Goal: Contribute content: Add original content to the website for others to see

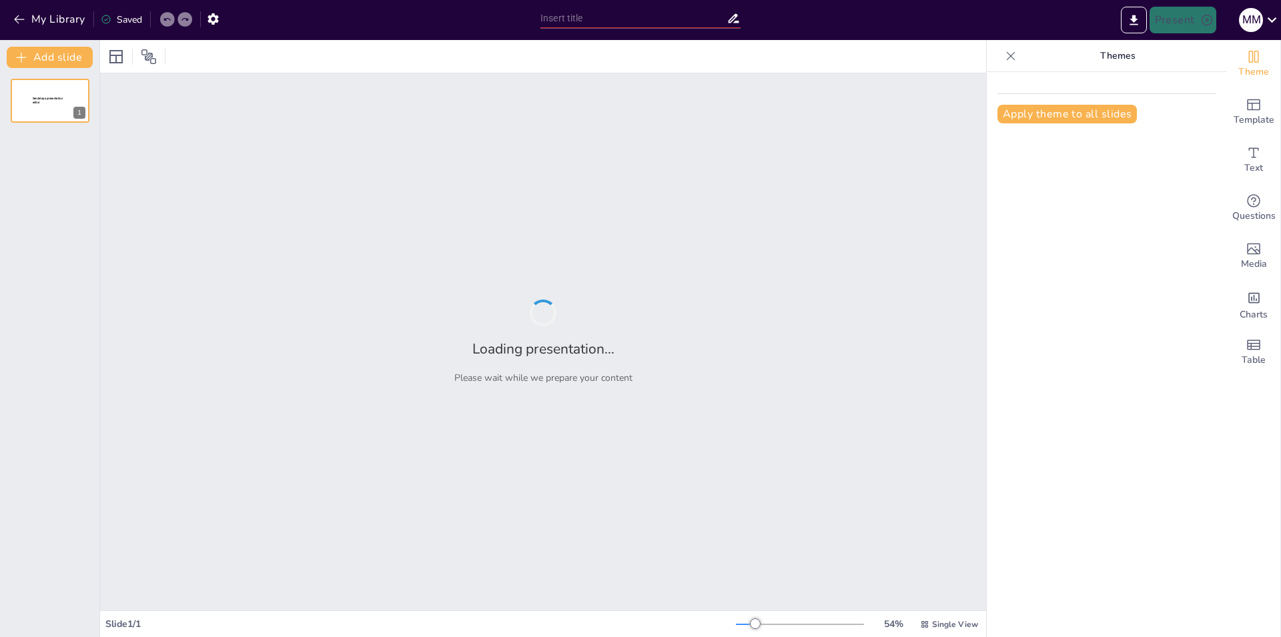
type input "Ключевые Моменты Жизни [PERSON_NAME]: От Рождения до Наследия"
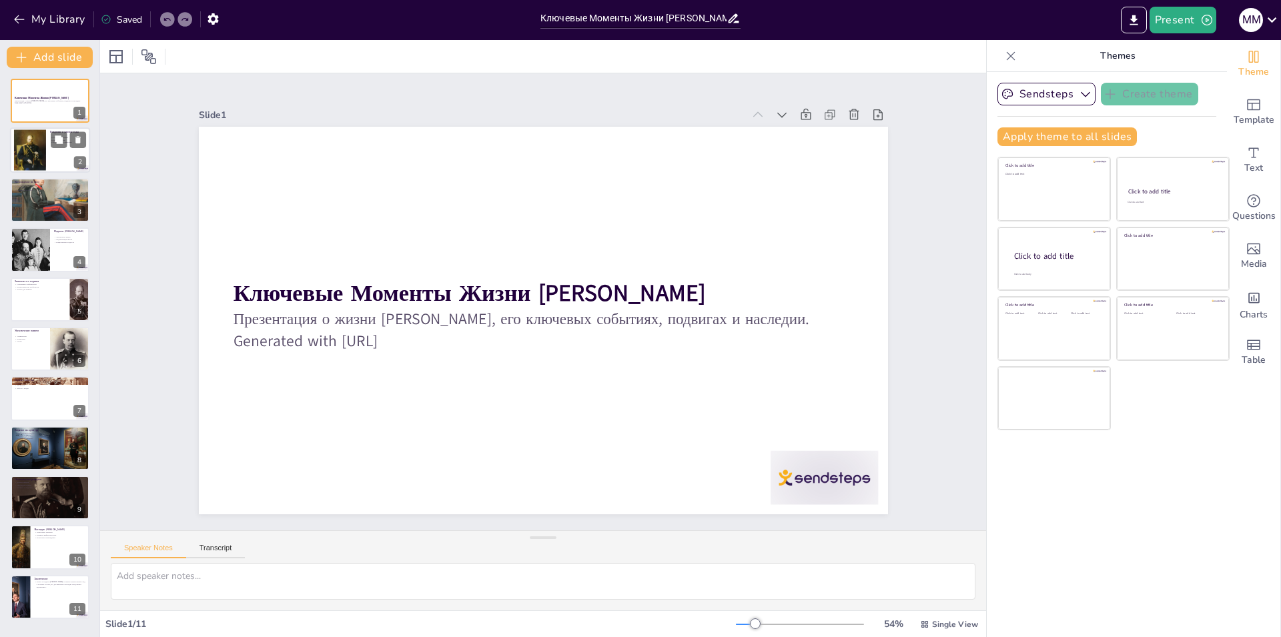
click at [32, 143] on div at bounding box center [30, 150] width 32 height 46
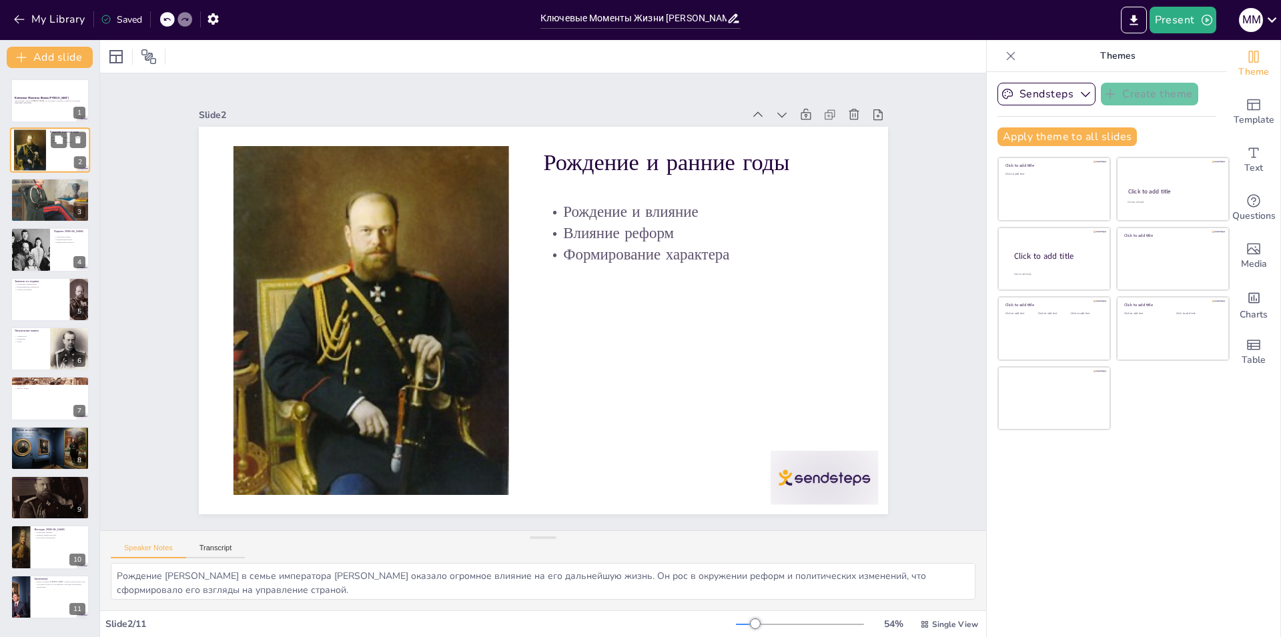
type textarea "Рождение [PERSON_NAME] в семье императора [PERSON_NAME] оказало огромное влияни…"
click at [788, 530] on div at bounding box center [728, 576] width 120 height 93
click at [61, 98] on button at bounding box center [59, 90] width 16 height 16
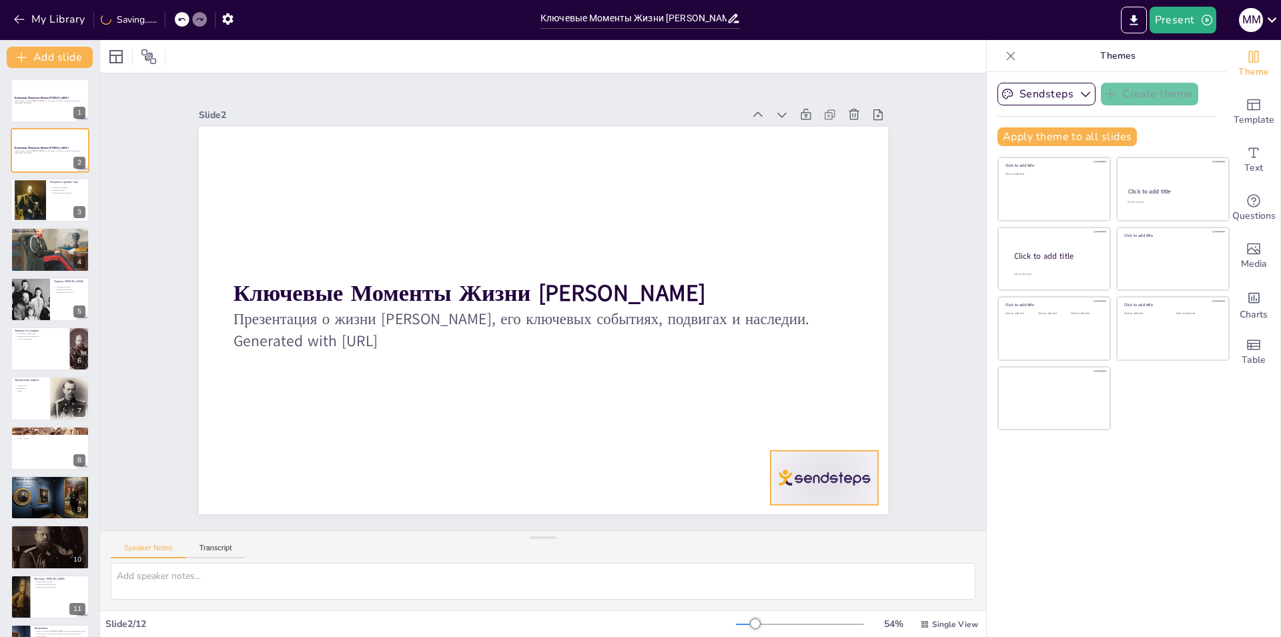
click at [800, 471] on div at bounding box center [823, 478] width 107 height 54
click at [29, 296] on div at bounding box center [30, 299] width 68 height 45
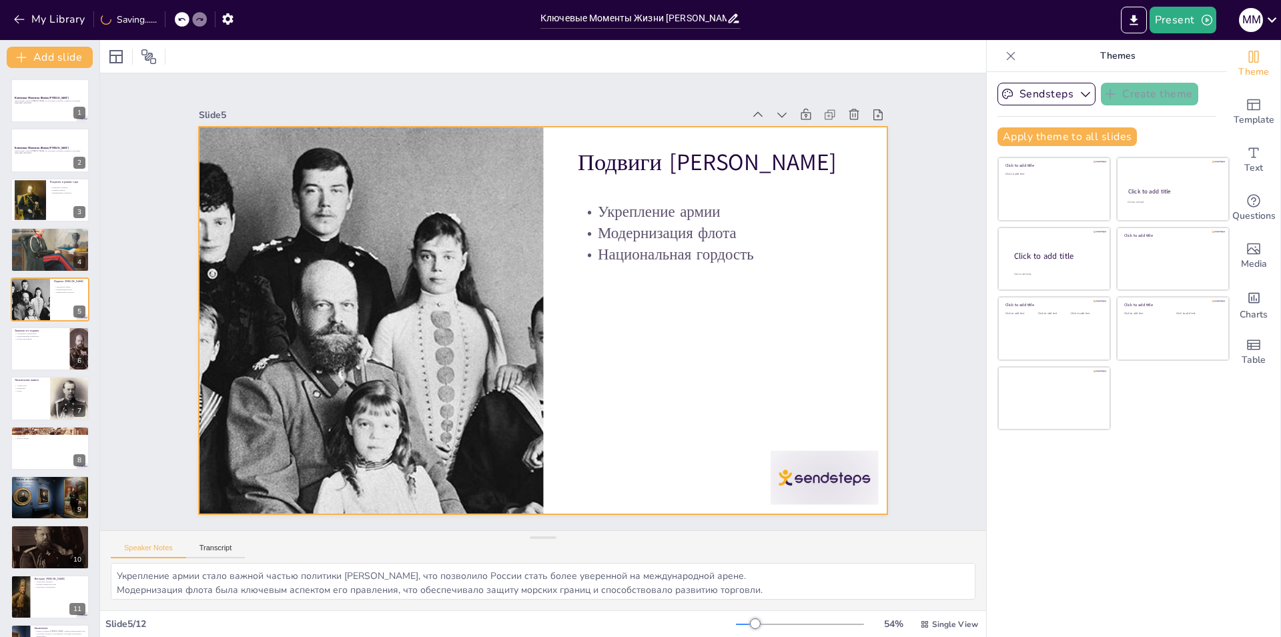
click at [758, 457] on div at bounding box center [531, 317] width 785 height 718
click at [746, 75] on div at bounding box center [719, 20] width 54 height 107
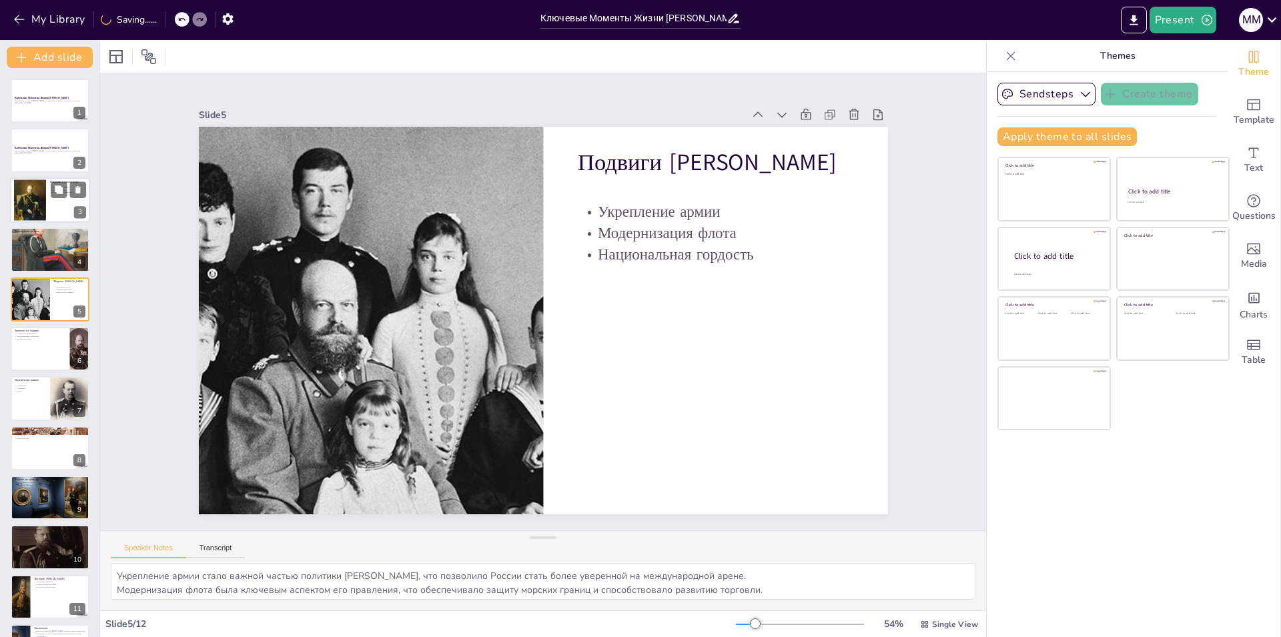
click at [43, 205] on div at bounding box center [30, 200] width 32 height 46
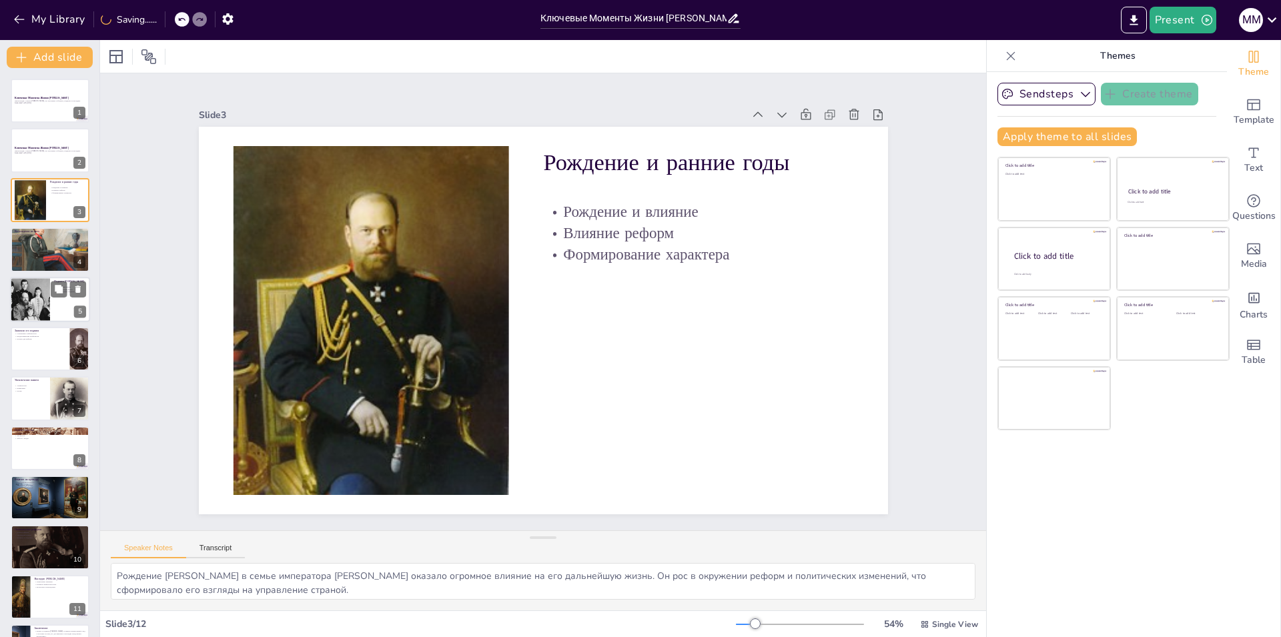
click at [47, 309] on div at bounding box center [30, 299] width 68 height 45
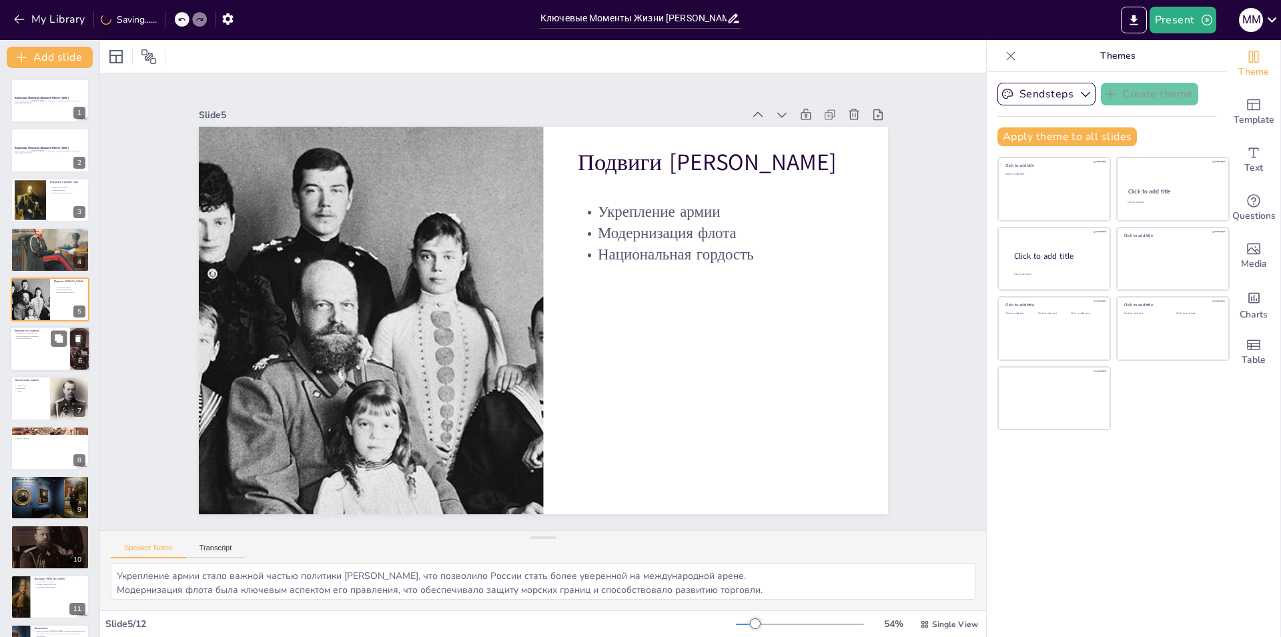
click at [47, 326] on div "Значение его подвига Сохранение стабильности Предотвращение конфликтов Основа д…" at bounding box center [50, 326] width 80 height 0
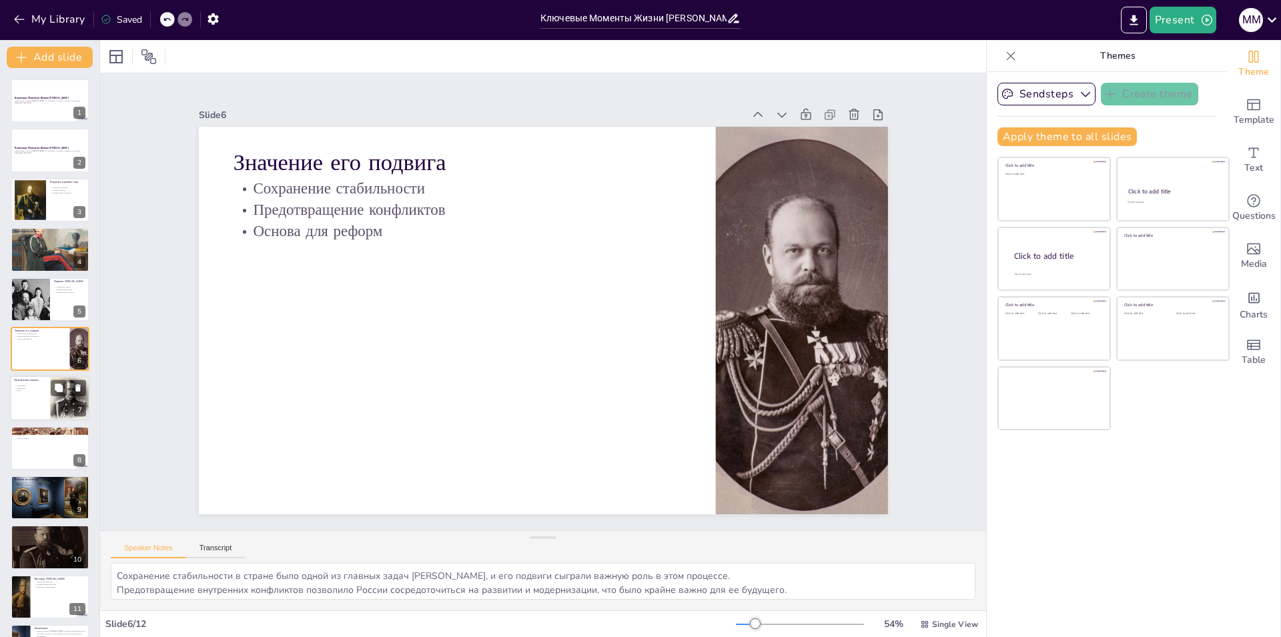
click at [47, 404] on div at bounding box center [50, 398] width 80 height 45
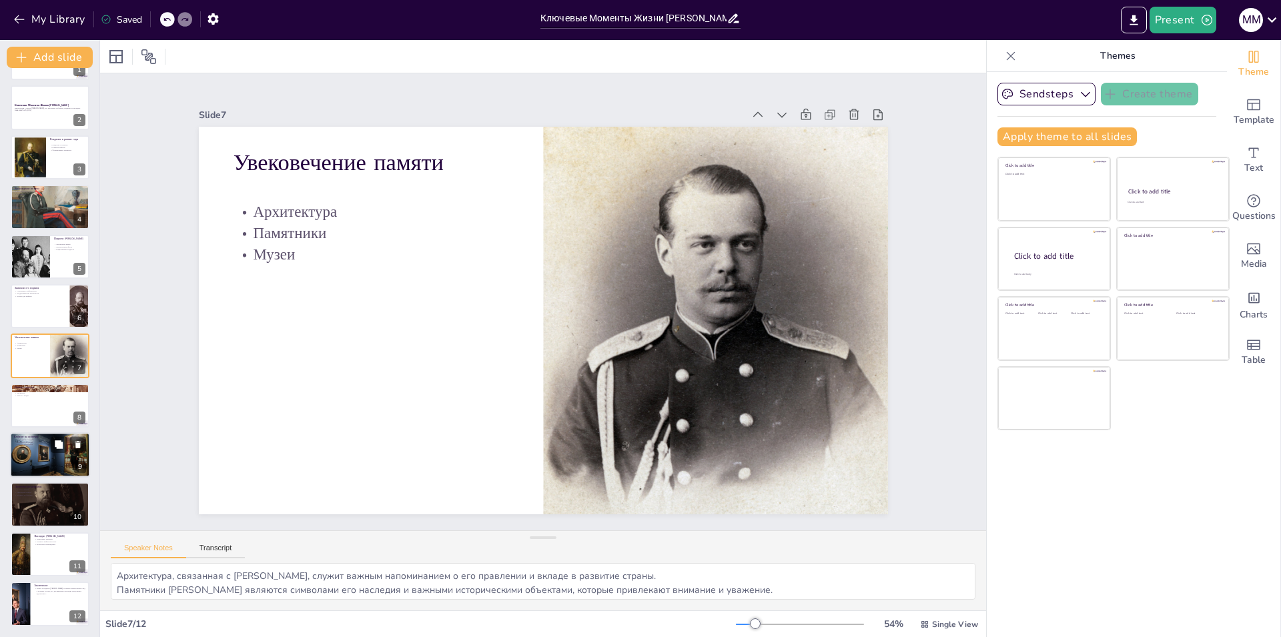
click at [51, 455] on div at bounding box center [50, 454] width 80 height 53
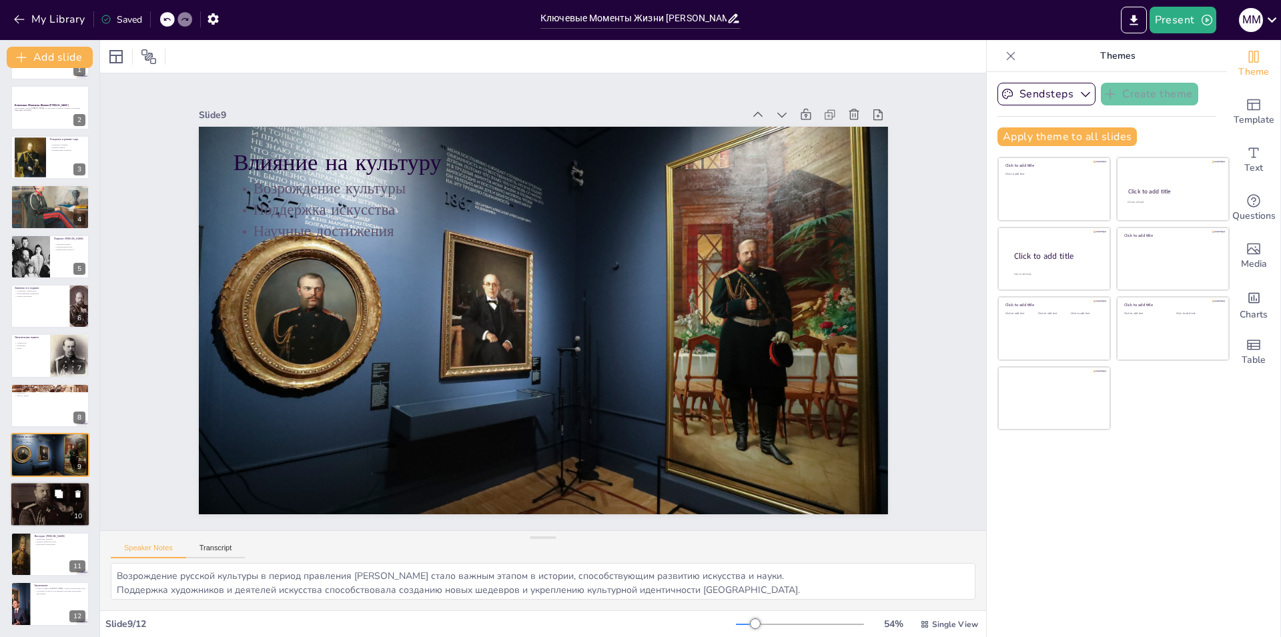
click at [47, 494] on p "Влияние на будущее" at bounding box center [50, 494] width 72 height 3
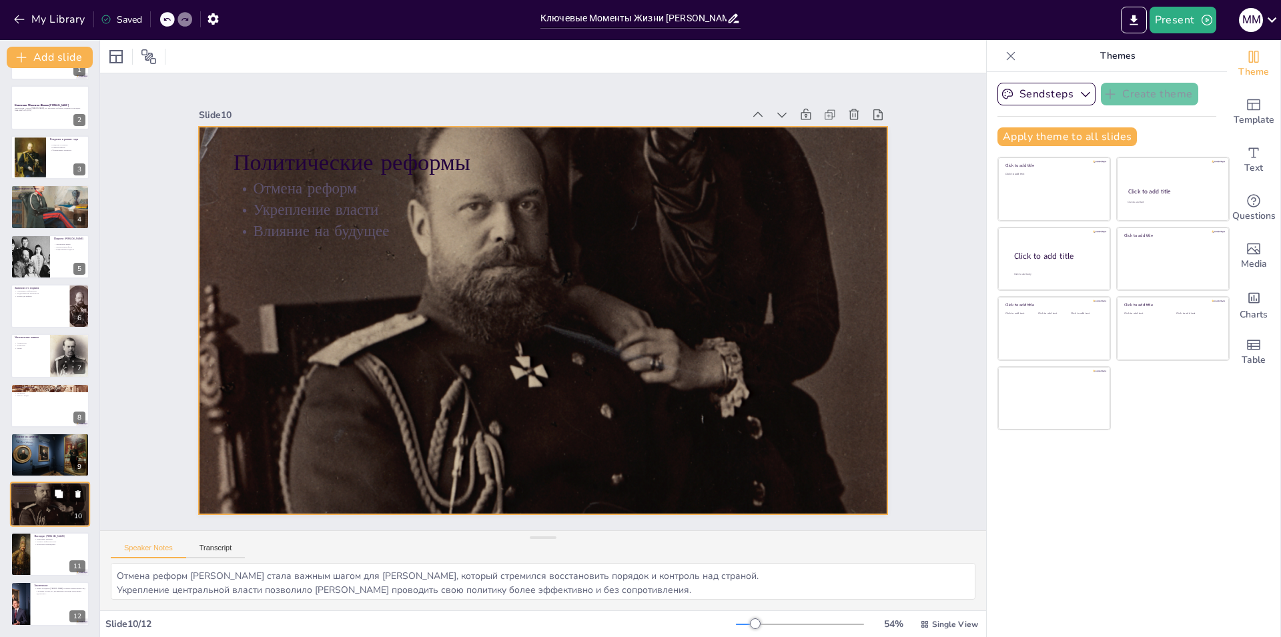
click at [42, 510] on div at bounding box center [50, 504] width 80 height 116
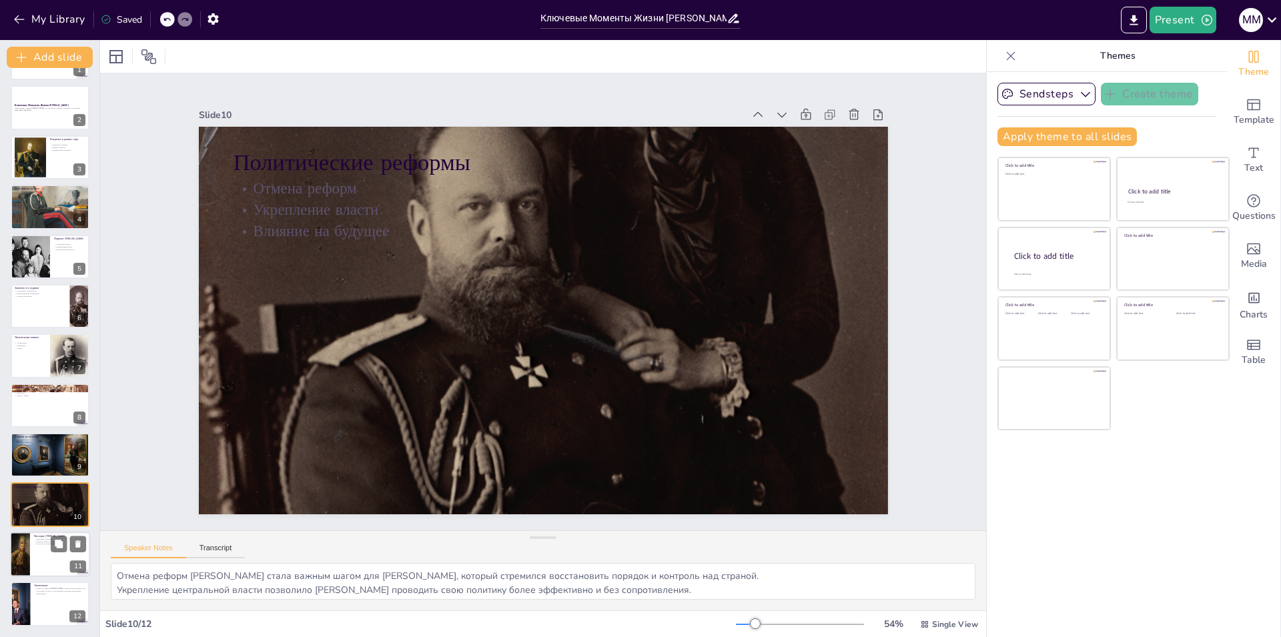
click at [54, 566] on div at bounding box center [50, 554] width 80 height 45
type textarea "Укрепление империи стало важным аспектом наследия [PERSON_NAME], что способство…"
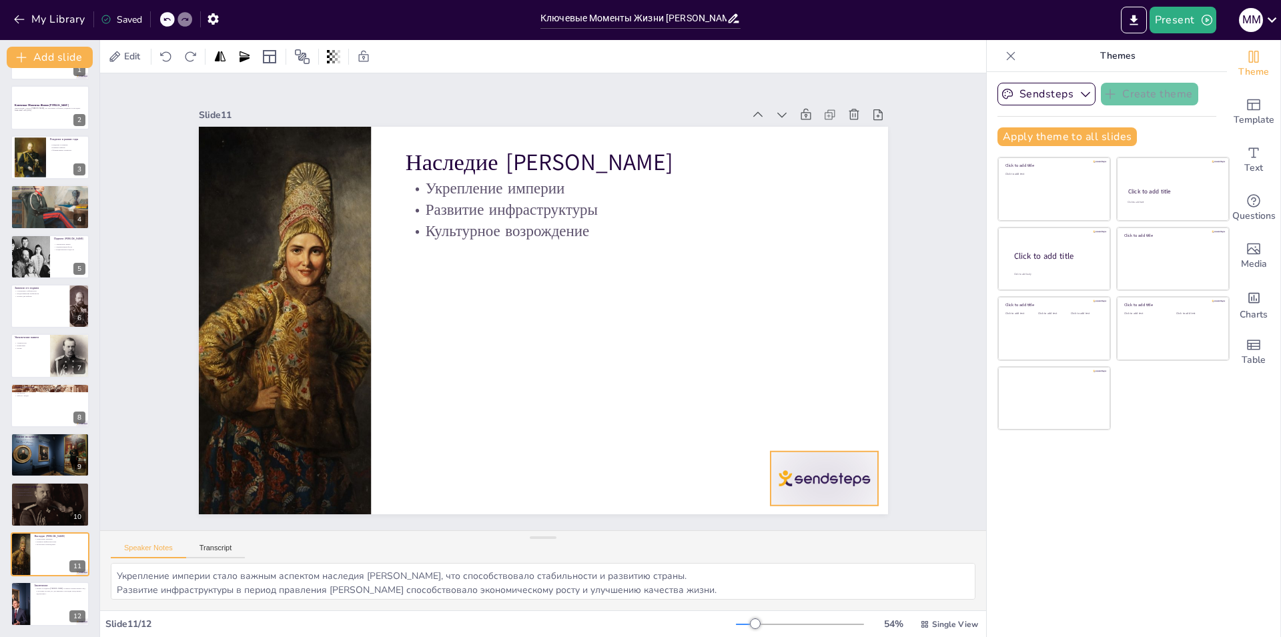
click at [835, 474] on div at bounding box center [804, 506] width 113 height 65
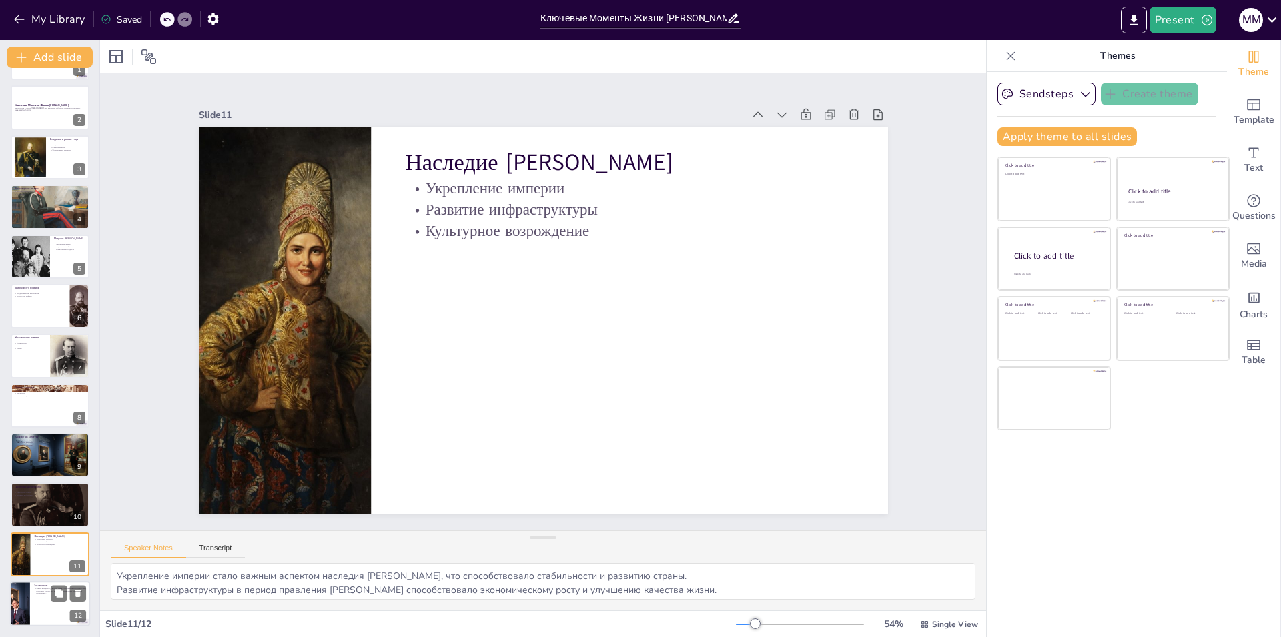
click at [61, 602] on div at bounding box center [50, 603] width 80 height 45
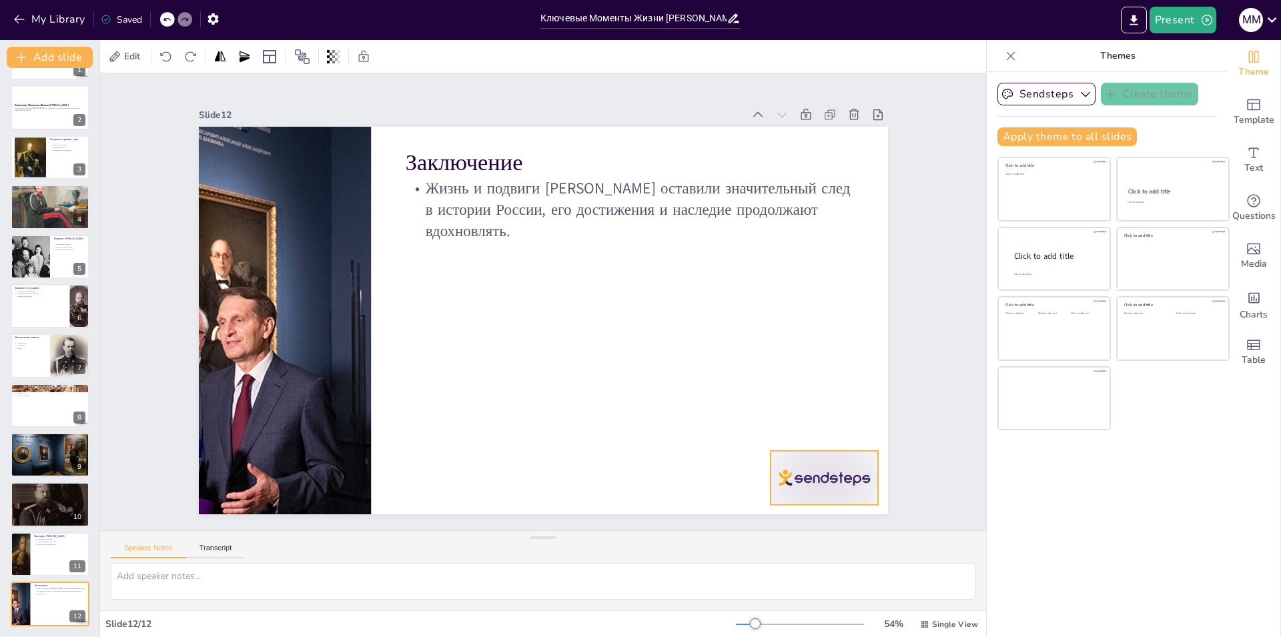
click at [796, 474] on div at bounding box center [804, 506] width 113 height 65
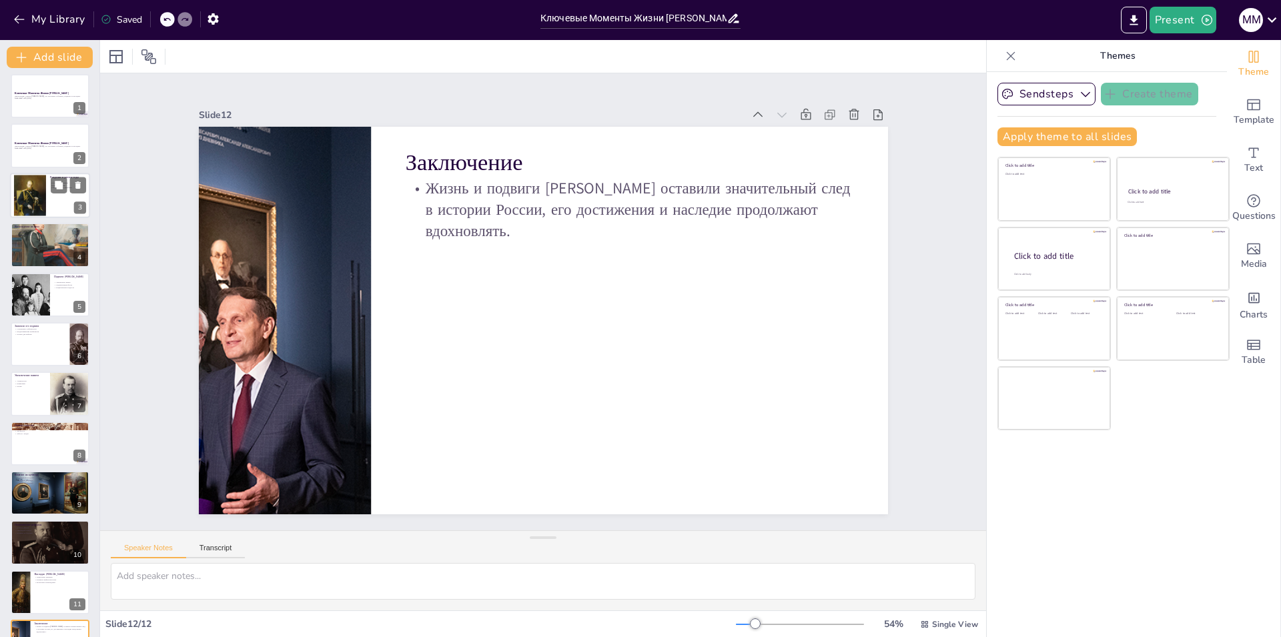
scroll to position [0, 0]
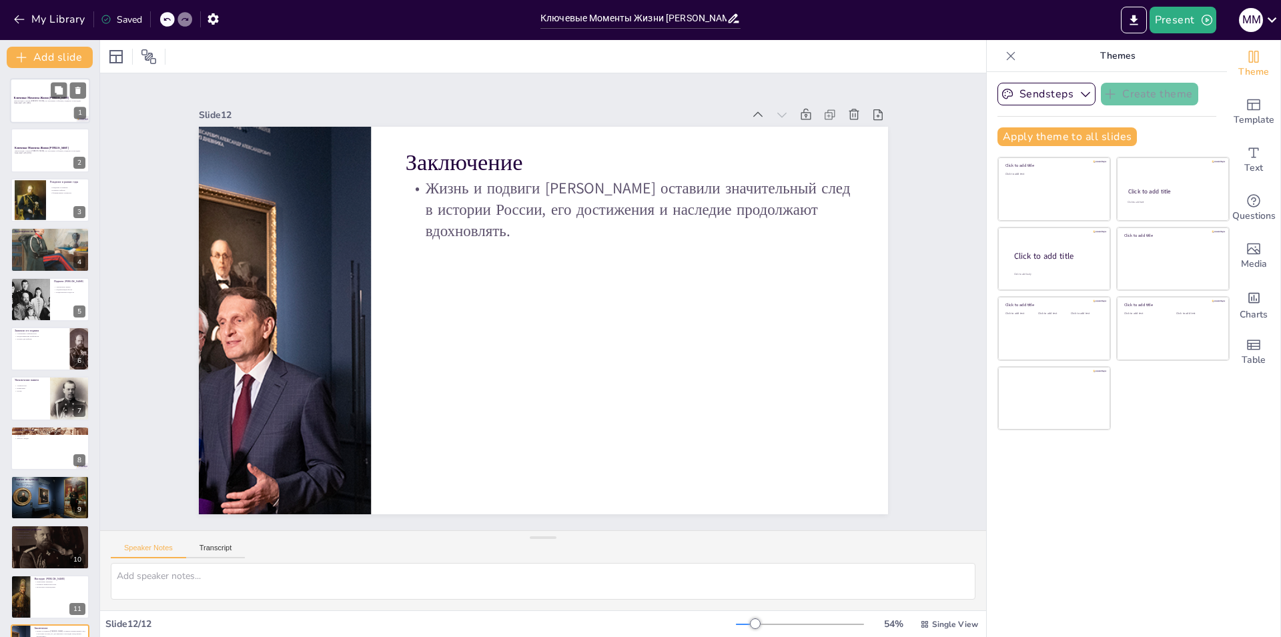
click at [35, 99] on strong "Ключевые Моменты Жизни [PERSON_NAME]" at bounding box center [41, 97] width 55 height 3
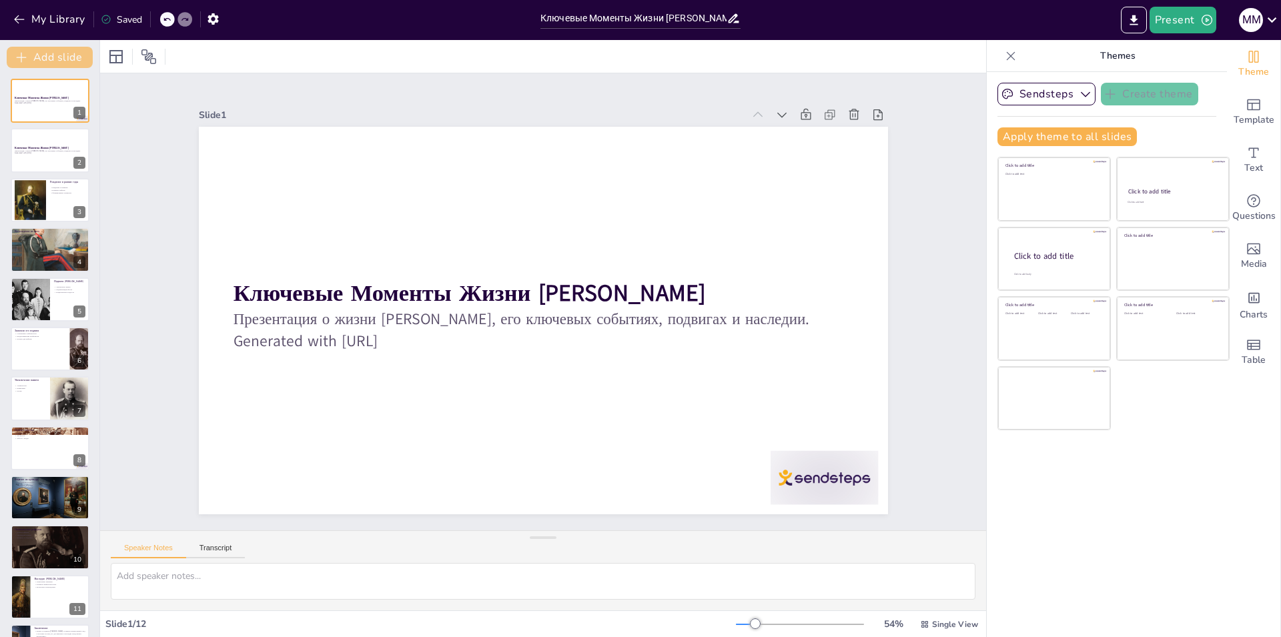
click at [53, 51] on button "Add slide" at bounding box center [50, 57] width 86 height 21
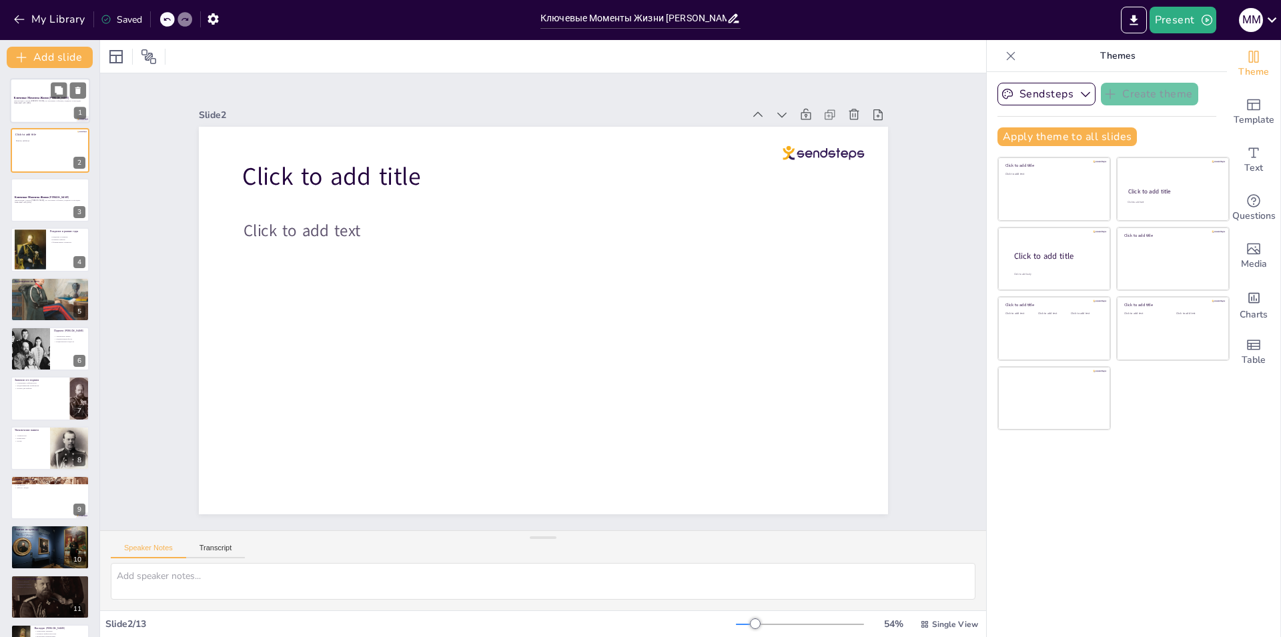
click at [39, 111] on div at bounding box center [50, 100] width 80 height 45
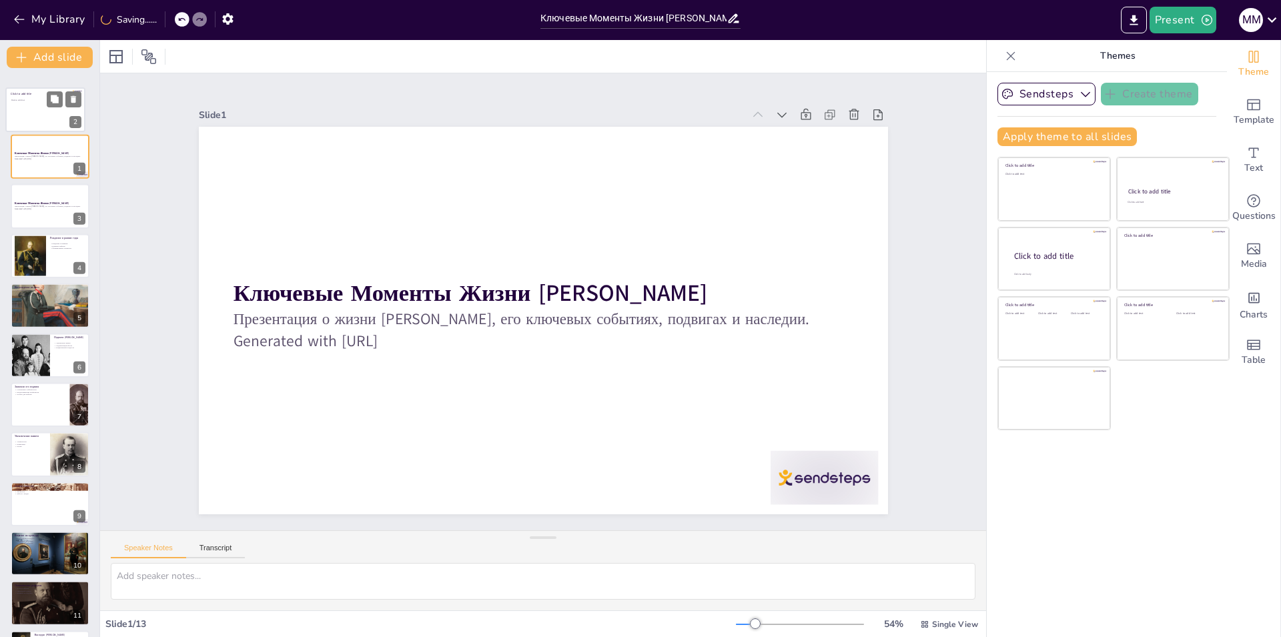
drag, startPoint x: 36, startPoint y: 148, endPoint x: 31, endPoint y: 98, distance: 50.2
click at [31, 98] on div at bounding box center [45, 109] width 79 height 44
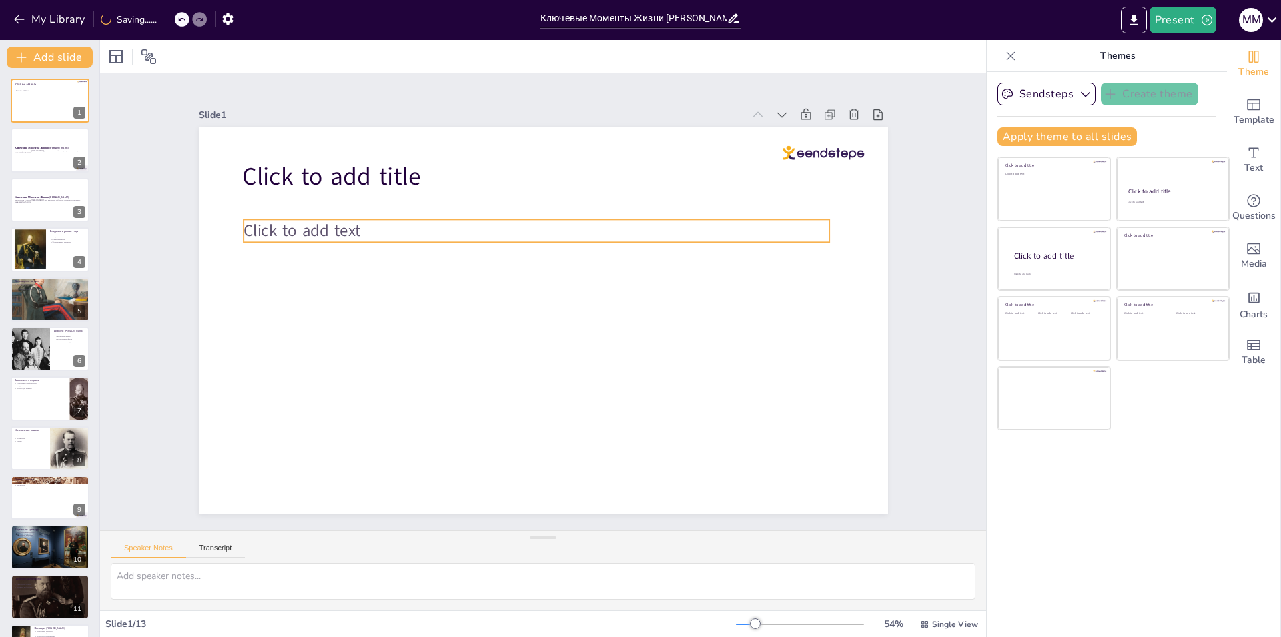
click at [364, 217] on p "Click to add text" at bounding box center [558, 232] width 564 height 203
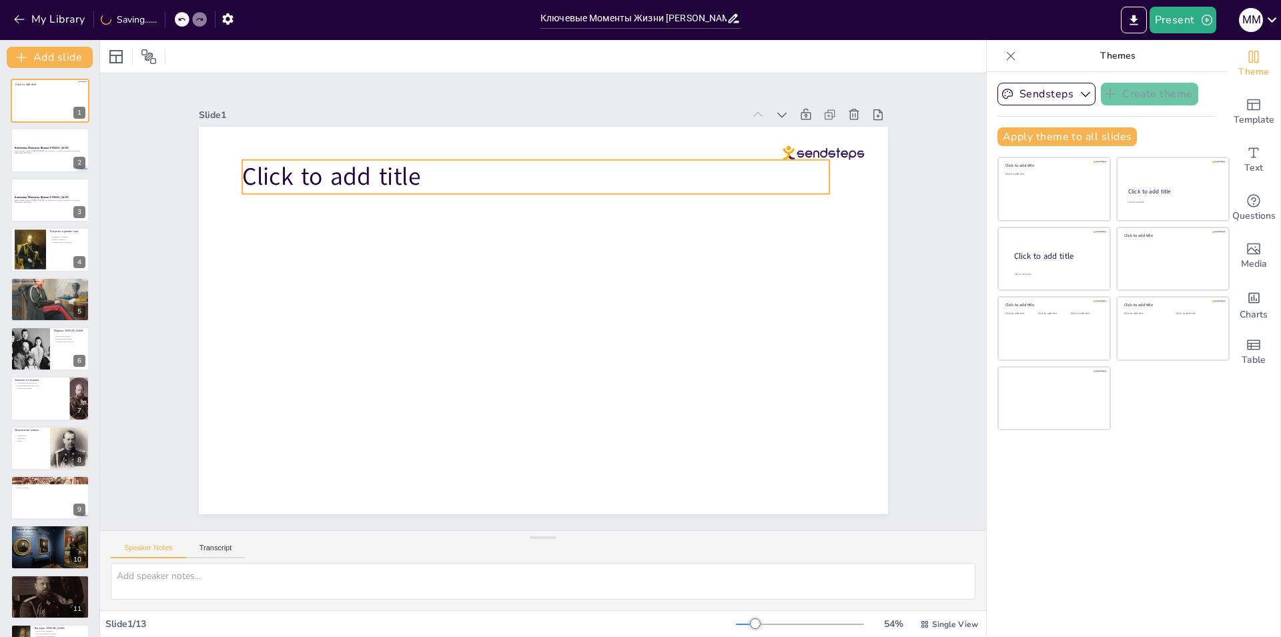
click at [428, 179] on p "Click to add title" at bounding box center [562, 177] width 582 height 155
click at [378, 165] on span "Click to add title" at bounding box center [339, 155] width 181 height 52
click at [381, 163] on span "Click to add title" at bounding box center [355, 134] width 181 height 70
click at [381, 144] on span "Click to add title" at bounding box center [416, 85] width 171 height 118
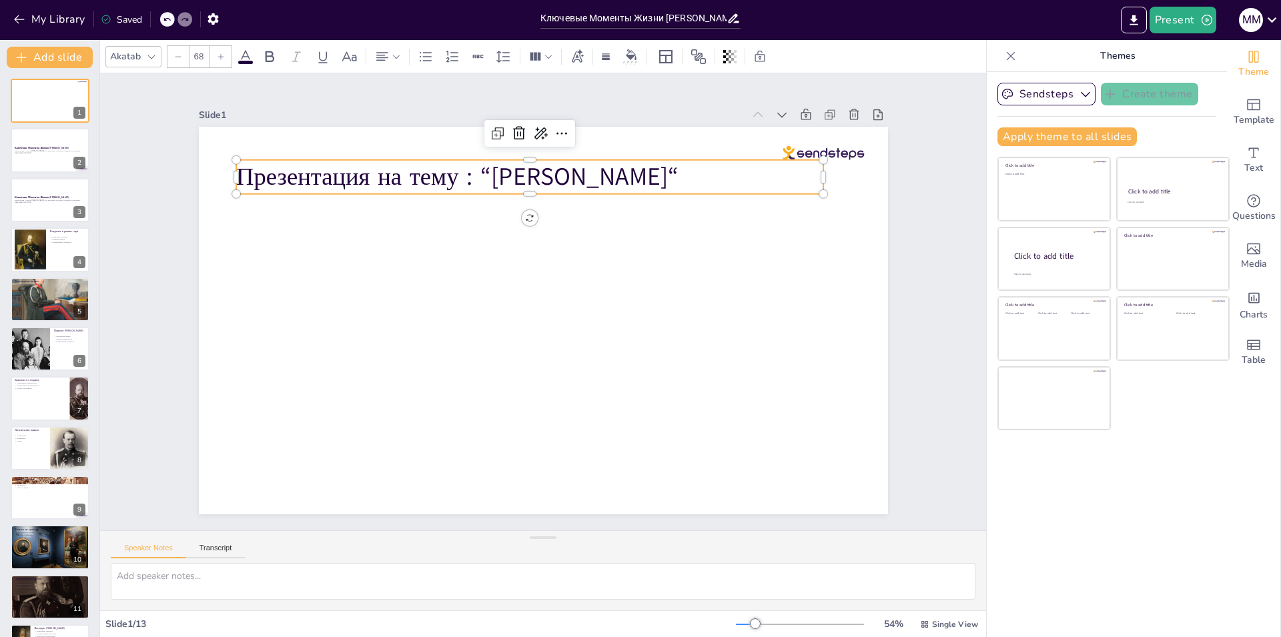
click at [468, 256] on div "Slide 1 Презентация на тему : “[PERSON_NAME]“ Slide 2 Ключевые Моменты Жизни [P…" at bounding box center [543, 302] width 839 height 996
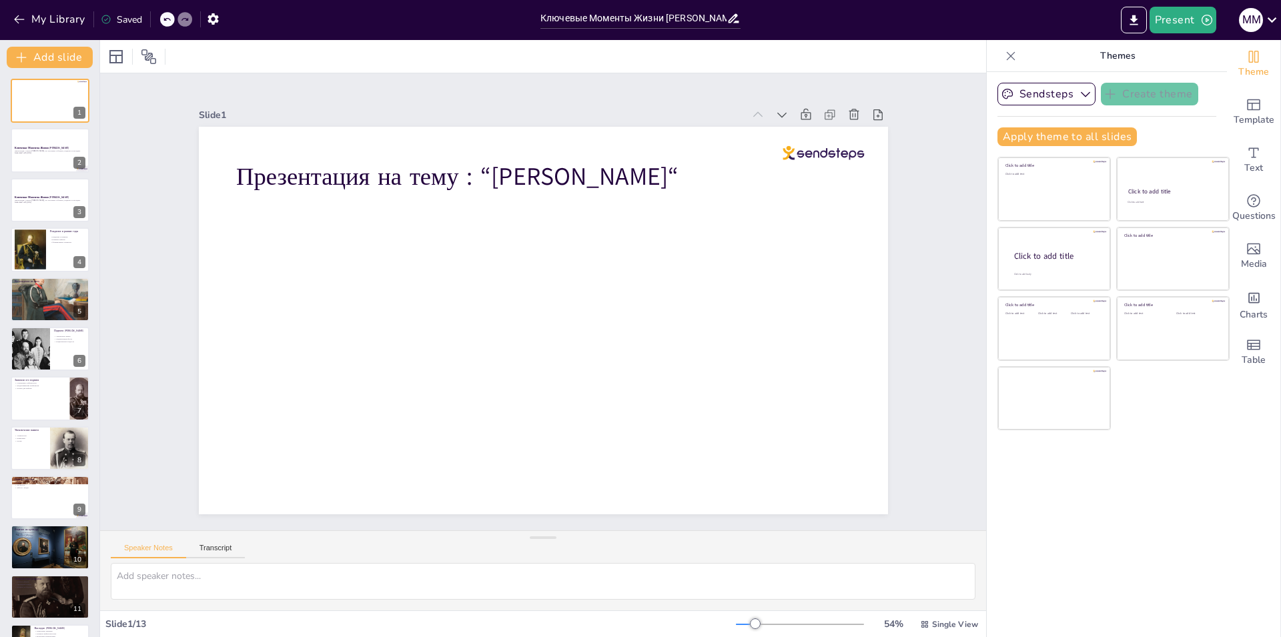
click at [371, 169] on span "Презентация на тему : “[PERSON_NAME]“" at bounding box center [531, 150] width 400 height 250
drag, startPoint x: 231, startPoint y: 170, endPoint x: 696, endPoint y: 181, distance: 465.1
click at [696, 181] on p "Презентация на тему : “[PERSON_NAME]“" at bounding box center [581, 182] width 550 height 270
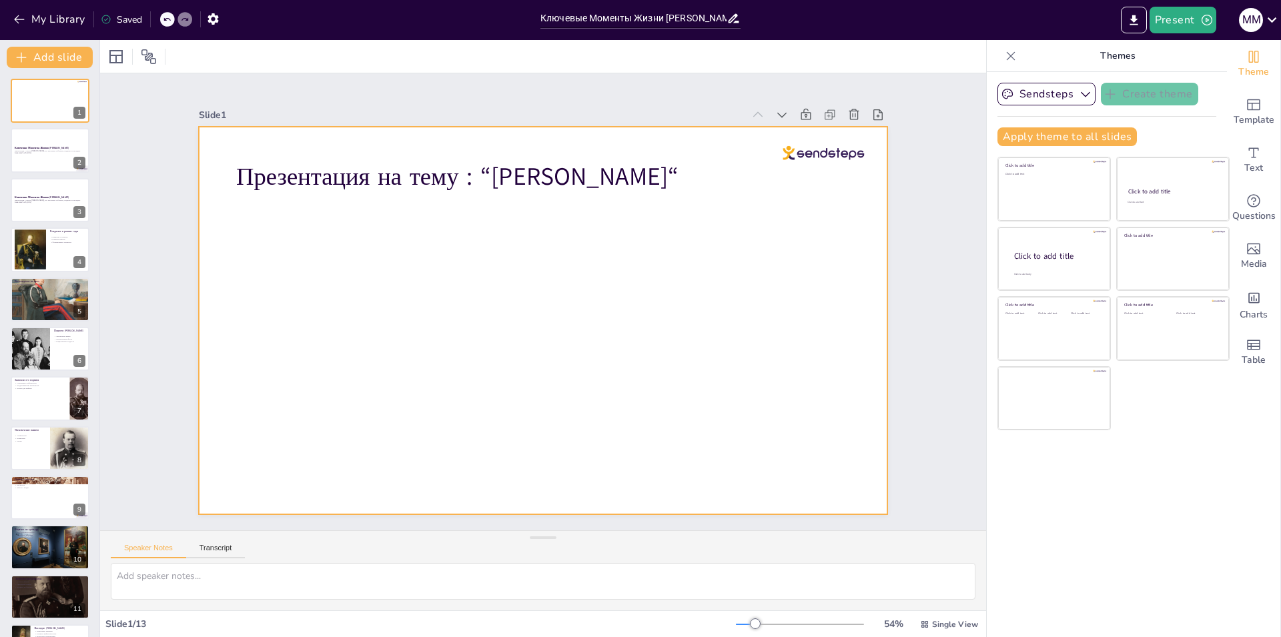
click at [225, 176] on div at bounding box center [530, 315] width 771 height 749
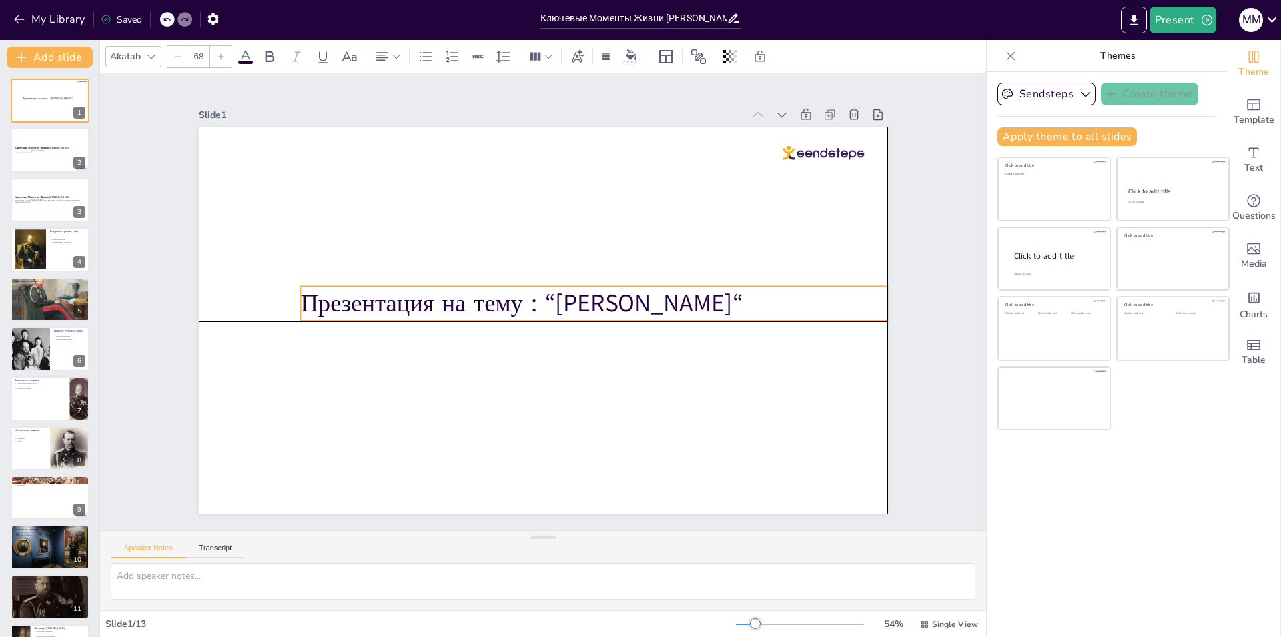
drag, startPoint x: 539, startPoint y: 188, endPoint x: 604, endPoint y: 312, distance: 140.2
click at [604, 312] on p "Презентация на тему : “[PERSON_NAME]“" at bounding box center [594, 308] width 588 height 95
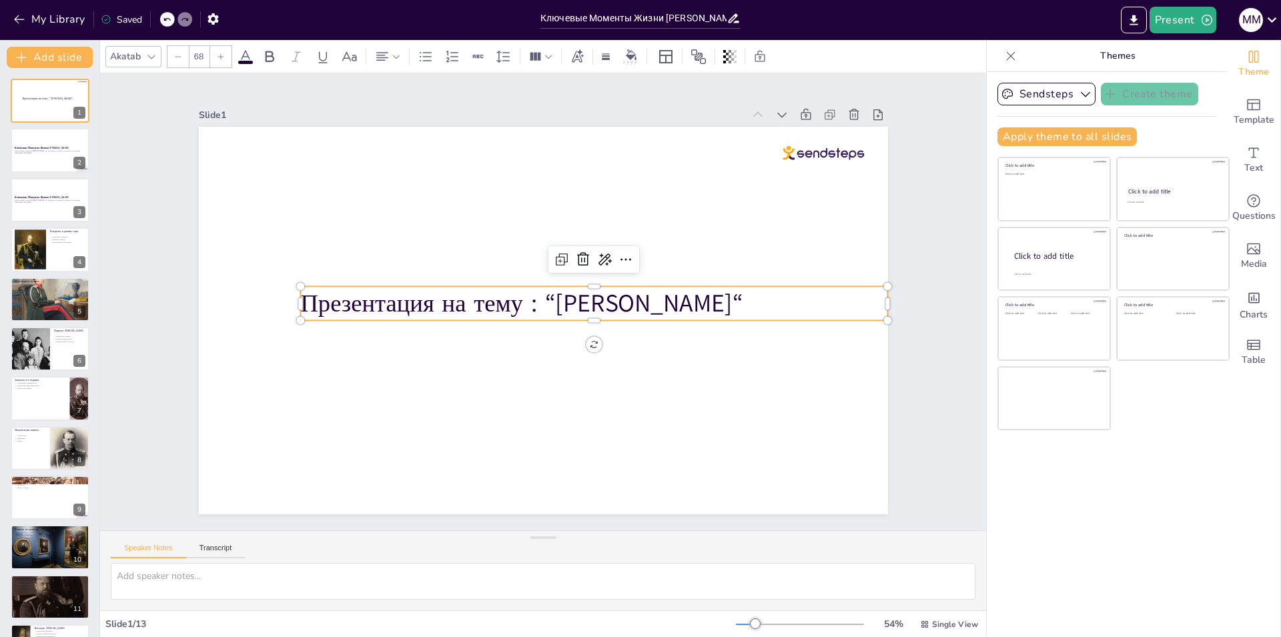
click at [632, 240] on div at bounding box center [536, 320] width 775 height 582
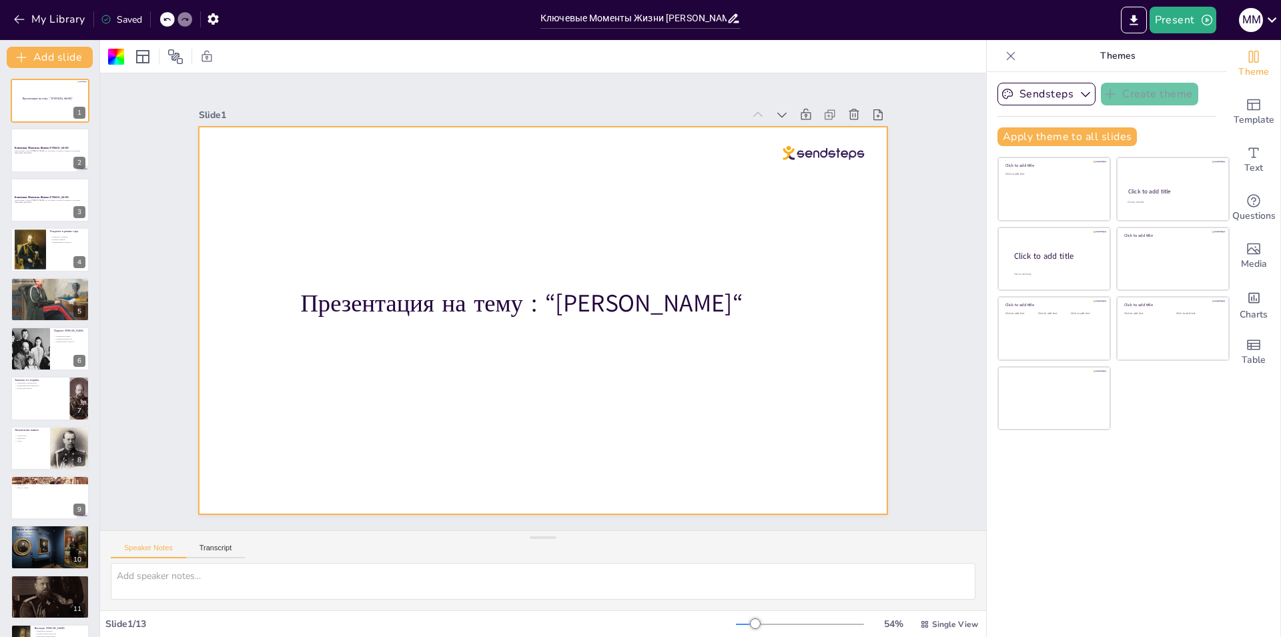
click at [643, 235] on div at bounding box center [536, 320] width 775 height 582
click at [1243, 259] on span "Media" at bounding box center [1254, 264] width 26 height 15
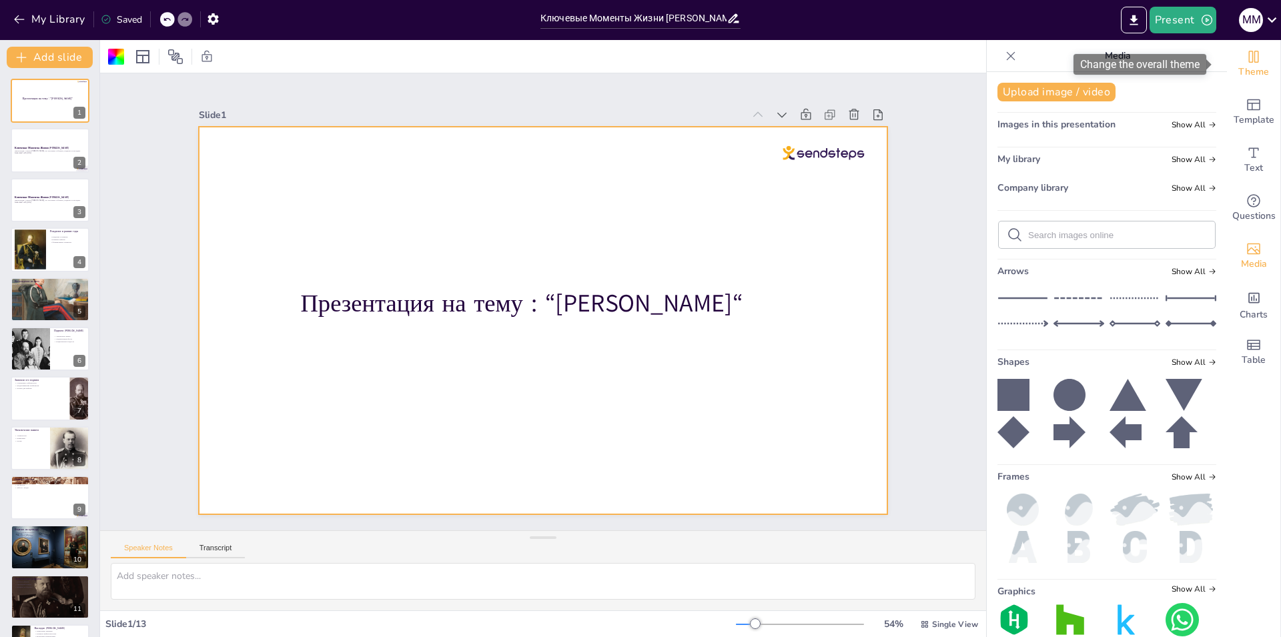
click at [1252, 75] on span "Theme" at bounding box center [1253, 72] width 31 height 15
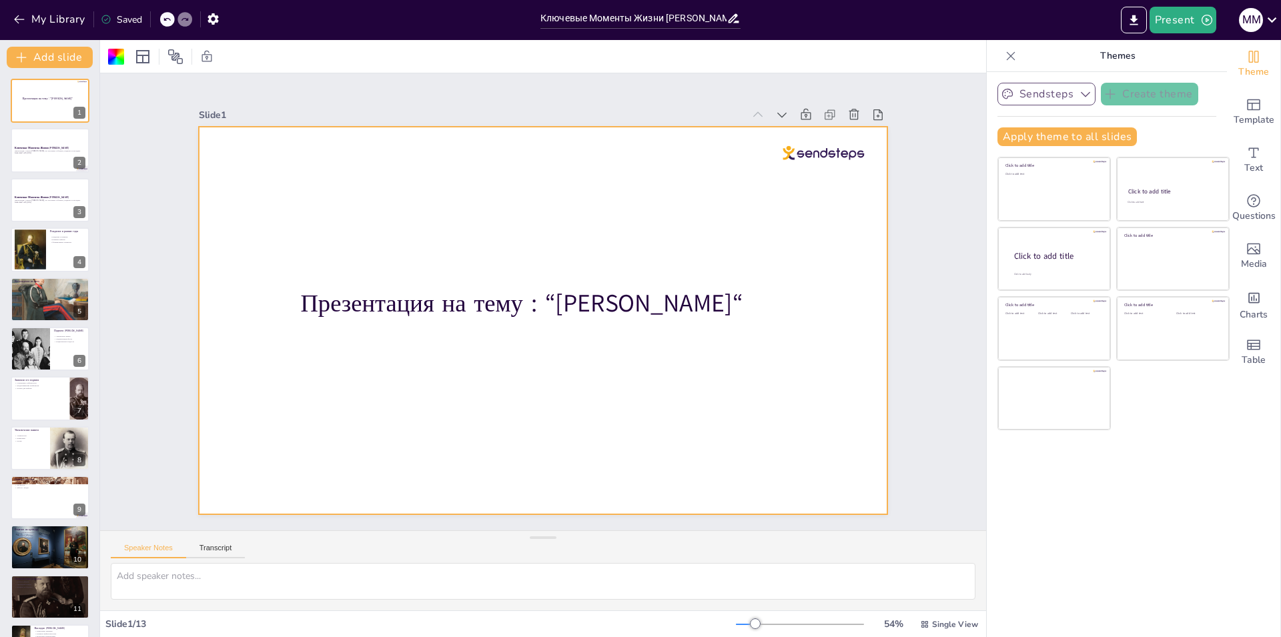
click at [1048, 102] on button "Sendsteps" at bounding box center [1046, 94] width 98 height 23
click at [1050, 138] on button "Apply theme to all slides" at bounding box center [1066, 136] width 139 height 19
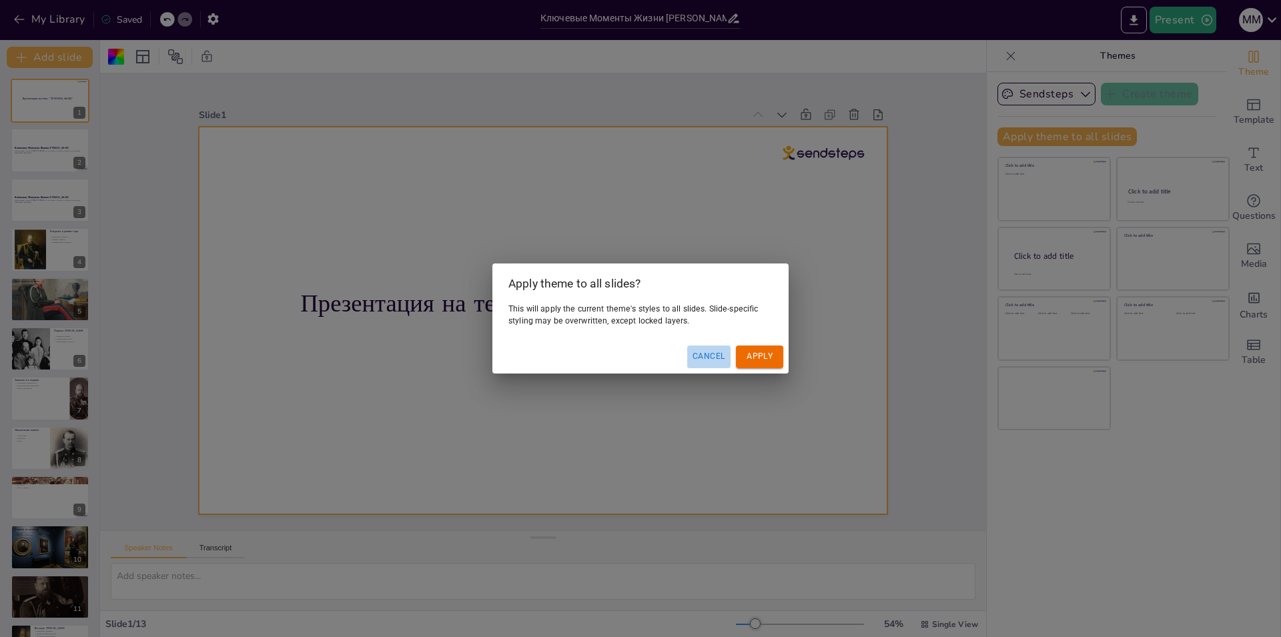
click at [704, 358] on button "Cancel" at bounding box center [708, 357] width 43 height 22
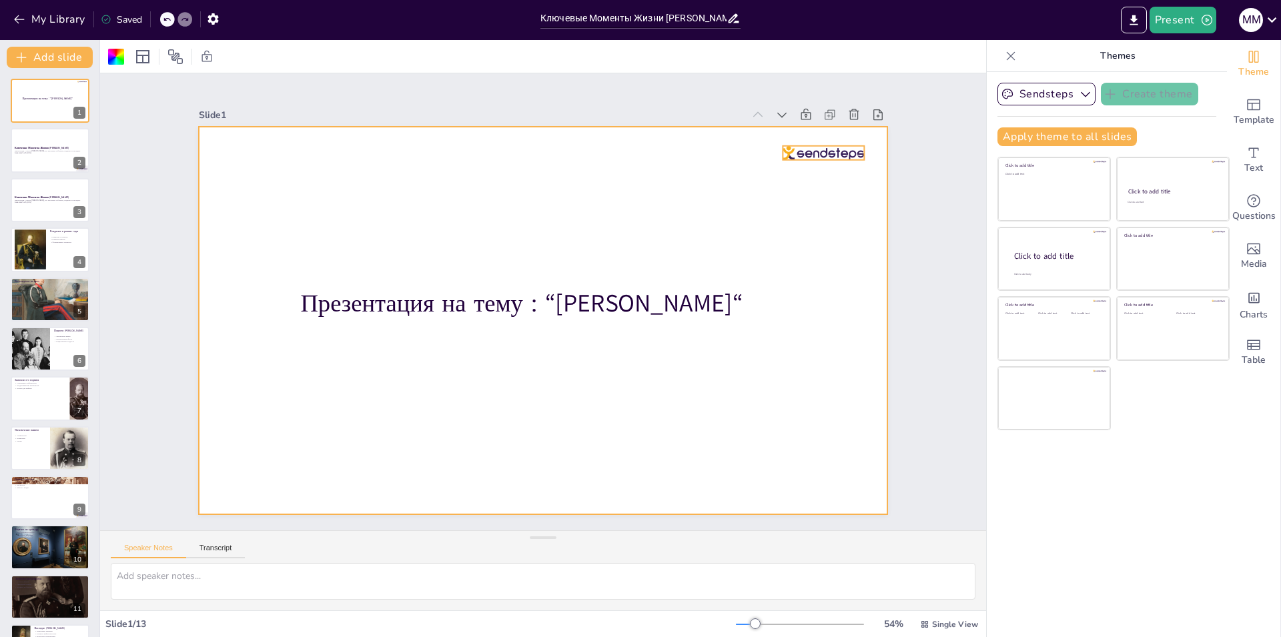
click at [819, 135] on div at bounding box center [539, 320] width 754 height 522
click at [815, 199] on div at bounding box center [847, 214] width 83 height 31
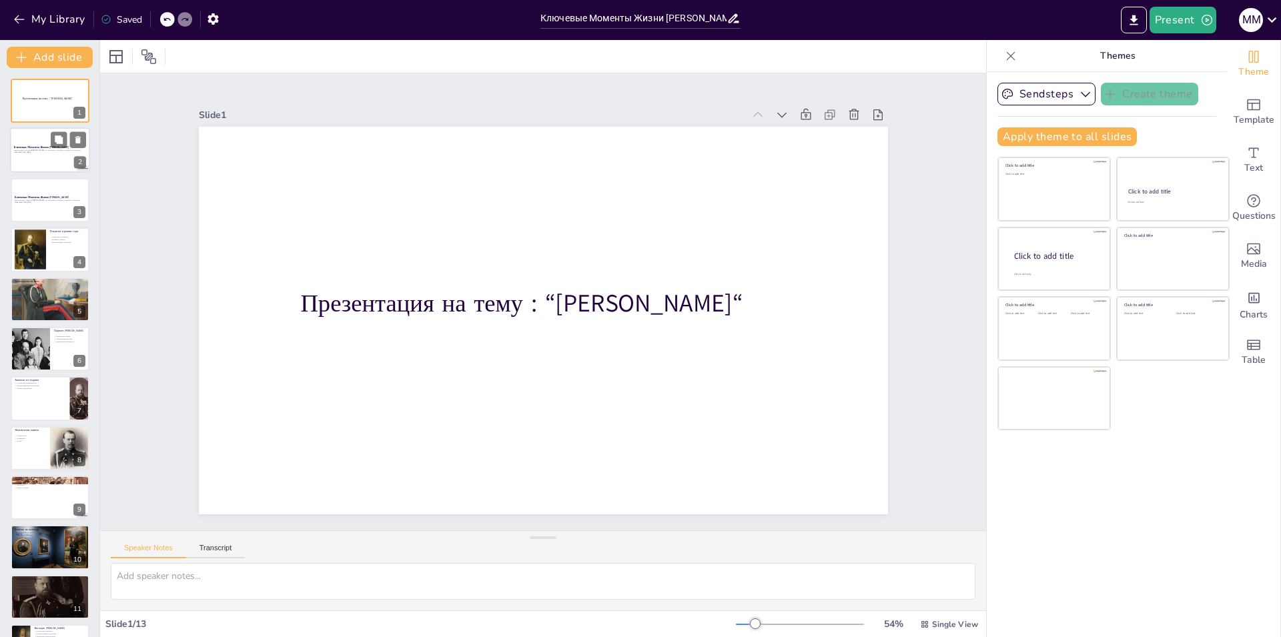
click at [35, 150] on p "Презентация о жизни [PERSON_NAME], его ключевых событиях, подвигах и наследии." at bounding box center [50, 150] width 72 height 3
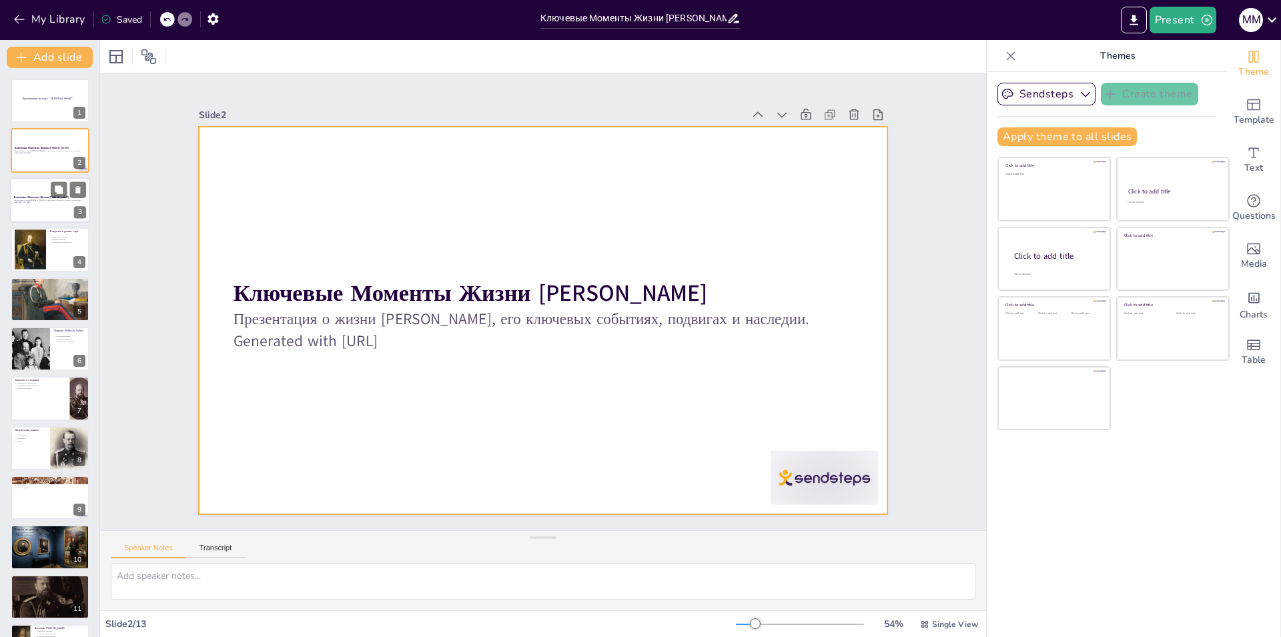
click at [27, 209] on div at bounding box center [50, 199] width 80 height 45
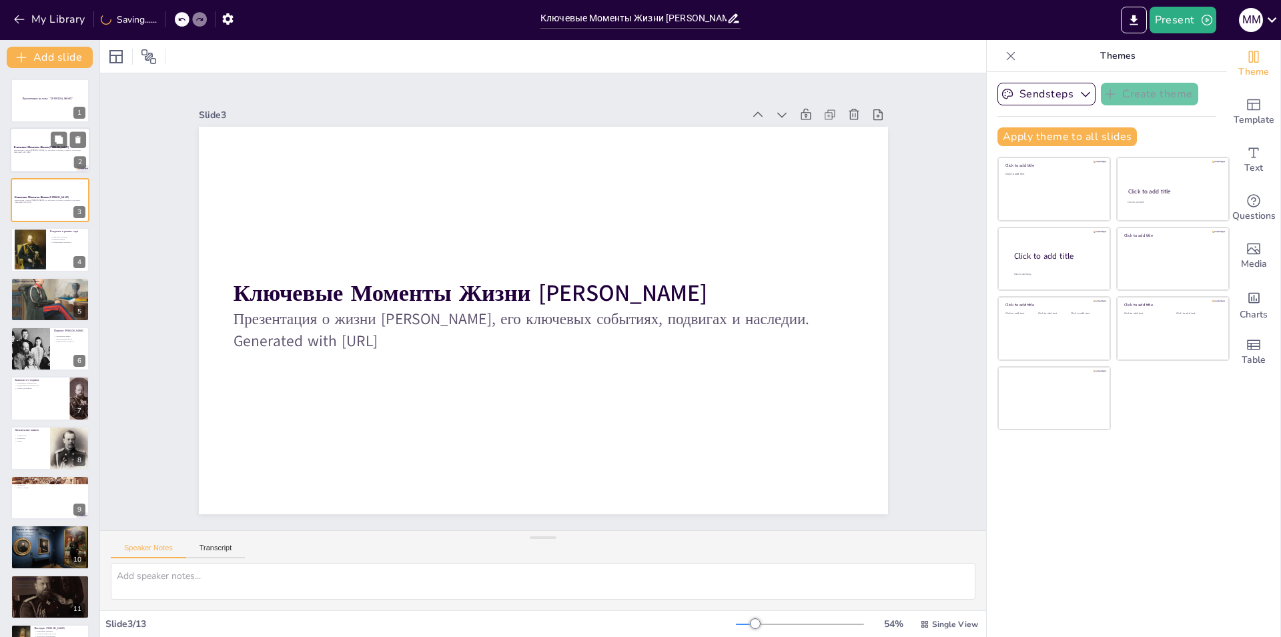
click at [33, 167] on div at bounding box center [50, 150] width 80 height 45
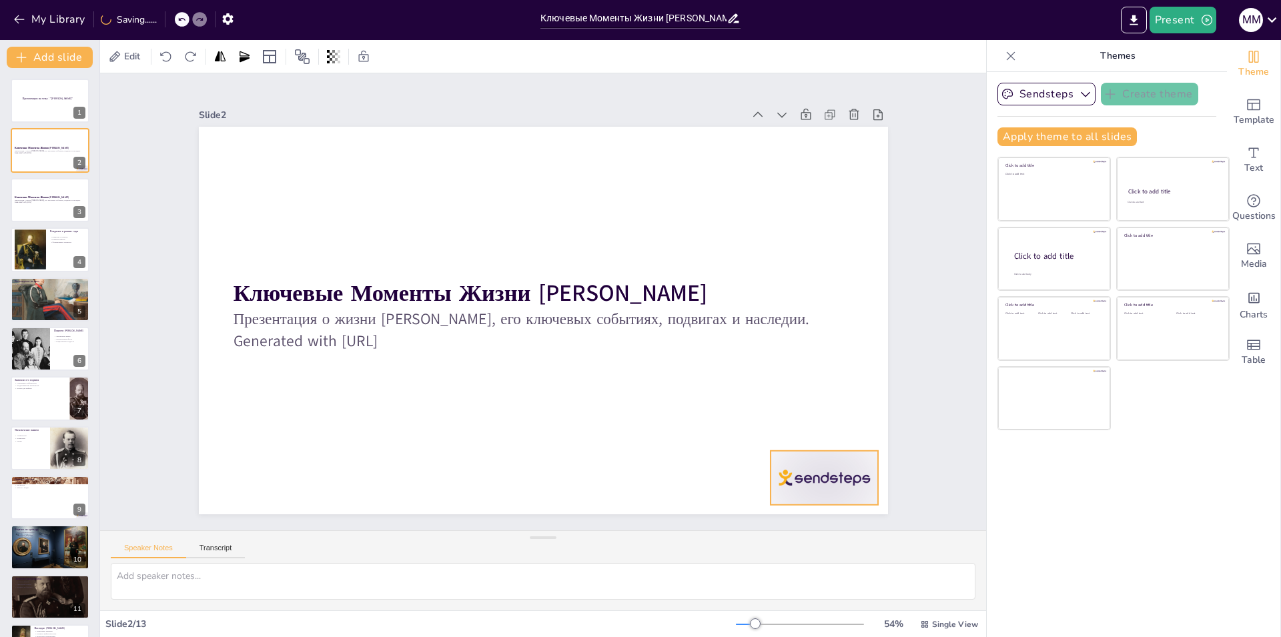
click at [758, 544] on div at bounding box center [698, 594] width 120 height 101
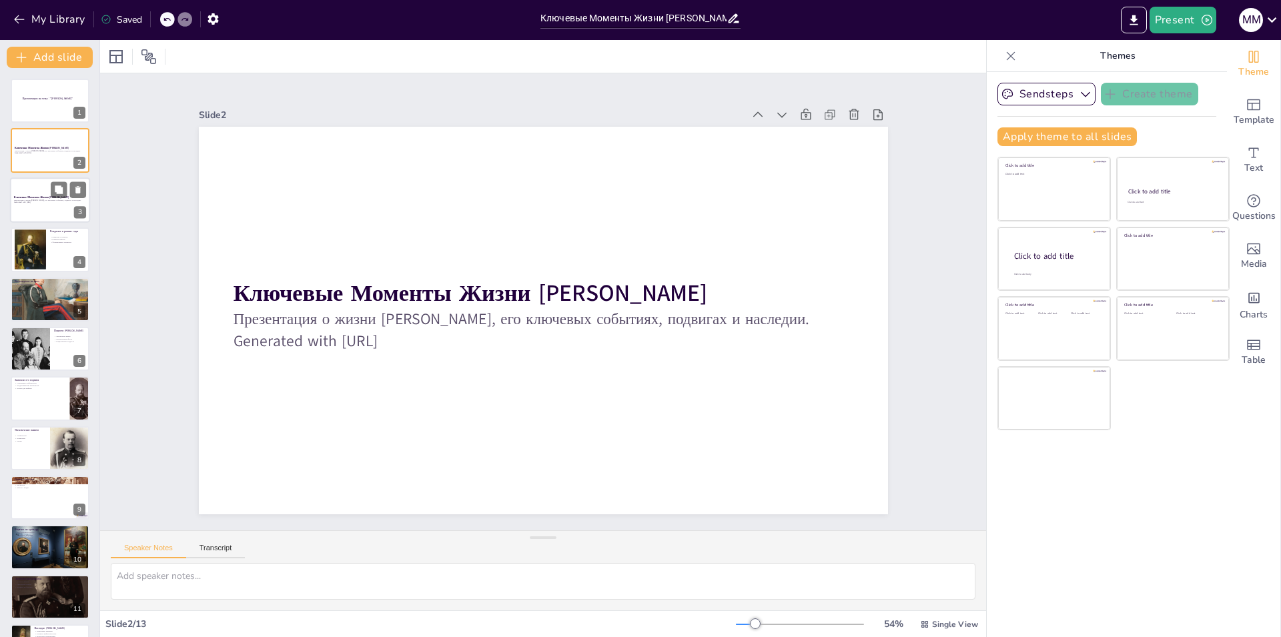
click at [37, 206] on div at bounding box center [50, 199] width 80 height 45
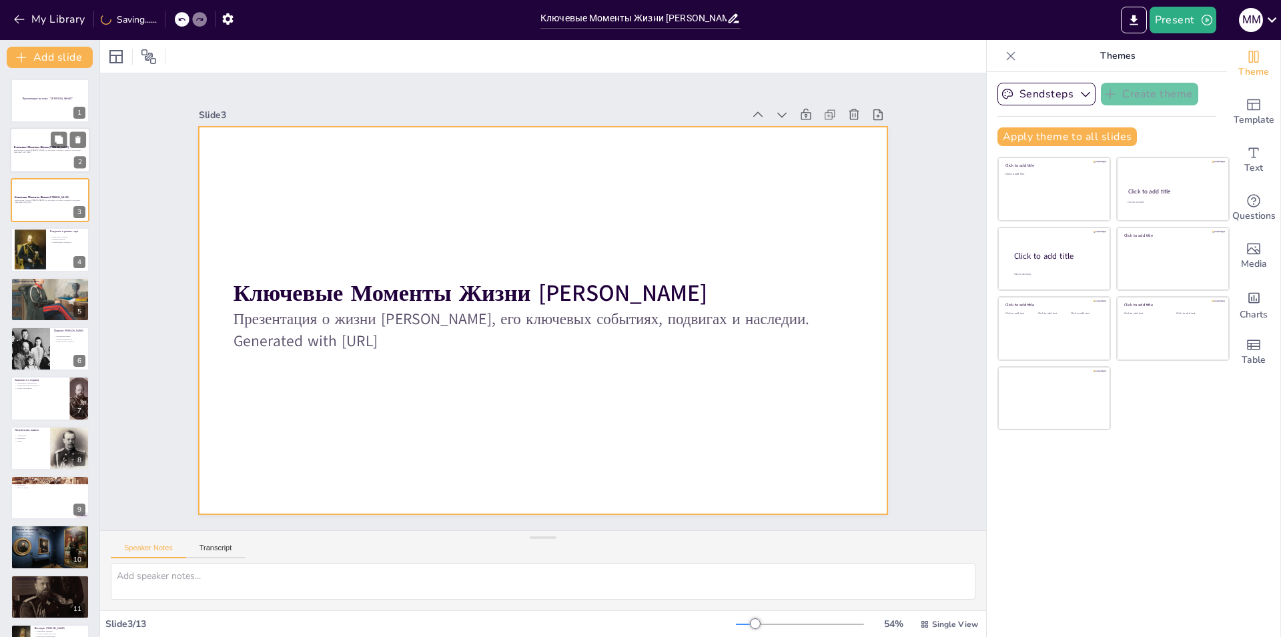
click at [28, 163] on div at bounding box center [50, 150] width 80 height 45
click at [41, 167] on div at bounding box center [50, 150] width 80 height 45
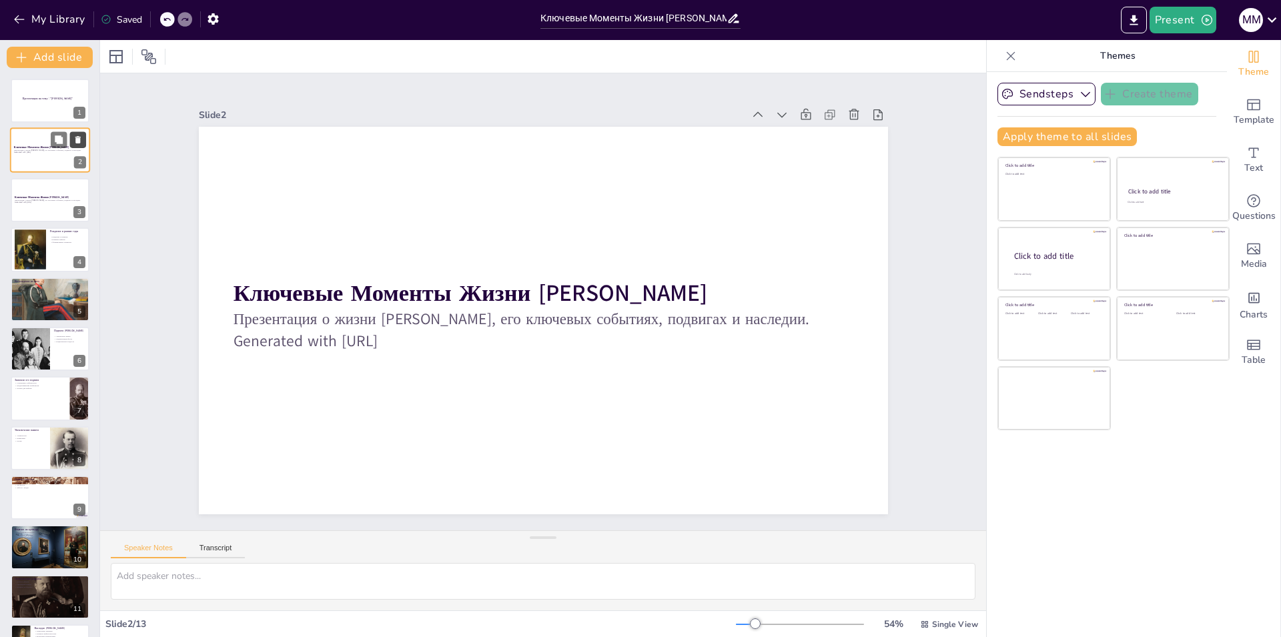
click at [77, 145] on button at bounding box center [78, 140] width 16 height 16
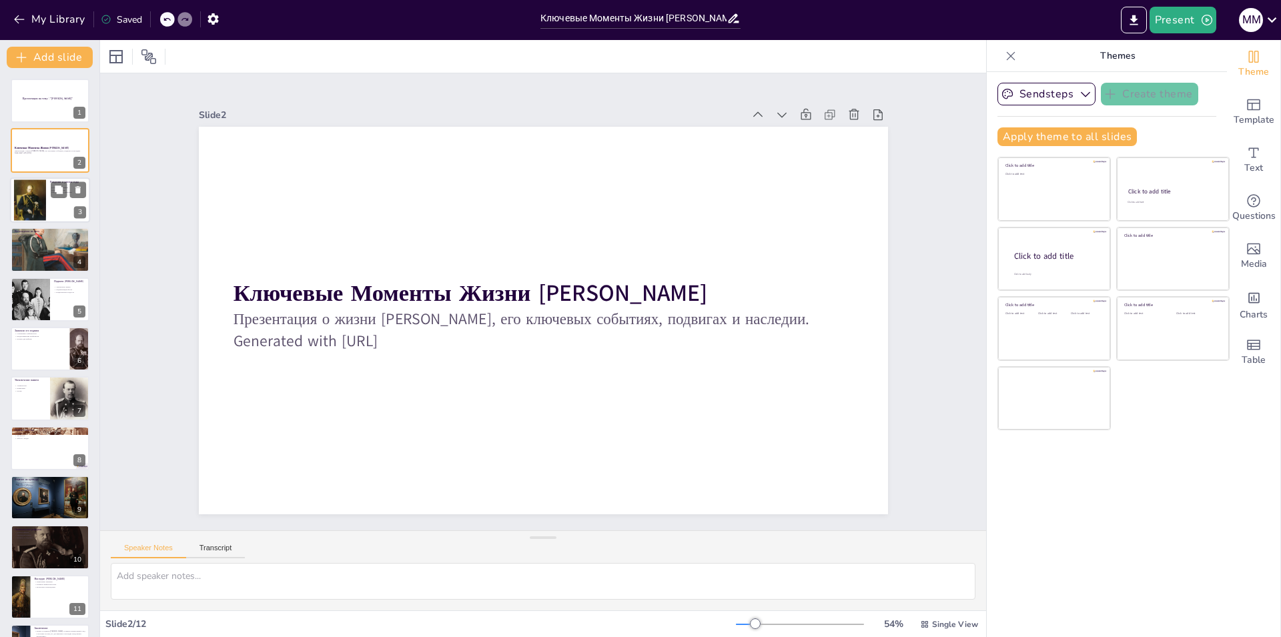
click at [31, 190] on div at bounding box center [30, 200] width 32 height 46
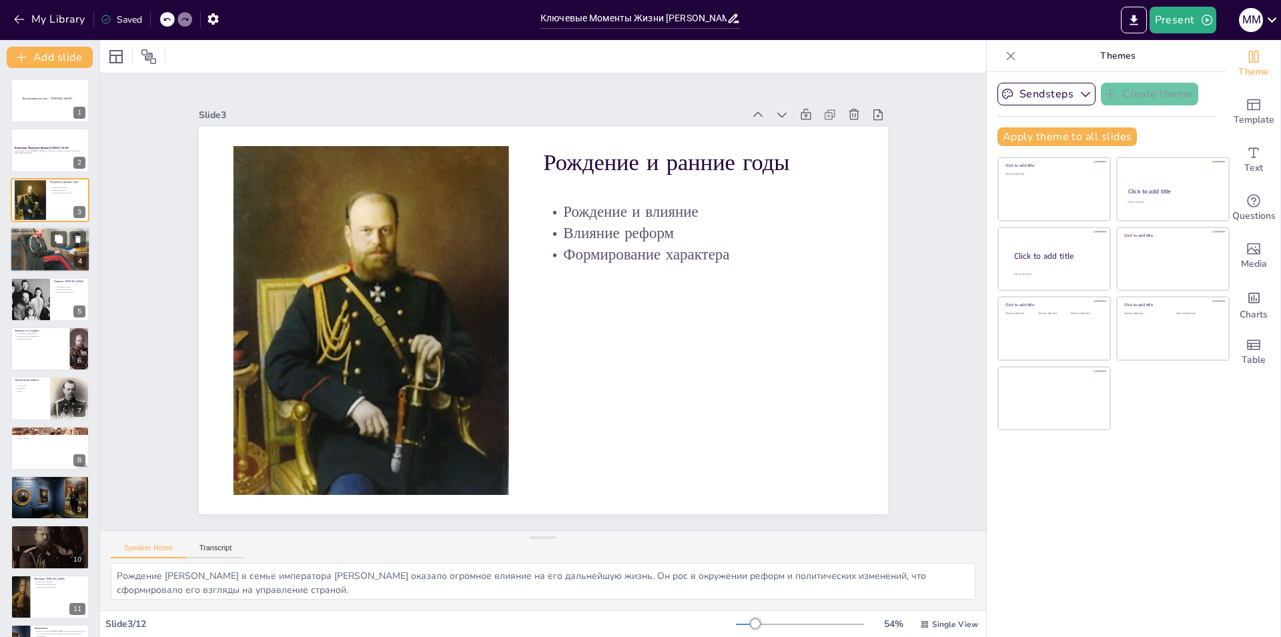
click at [20, 259] on div at bounding box center [50, 250] width 80 height 106
type textarea "Восхождение [PERSON_NAME] на трон было вызвано трагическими событиями, и это сд…"
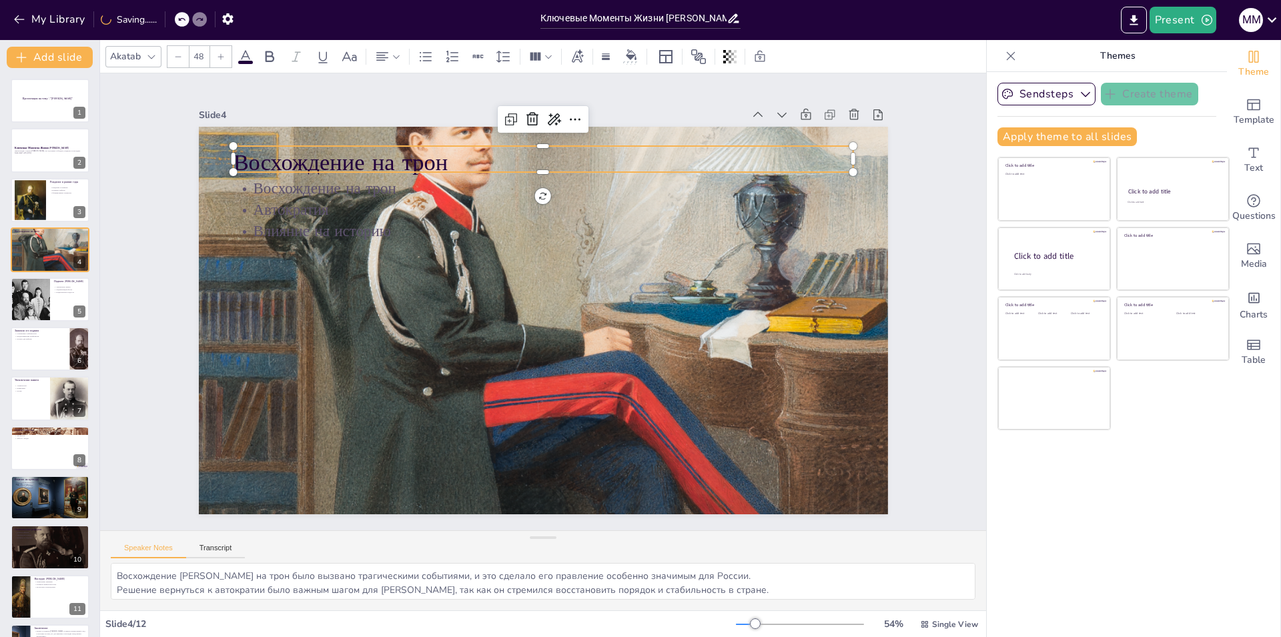
click at [365, 152] on p "Восхождение на трон" at bounding box center [625, 188] width 520 height 390
type input "32"
click at [524, 197] on p "Автократия" at bounding box center [630, 273] width 212 height 596
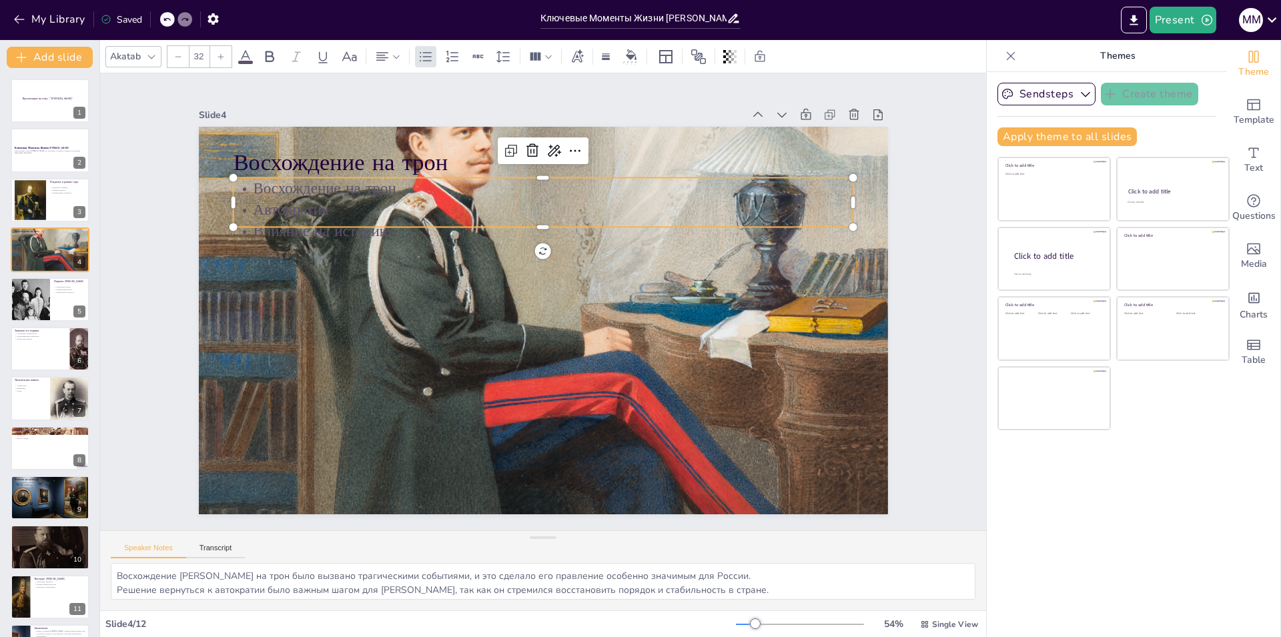
click at [328, 230] on p "Влияние на историю" at bounding box center [585, 245] width 514 height 382
click at [330, 224] on div at bounding box center [584, 245] width 508 height 373
click at [285, 192] on p "Восхождение на трон" at bounding box center [566, 191] width 611 height 150
click at [302, 192] on p "Восхождение на трон" at bounding box center [589, 198] width 575 height 272
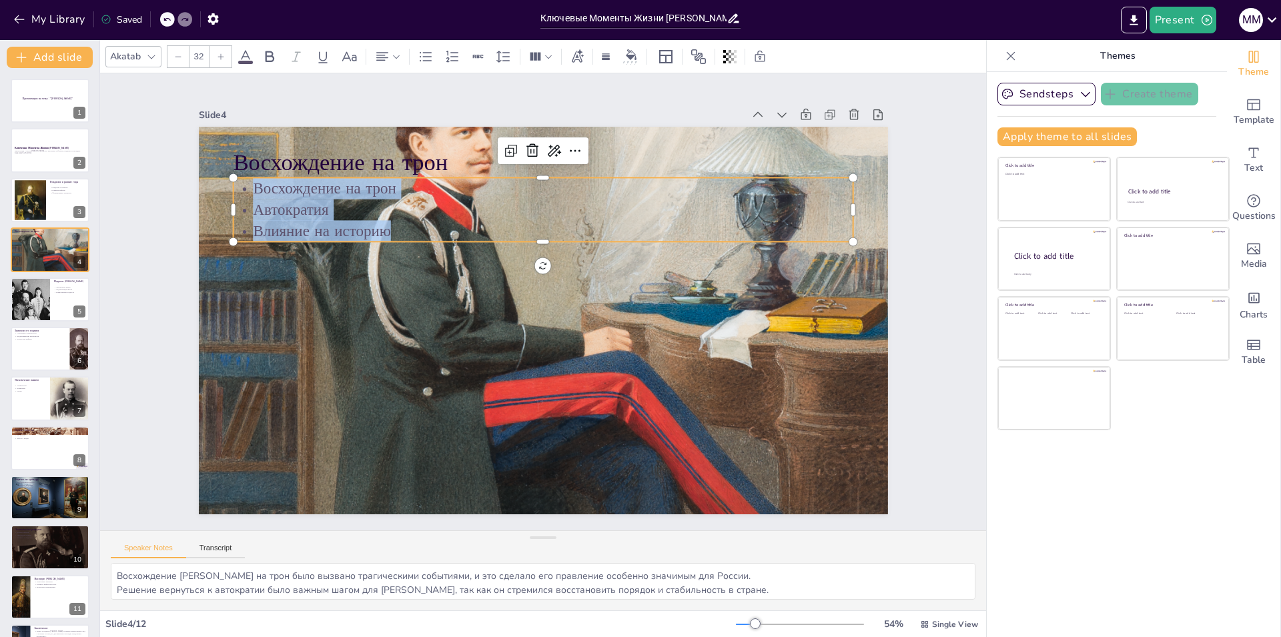
click at [249, 59] on icon at bounding box center [245, 57] width 16 height 16
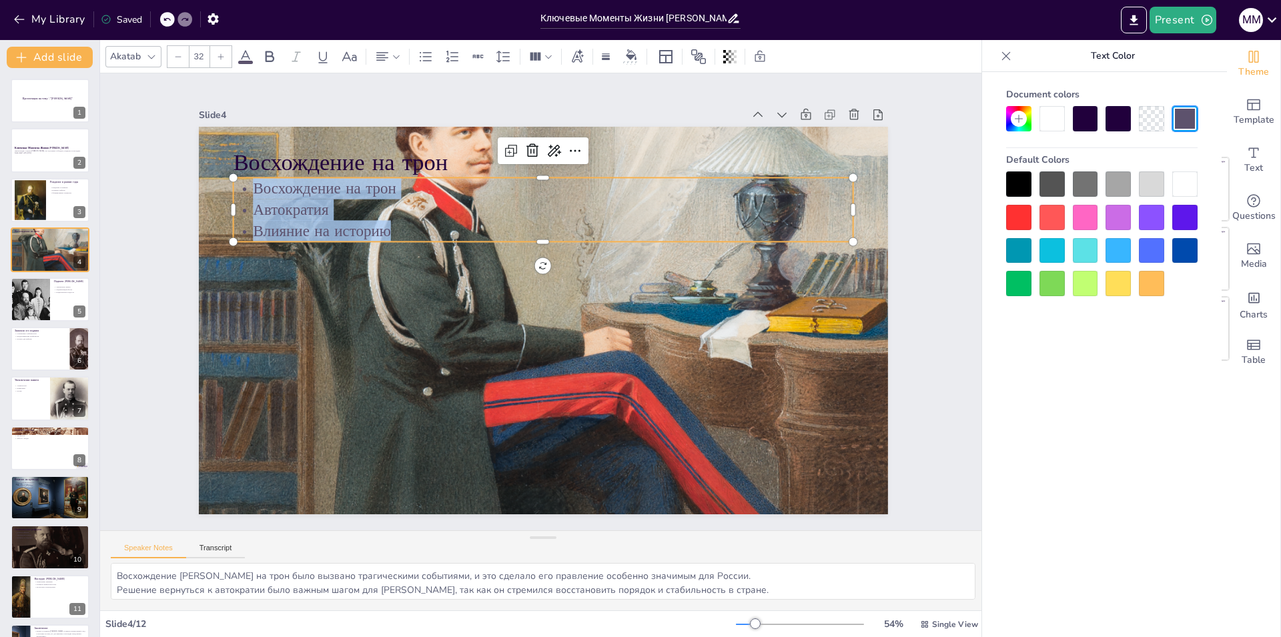
click at [1017, 217] on div at bounding box center [1018, 217] width 25 height 25
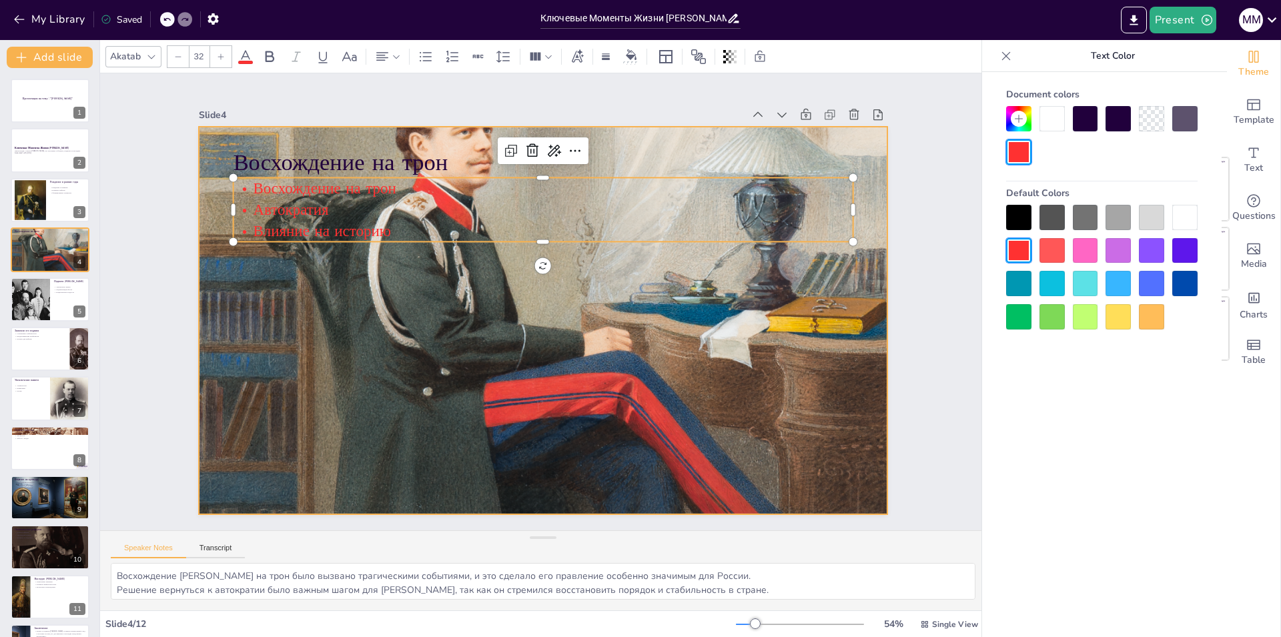
click at [499, 318] on div at bounding box center [537, 320] width 937 height 1078
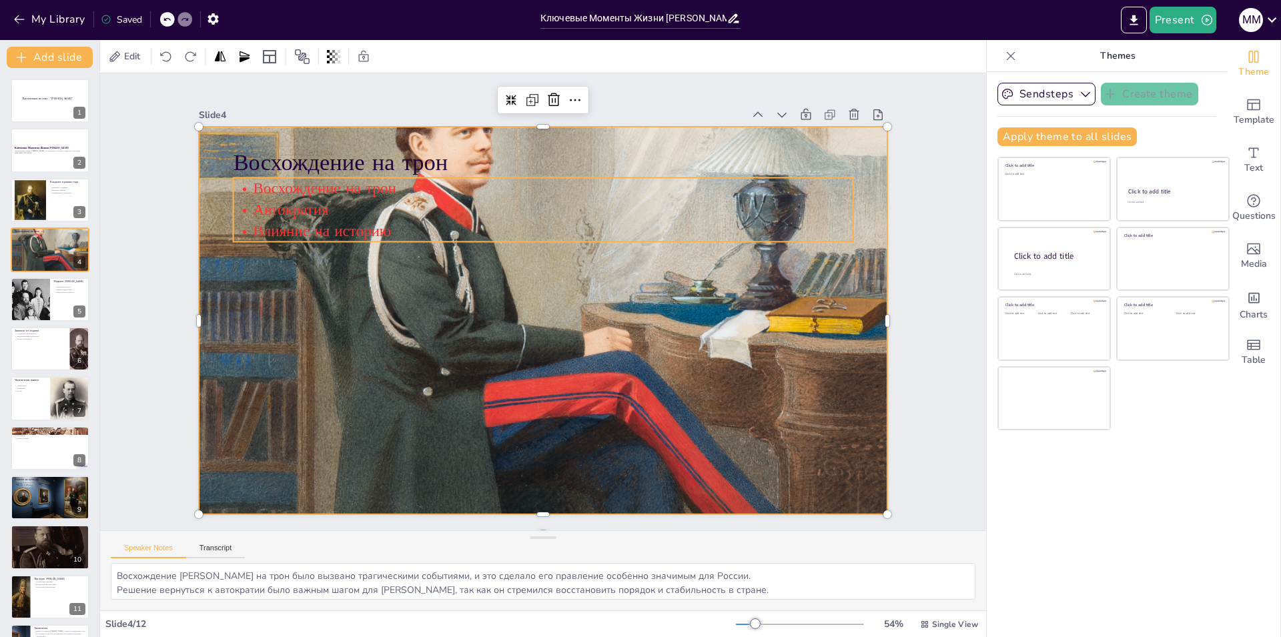
click at [344, 139] on span "Восхождение на трон" at bounding box center [411, 94] width 134 height 90
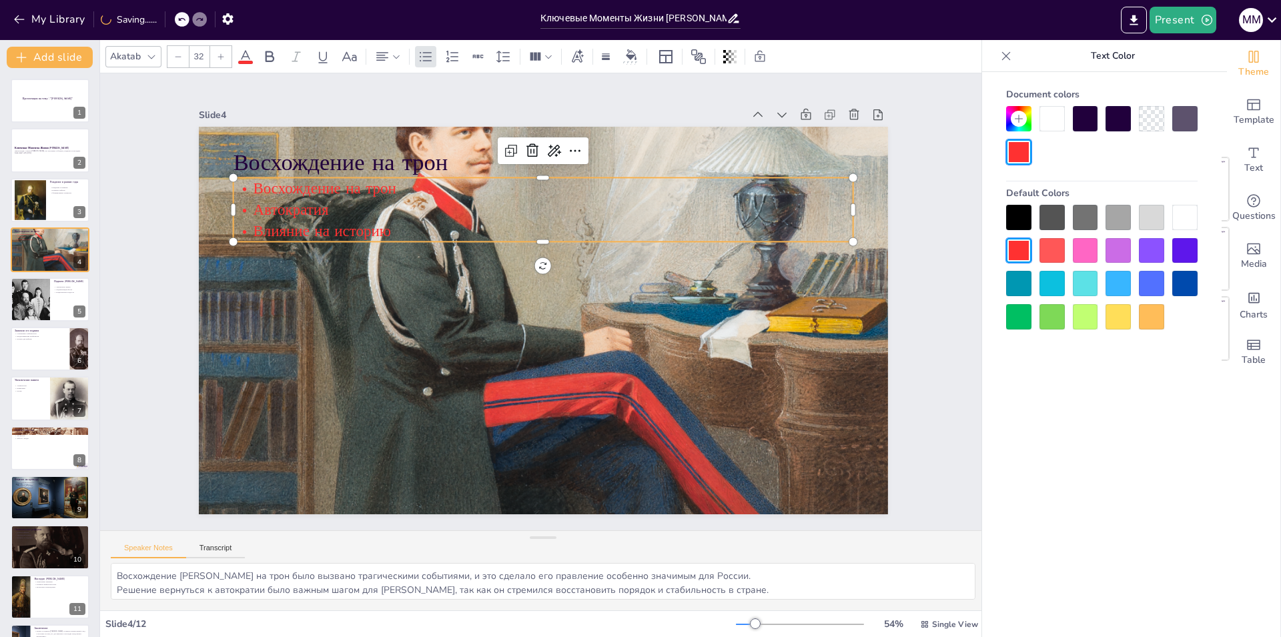
click at [634, 506] on span "Автократия" at bounding box center [669, 539] width 70 height 66
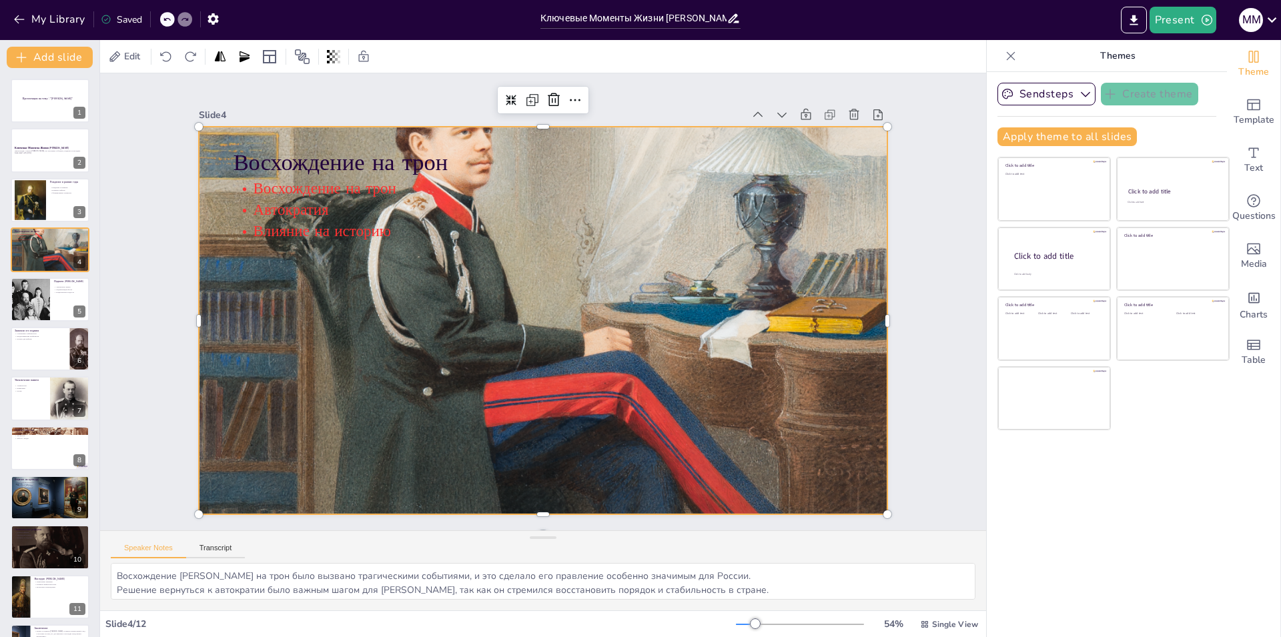
click at [482, 350] on div at bounding box center [533, 318] width 1051 height 1132
click at [330, 237] on div at bounding box center [532, 317] width 1092 height 1141
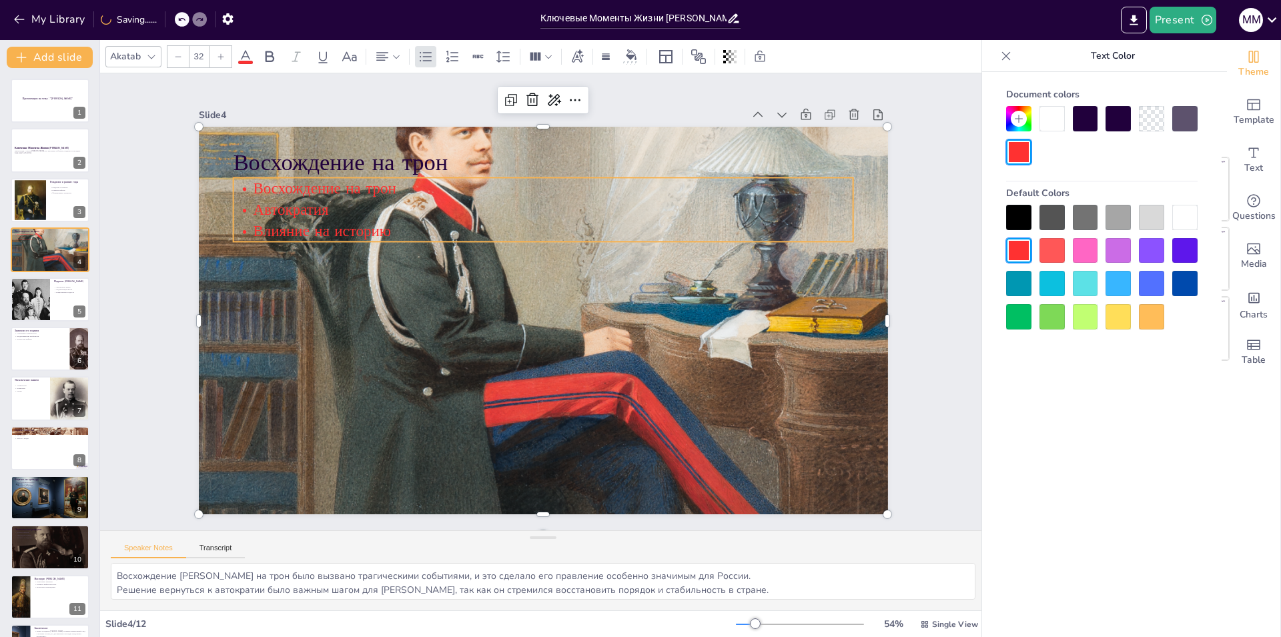
click at [308, 158] on span "Автократия" at bounding box center [331, 136] width 78 height 43
drag, startPoint x: 305, startPoint y: 210, endPoint x: 304, endPoint y: 226, distance: 16.1
click at [308, 147] on span "Автократия" at bounding box center [346, 122] width 77 height 50
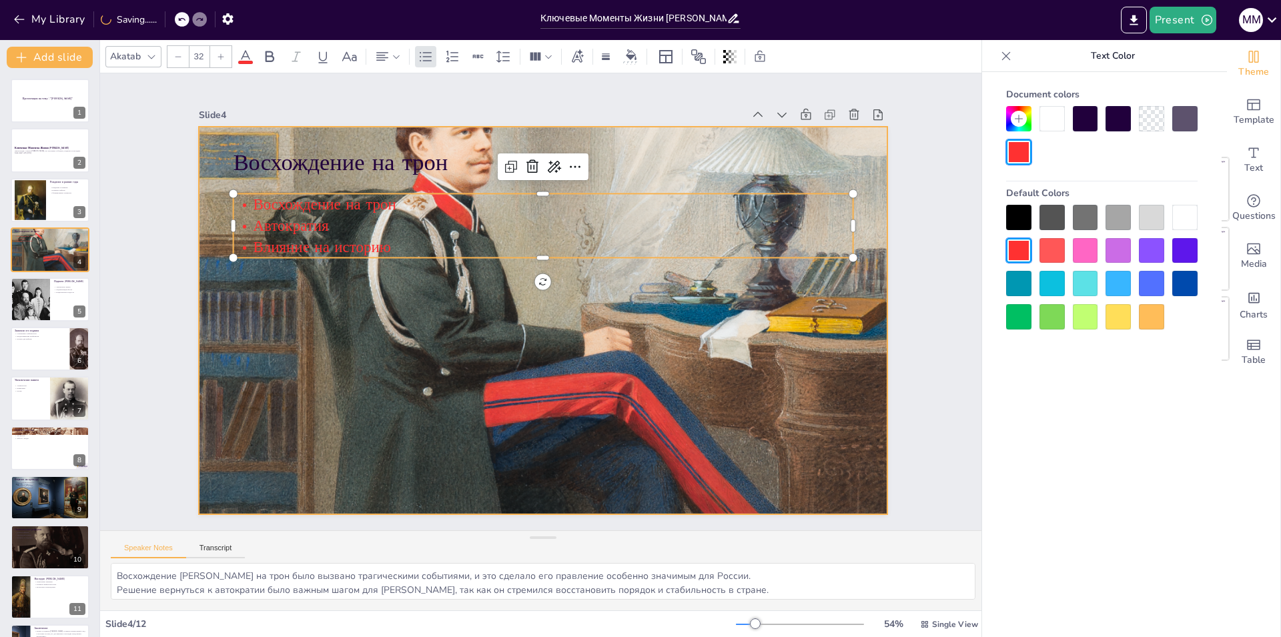
click at [596, 466] on div at bounding box center [537, 320] width 937 height 1078
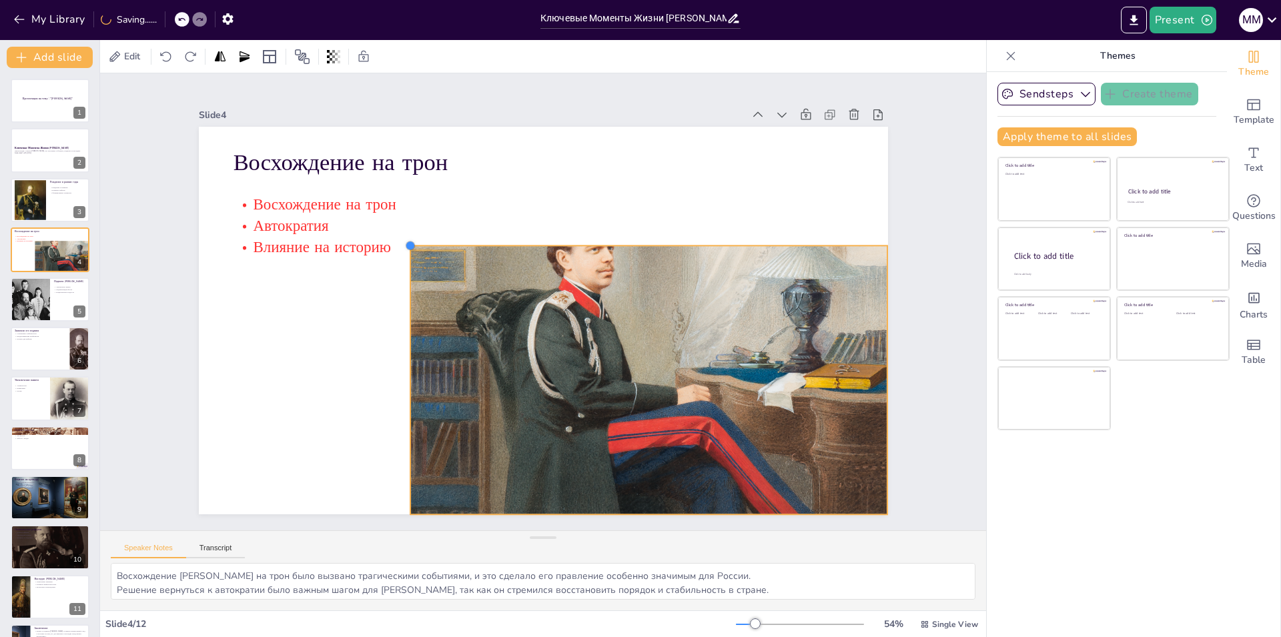
drag, startPoint x: 185, startPoint y: 119, endPoint x: 528, endPoint y: 339, distance: 408.0
click at [533, 165] on div at bounding box center [540, 158] width 14 height 14
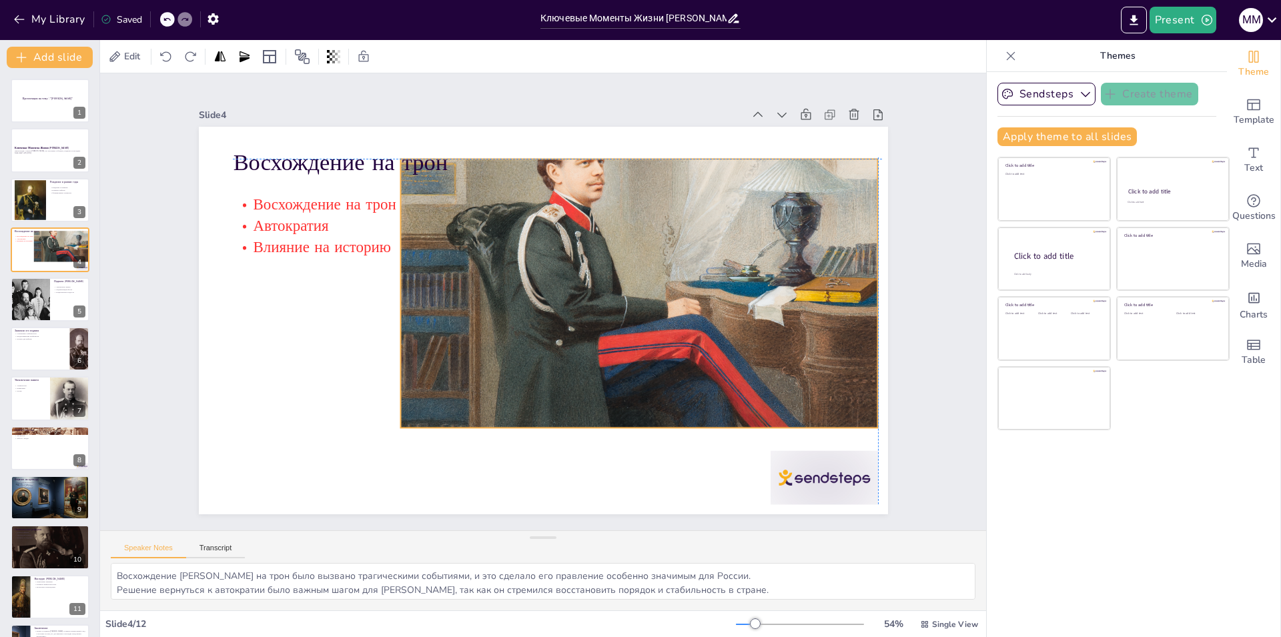
drag, startPoint x: 590, startPoint y: 328, endPoint x: 764, endPoint y: 421, distance: 196.7
click at [594, 276] on div at bounding box center [561, 396] width 677 height 541
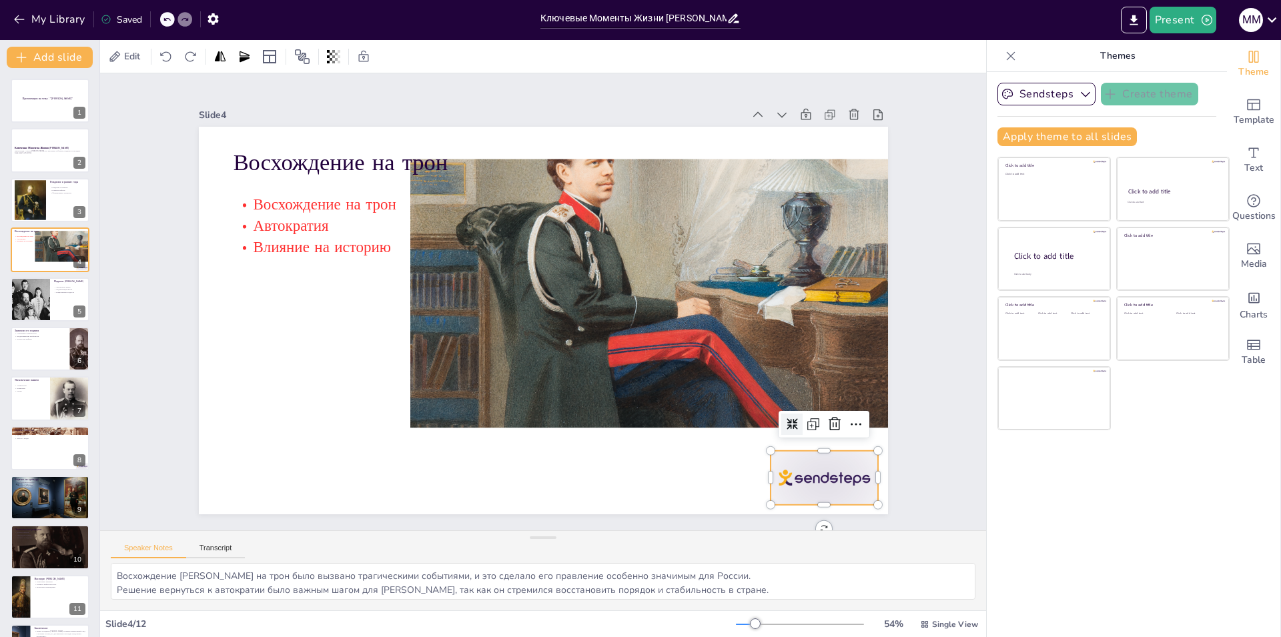
click at [796, 474] on div at bounding box center [804, 506] width 113 height 65
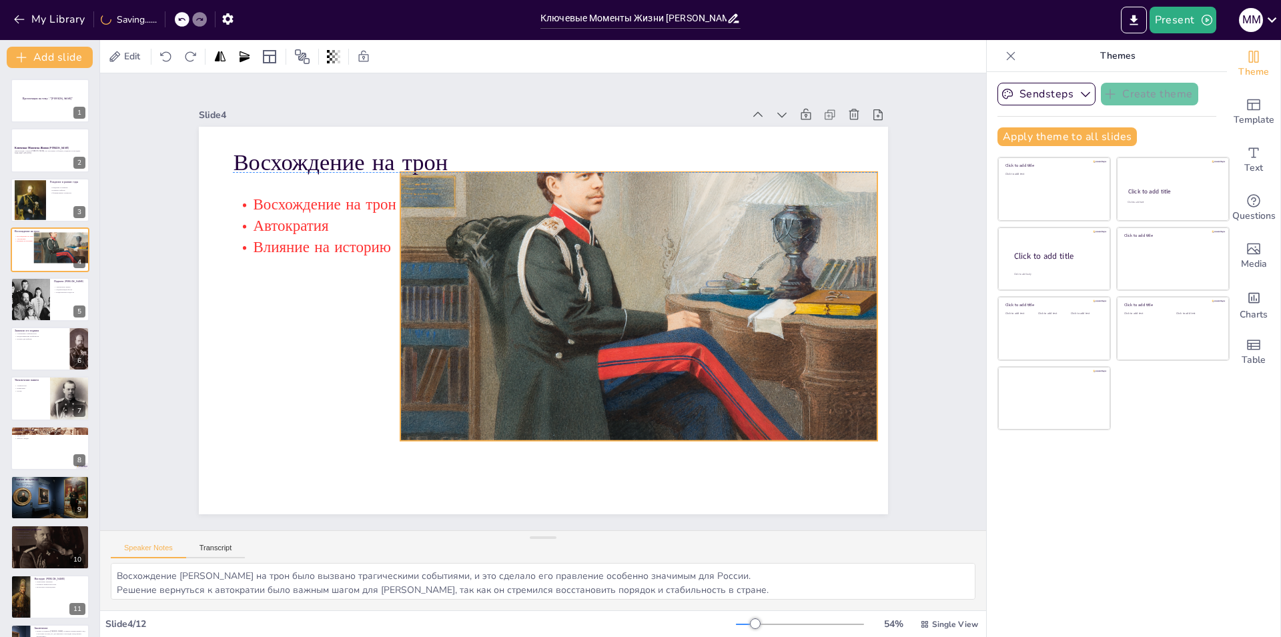
drag, startPoint x: 662, startPoint y: 296, endPoint x: 652, endPoint y: 308, distance: 15.6
click at [652, 308] on div at bounding box center [632, 335] width 649 height 747
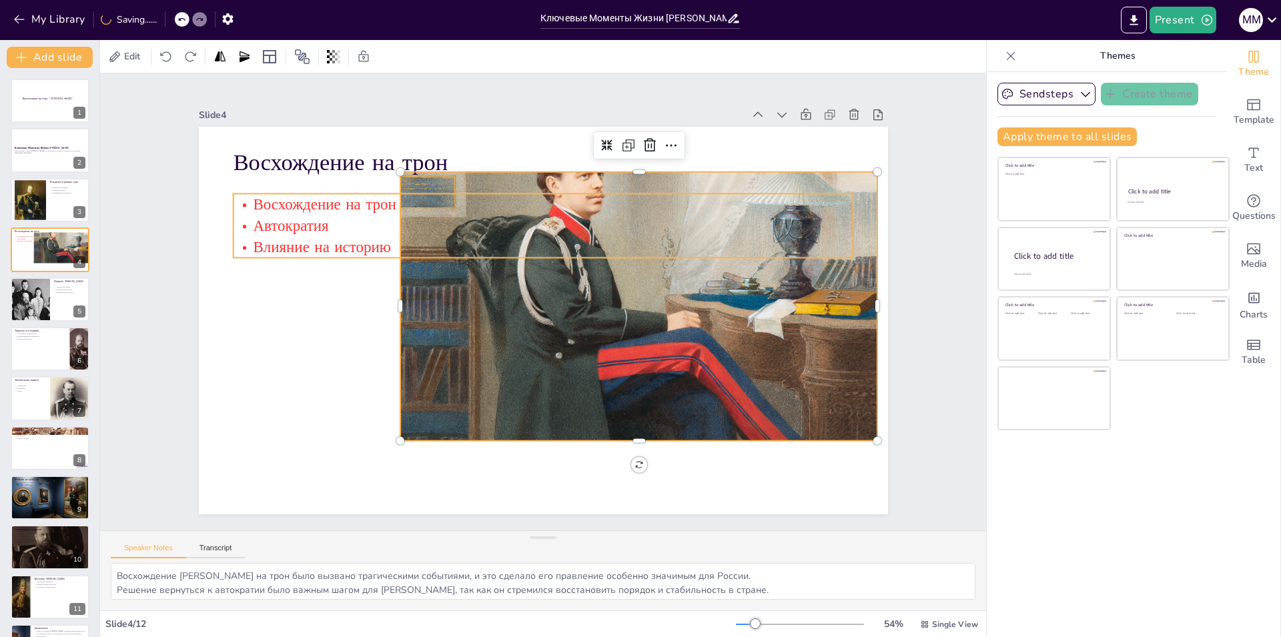
click at [485, 79] on span "Автократия" at bounding box center [510, 39] width 50 height 77
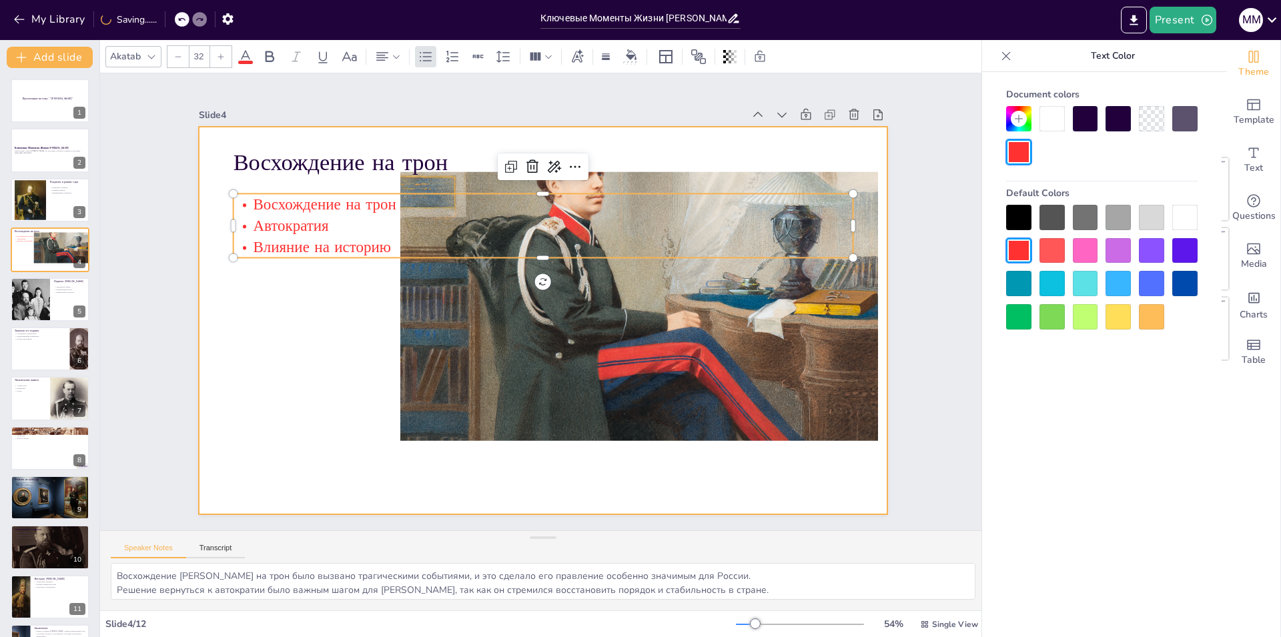
click at [278, 188] on div at bounding box center [528, 312] width 718 height 785
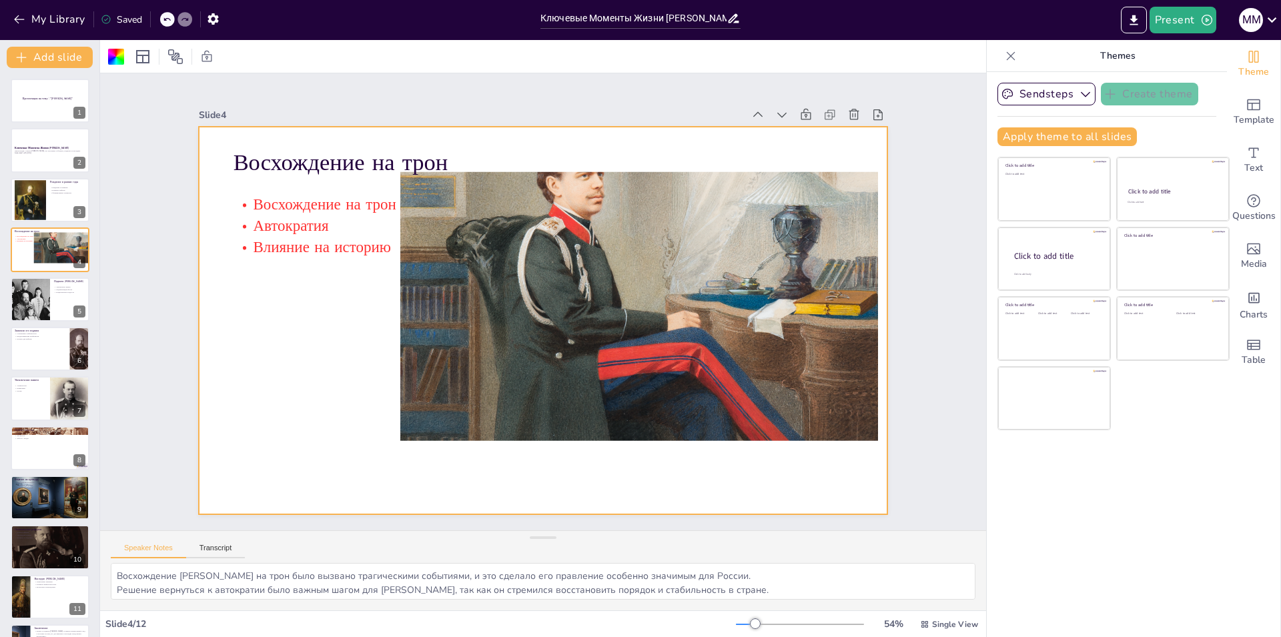
click at [360, 145] on span "Восхождение на трон" at bounding box center [424, 94] width 128 height 101
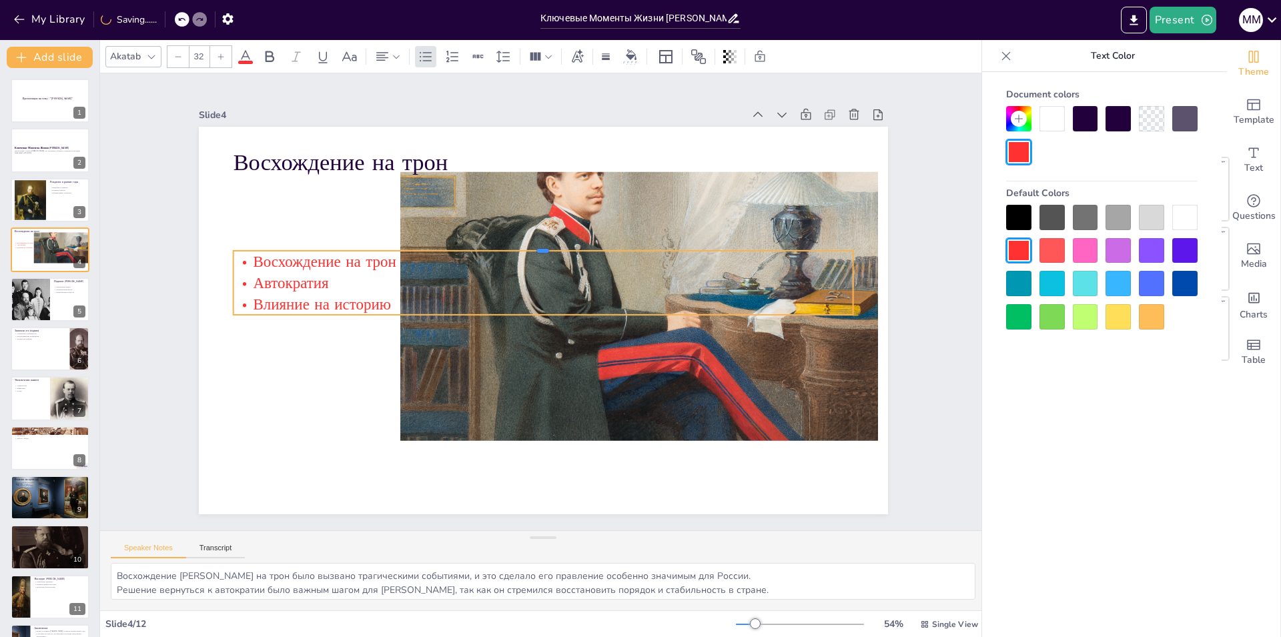
drag, startPoint x: 336, startPoint y: 187, endPoint x: 292, endPoint y: 296, distance: 117.3
click at [270, 293] on div "Восхождение на трон Восхождение на трон Автократия Влияние на историю" at bounding box center [534, 318] width 790 height 680
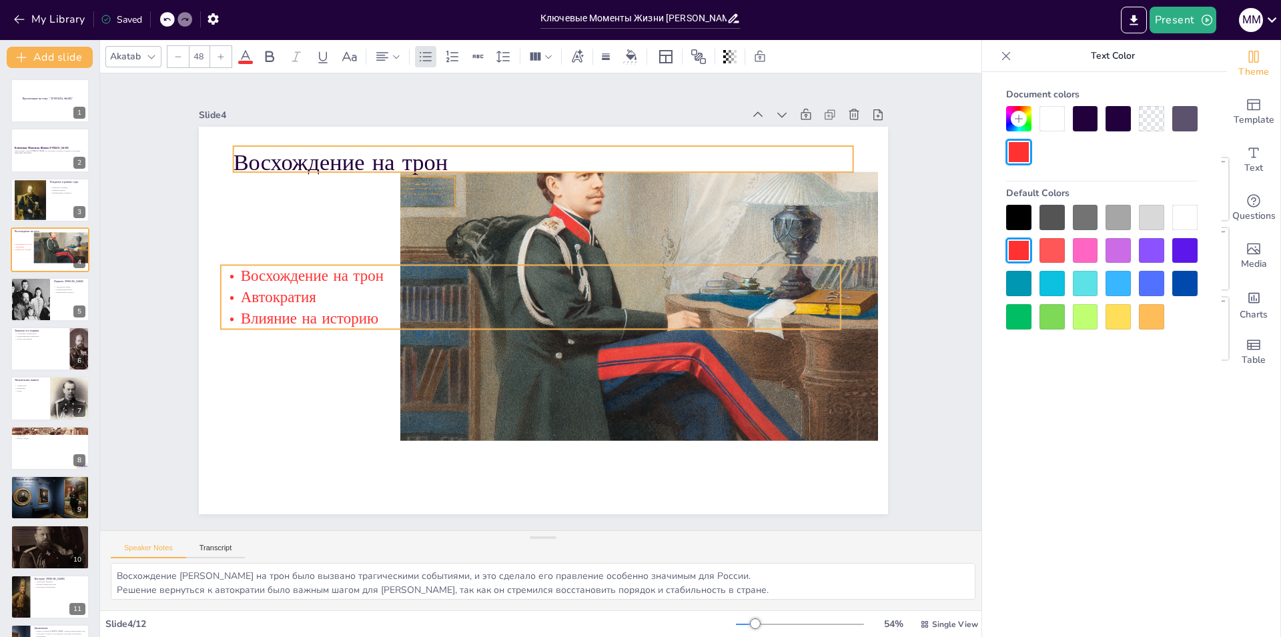
click at [495, 156] on p "Восхождение на трон" at bounding box center [664, 231] width 338 height 553
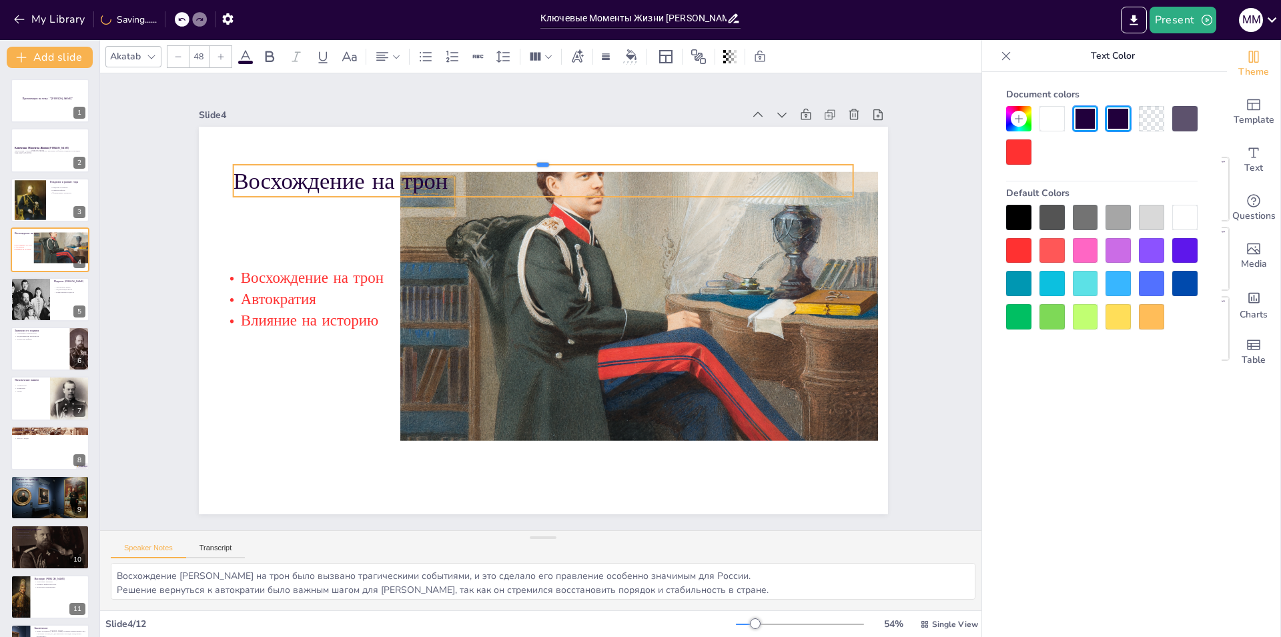
drag, startPoint x: 321, startPoint y: 139, endPoint x: 296, endPoint y: 213, distance: 78.1
click at [296, 213] on div "Восхождение на трон Восхождение на трон Автократия Влияние на историю" at bounding box center [535, 319] width 787 height 634
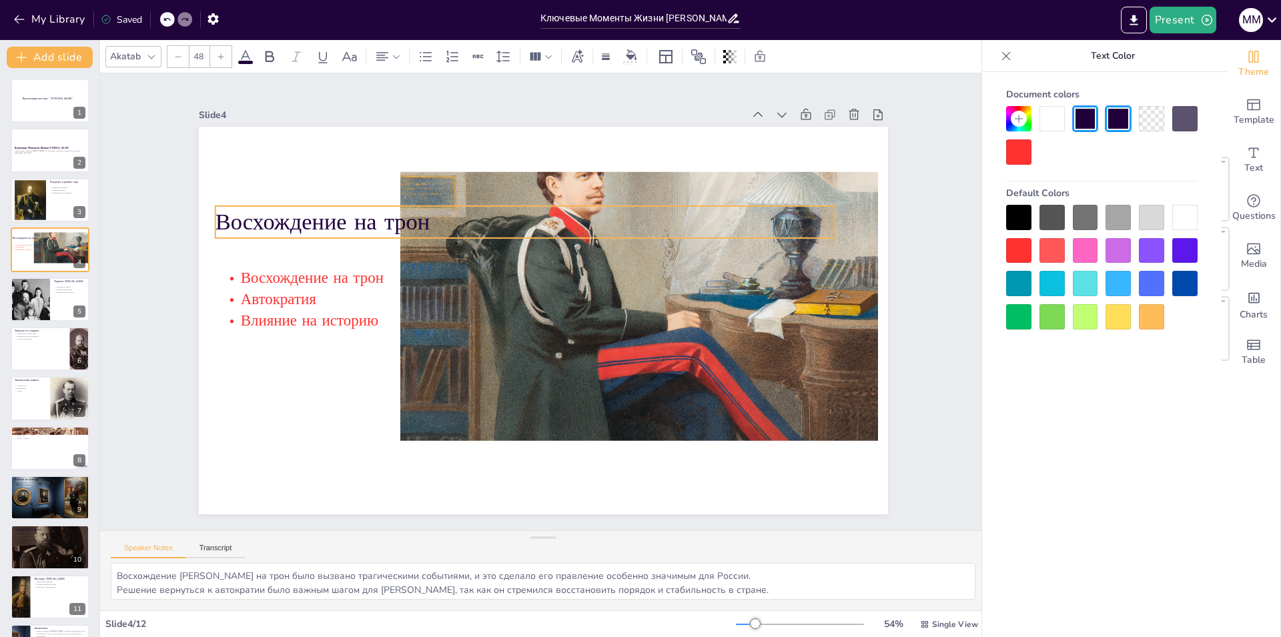
click at [400, 213] on p "Восхождение на трон" at bounding box center [551, 220] width 600 height 222
click at [414, 219] on p "Восхождение на трон" at bounding box center [551, 220] width 600 height 223
click at [414, 219] on p "Восхождение на трон" at bounding box center [559, 222] width 580 height 282
drag, startPoint x: 416, startPoint y: 217, endPoint x: 238, endPoint y: 130, distance: 198.4
click at [235, 219] on p "Восхождение на трон" at bounding box center [541, 220] width 613 height 160
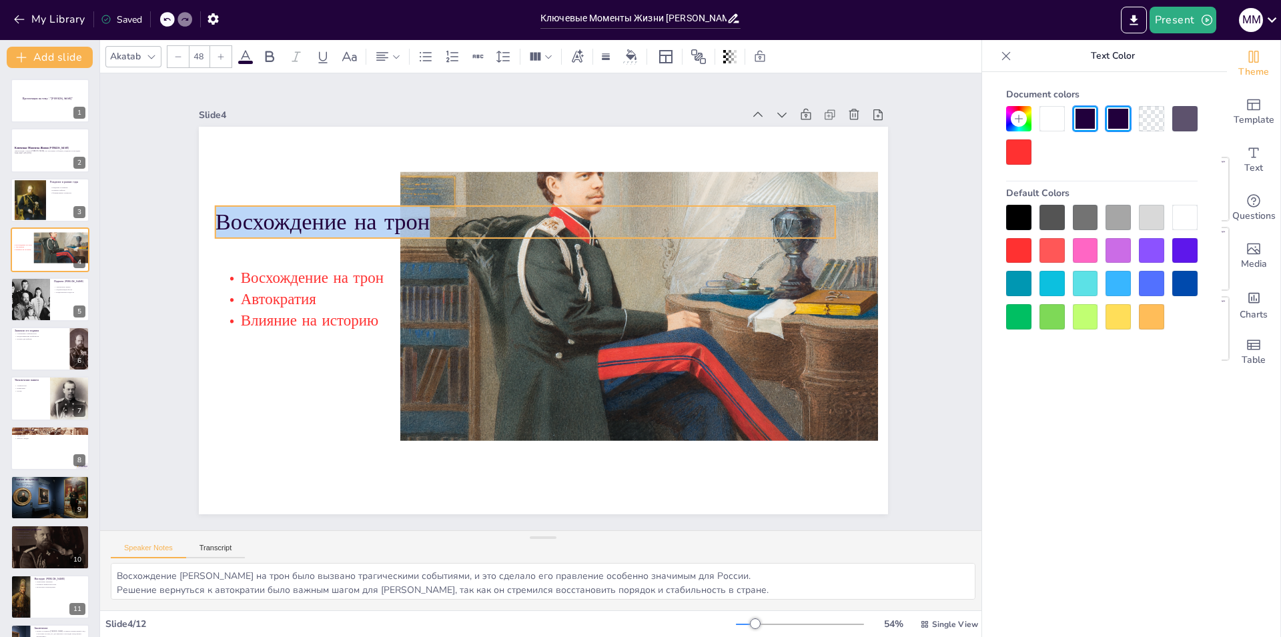
click at [183, 58] on div at bounding box center [177, 56] width 21 height 21
click at [182, 58] on div at bounding box center [177, 56] width 21 height 21
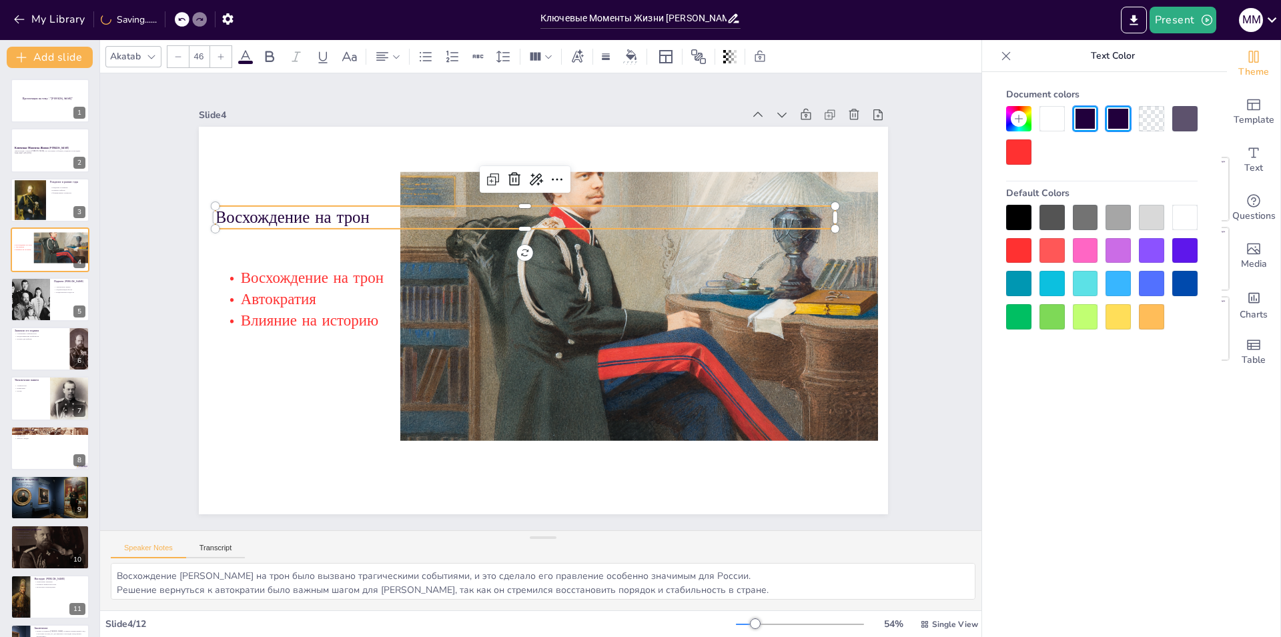
click at [222, 62] on div at bounding box center [220, 56] width 21 height 21
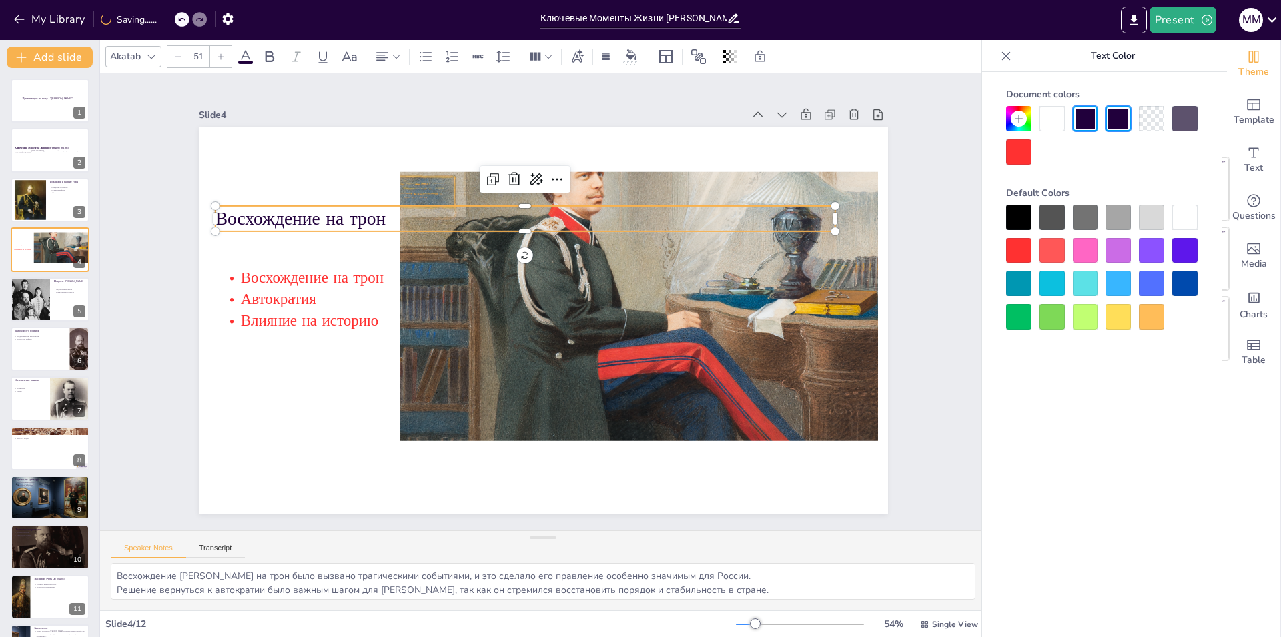
click at [222, 62] on div at bounding box center [220, 56] width 21 height 21
type input "52"
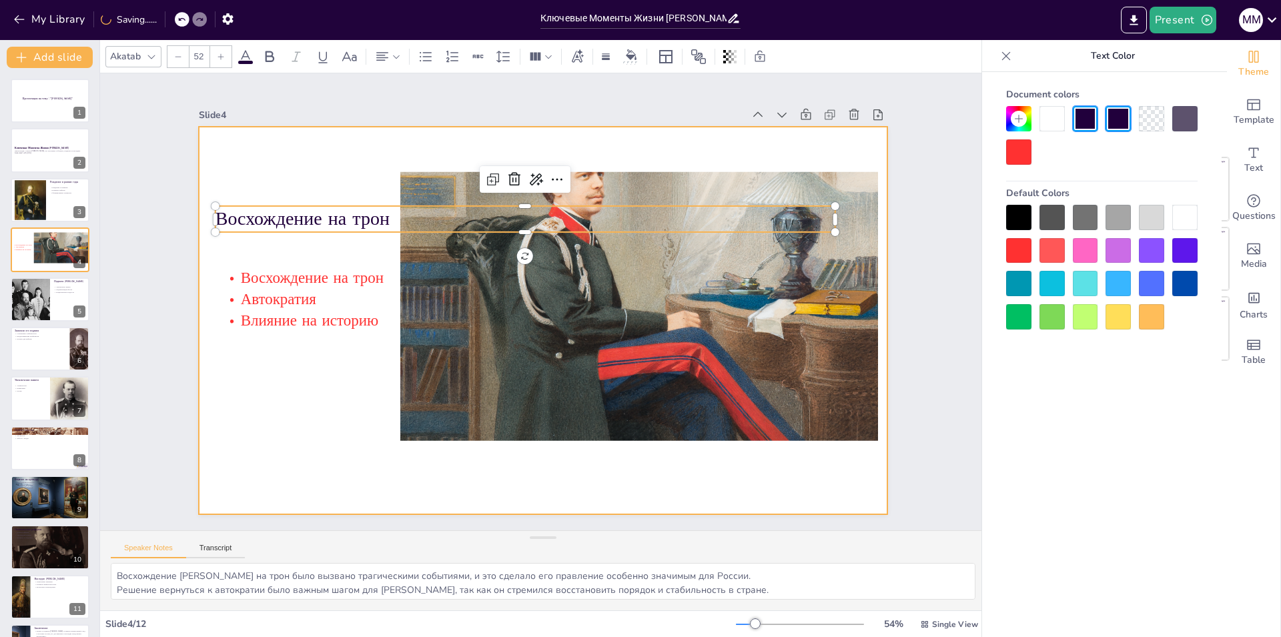
click at [290, 106] on div "Slide 4" at bounding box center [490, 107] width 543 height 69
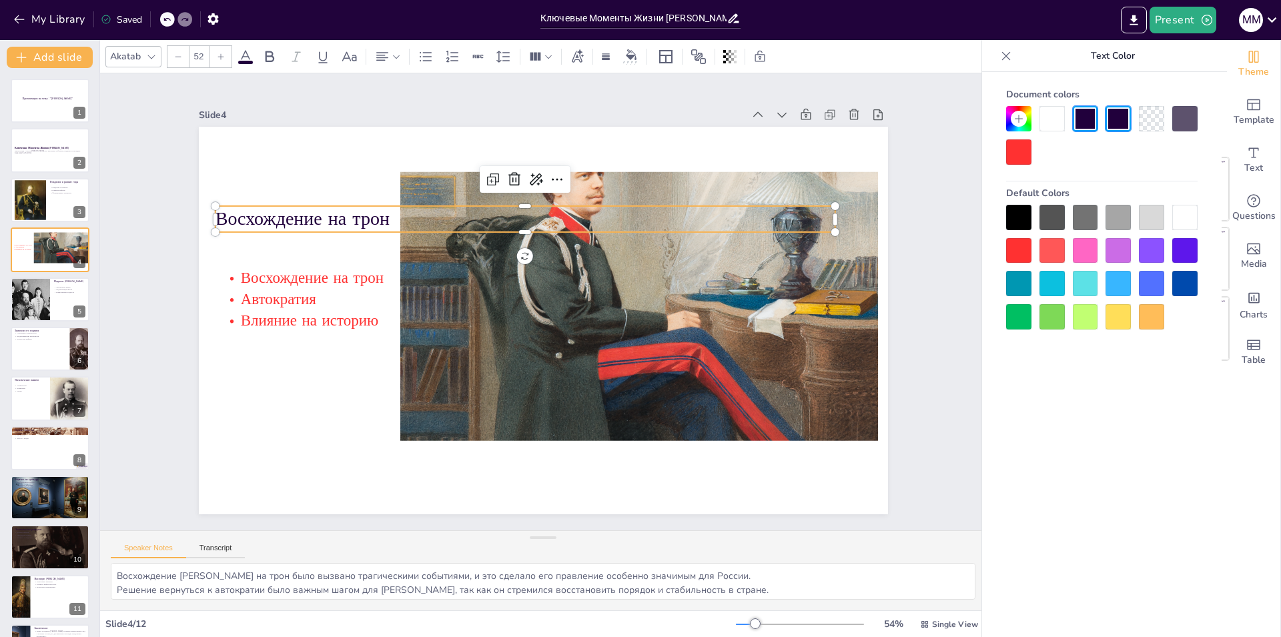
click at [169, 237] on div "Slide 1 Презентация на тему : “[PERSON_NAME]“ Slide 2 Ключевые Моменты Жизни [P…" at bounding box center [543, 302] width 871 height 699
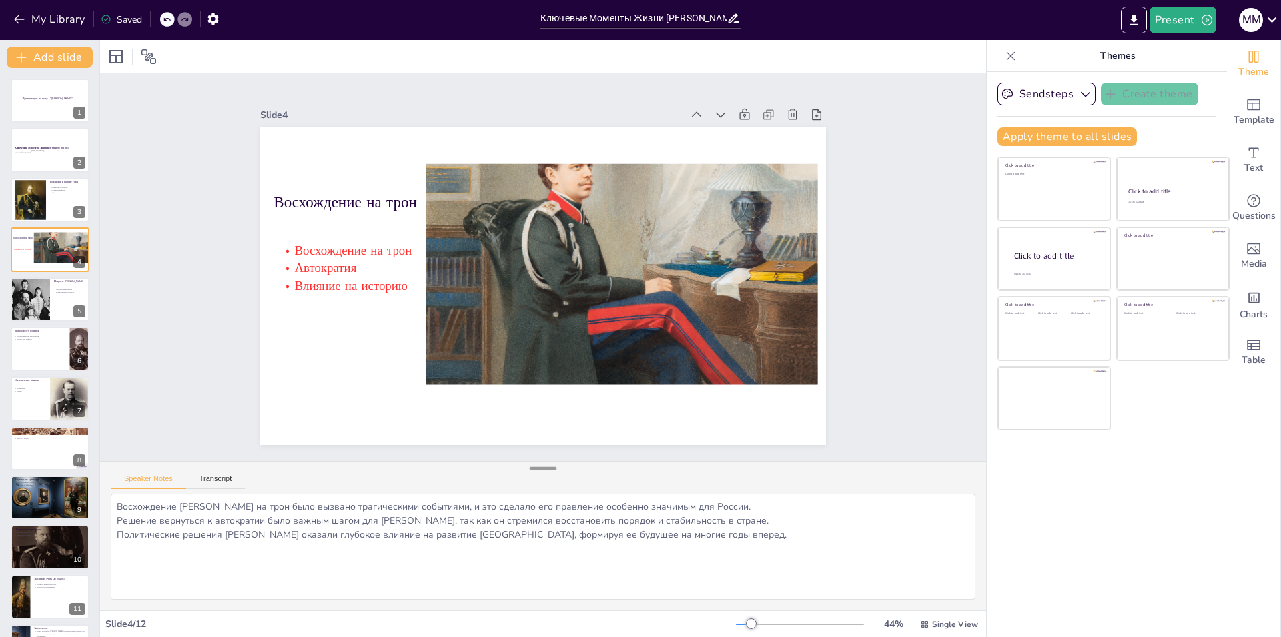
drag, startPoint x: 542, startPoint y: 534, endPoint x: 549, endPoint y: 465, distance: 69.7
click at [549, 465] on div at bounding box center [543, 468] width 27 height 13
drag, startPoint x: 709, startPoint y: 546, endPoint x: 733, endPoint y: 562, distance: 28.5
click at [733, 562] on textarea "Восхождение [PERSON_NAME] на трон было вызвано трагическими событиями, и это сд…" at bounding box center [543, 547] width 865 height 106
click at [36, 311] on div at bounding box center [30, 299] width 68 height 45
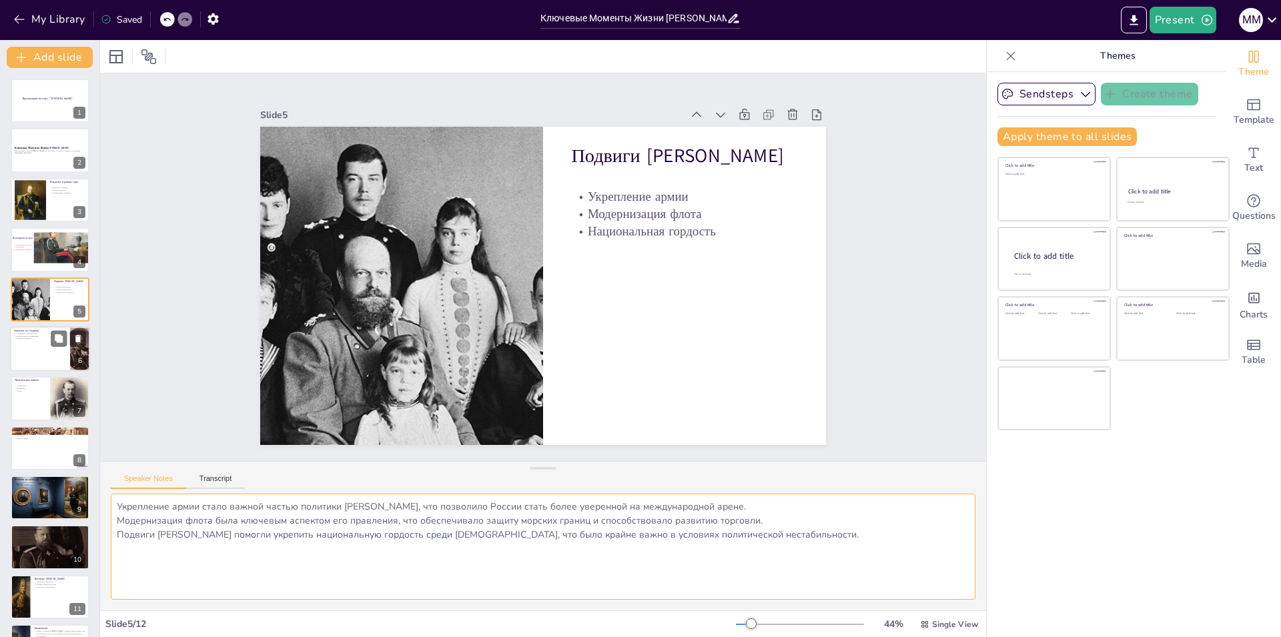
click at [38, 363] on div at bounding box center [50, 348] width 80 height 45
type textarea "Сохранение стабильности в стране было одной из главных задач [PERSON_NAME], и е…"
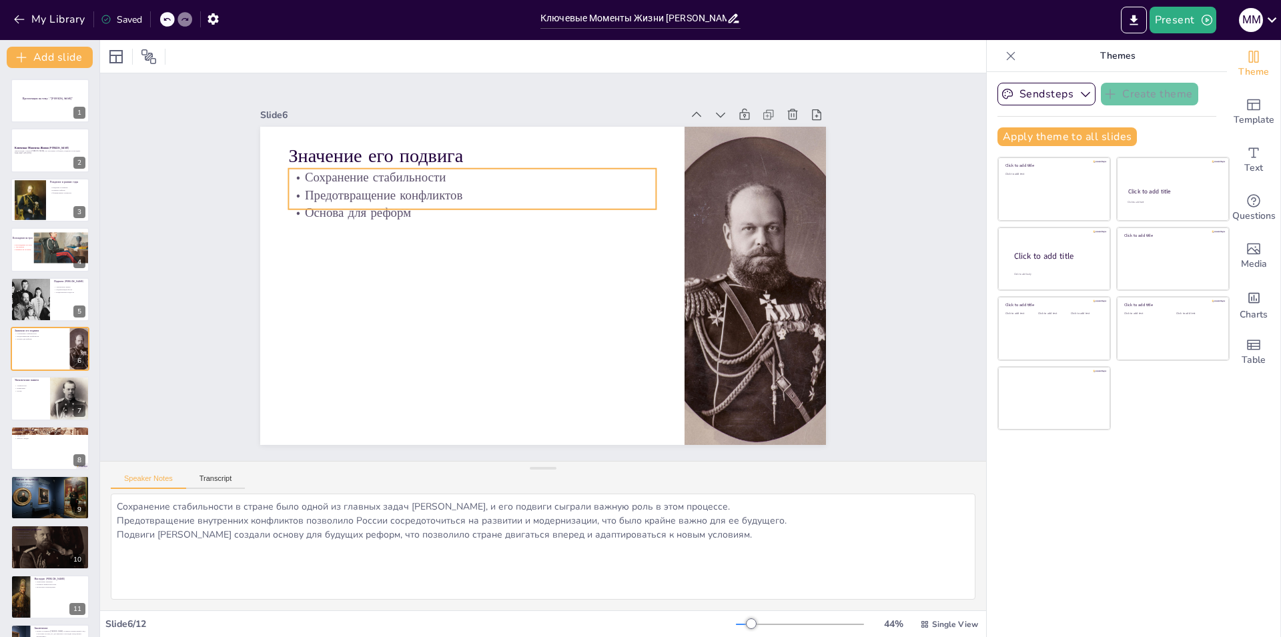
click at [552, 210] on p "Основа для реформ" at bounding box center [617, 216] width 130 height 355
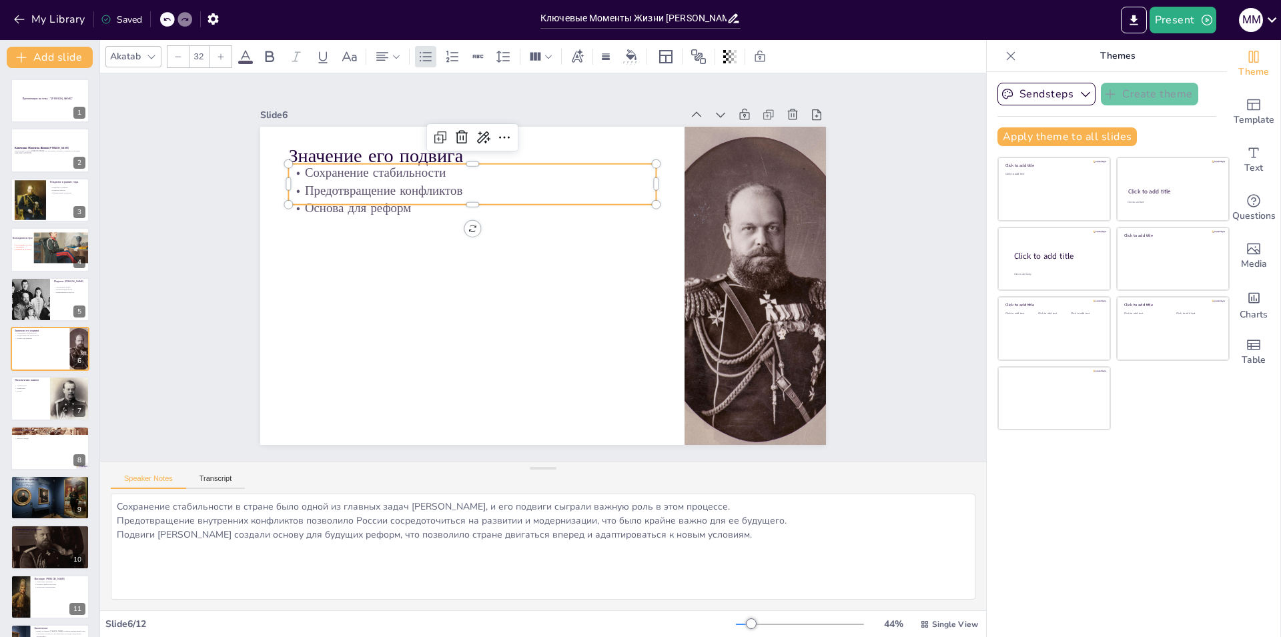
click at [375, 206] on p "Основа для реформ" at bounding box center [493, 188] width 355 height 130
click at [367, 187] on p "Предотвращение конфликтов" at bounding box center [499, 172] width 355 height 130
click at [364, 209] on p "Основа для реформ" at bounding box center [494, 188] width 355 height 131
click at [364, 209] on p "Основа для реформ" at bounding box center [512, 180] width 328 height 199
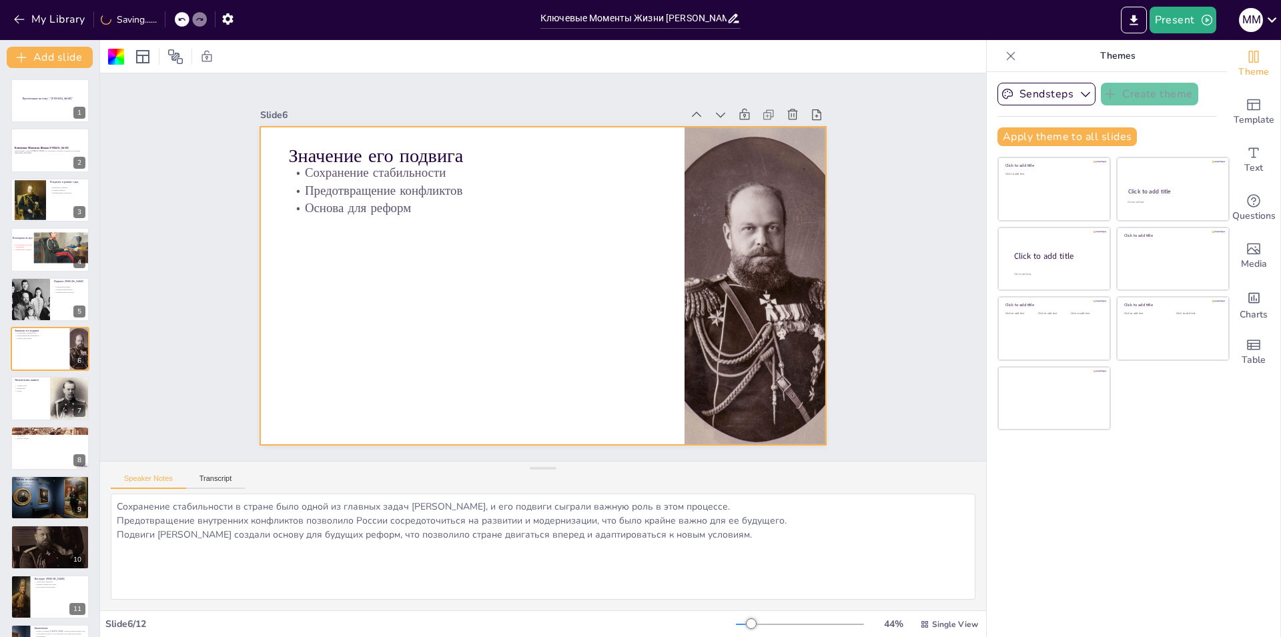
click at [364, 205] on p "Основа для реформ" at bounding box center [493, 189] width 355 height 130
click at [364, 205] on p "Основа для реформ" at bounding box center [472, 207] width 368 height 17
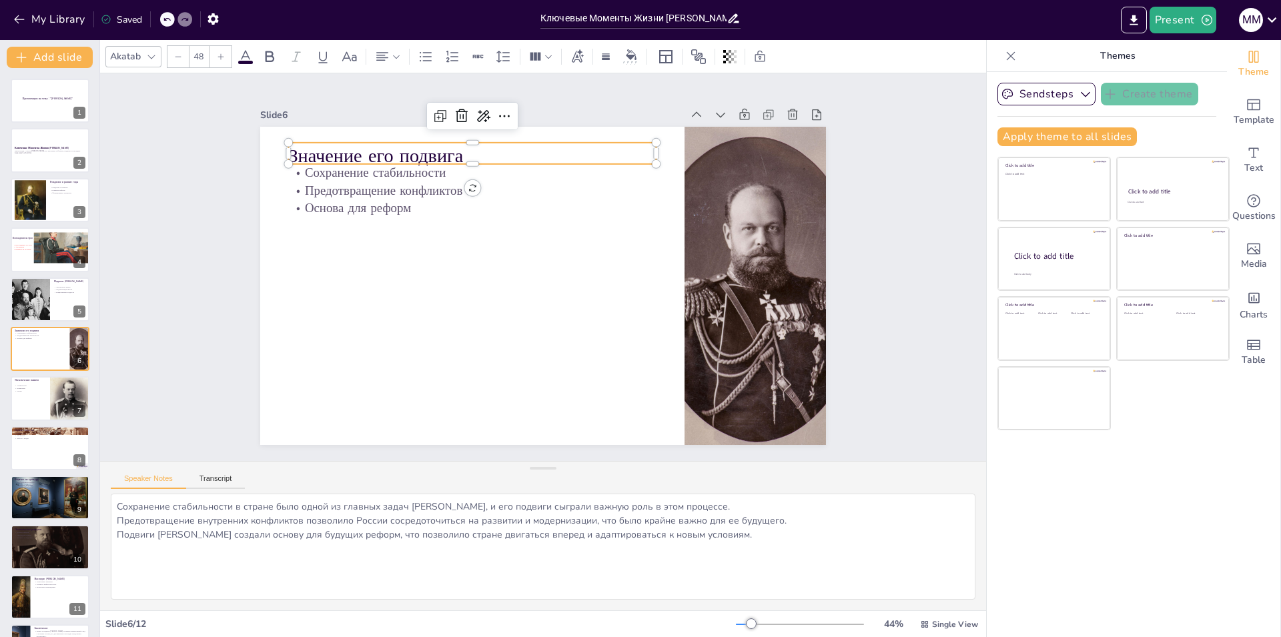
click at [372, 148] on p "Значение его подвига" at bounding box center [511, 139] width 358 height 139
click at [492, 177] on p "Предотвращение конфликтов" at bounding box center [646, 288] width 308 height 230
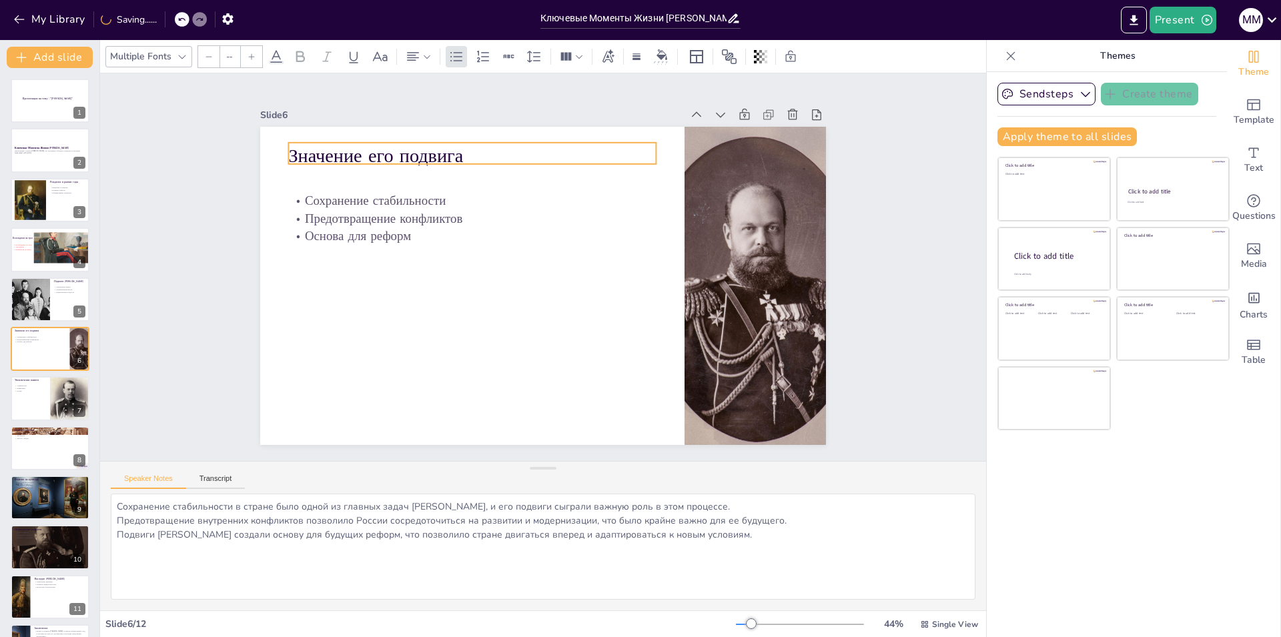
type input "48"
click at [641, 155] on p "Значение его подвига" at bounding box center [654, 197] width 27 height 368
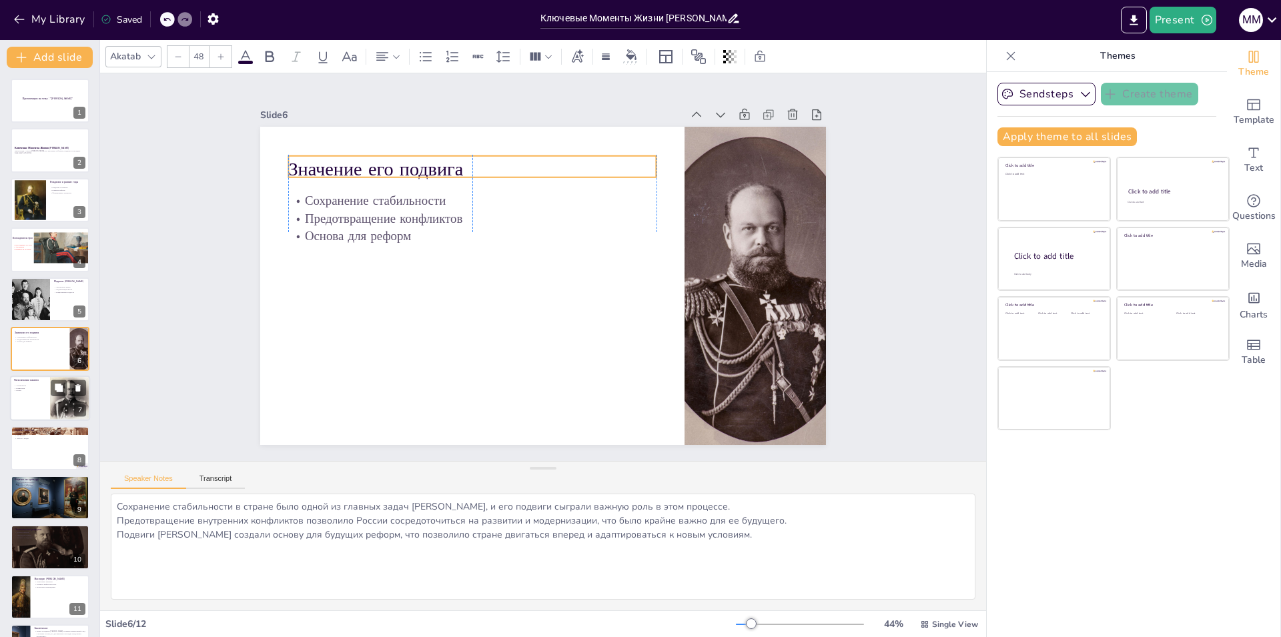
click at [28, 384] on div "Увековечение памяти" at bounding box center [30, 381] width 32 height 6
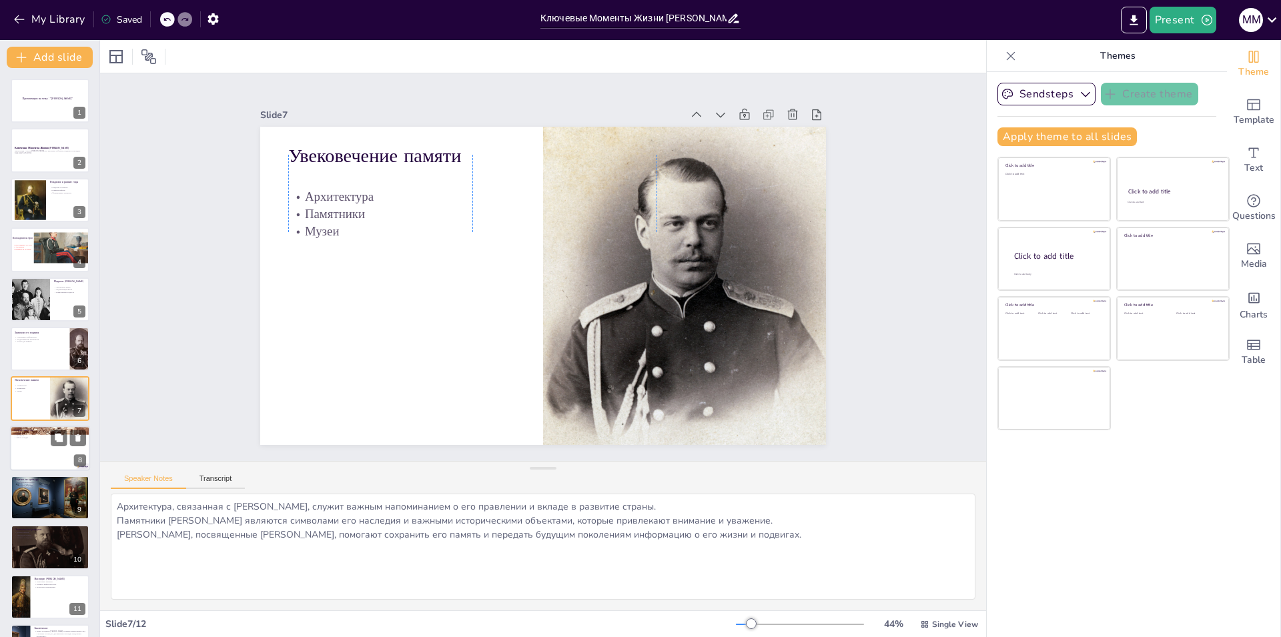
scroll to position [43, 0]
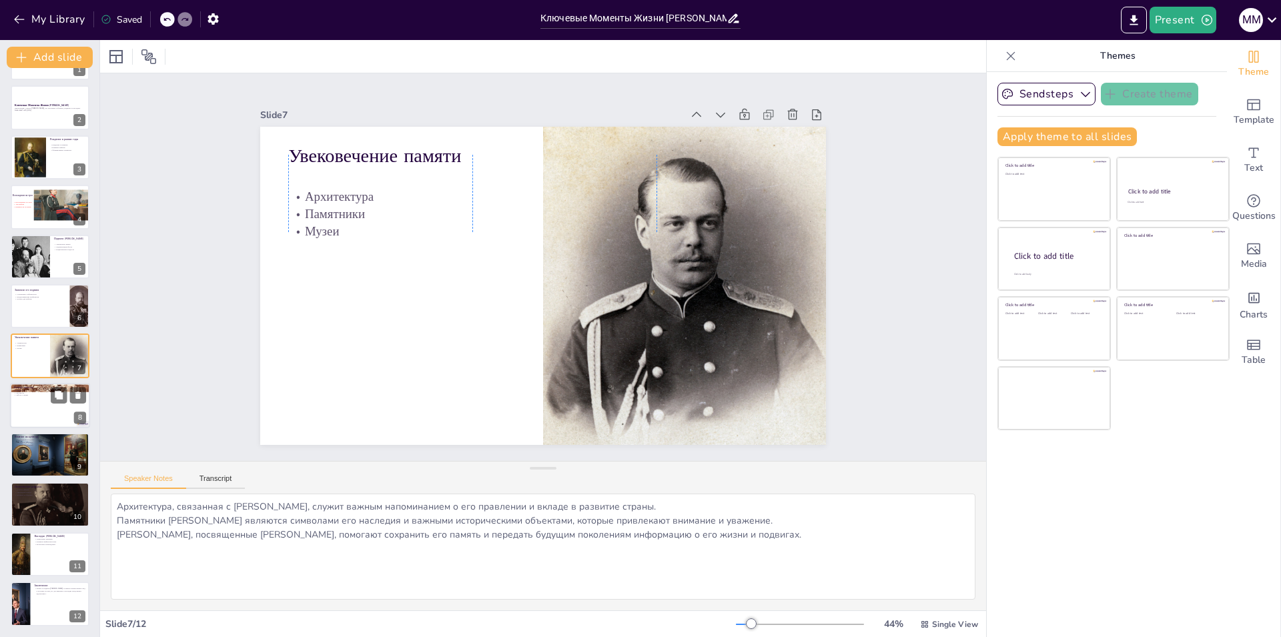
click at [34, 414] on div at bounding box center [50, 405] width 80 height 45
type textarea "Простота [PERSON_NAME] помогла ему установить близкие отношения с народом, что …"
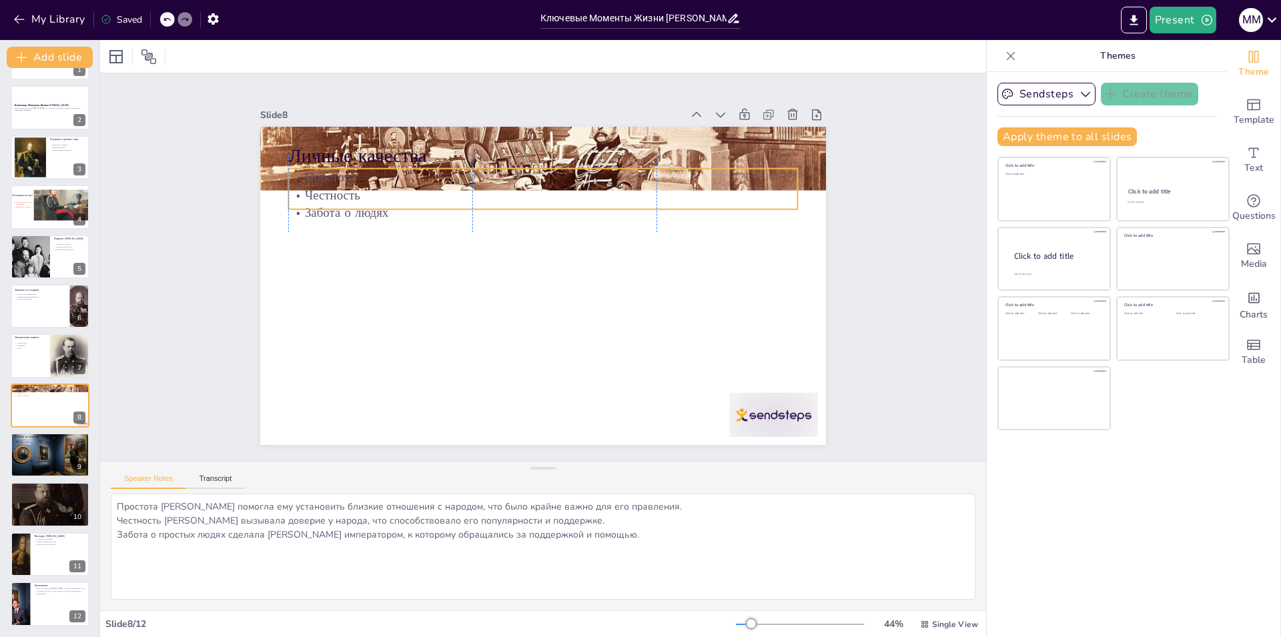
click at [361, 205] on div "Личные качества Простота Честность Забота о людях" at bounding box center [525, 269] width 376 height 596
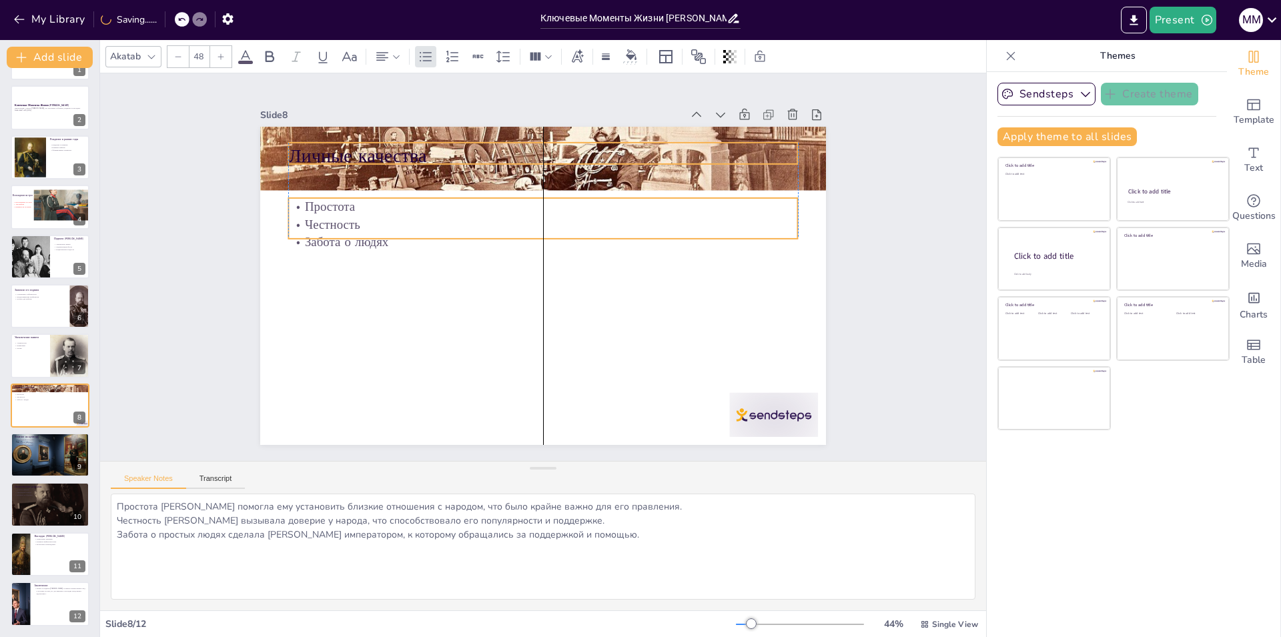
click at [350, 148] on p "Личные качества" at bounding box center [588, 165] width 476 height 231
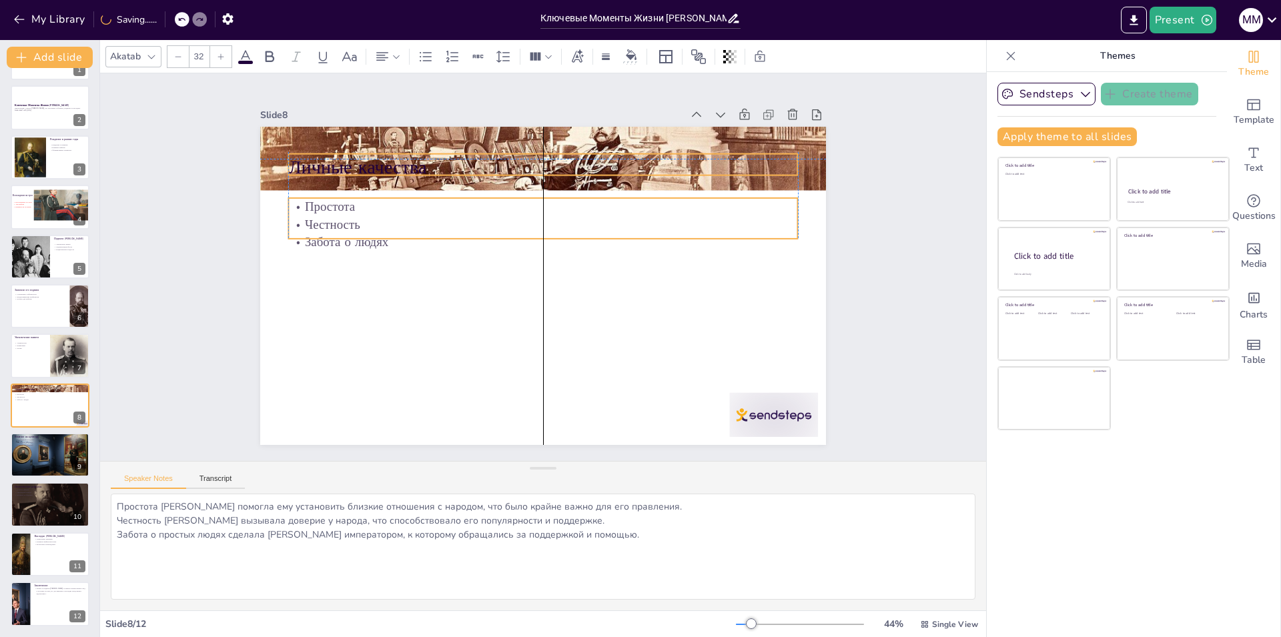
click at [341, 228] on p "Забота о людях" at bounding box center [546, 242] width 508 height 71
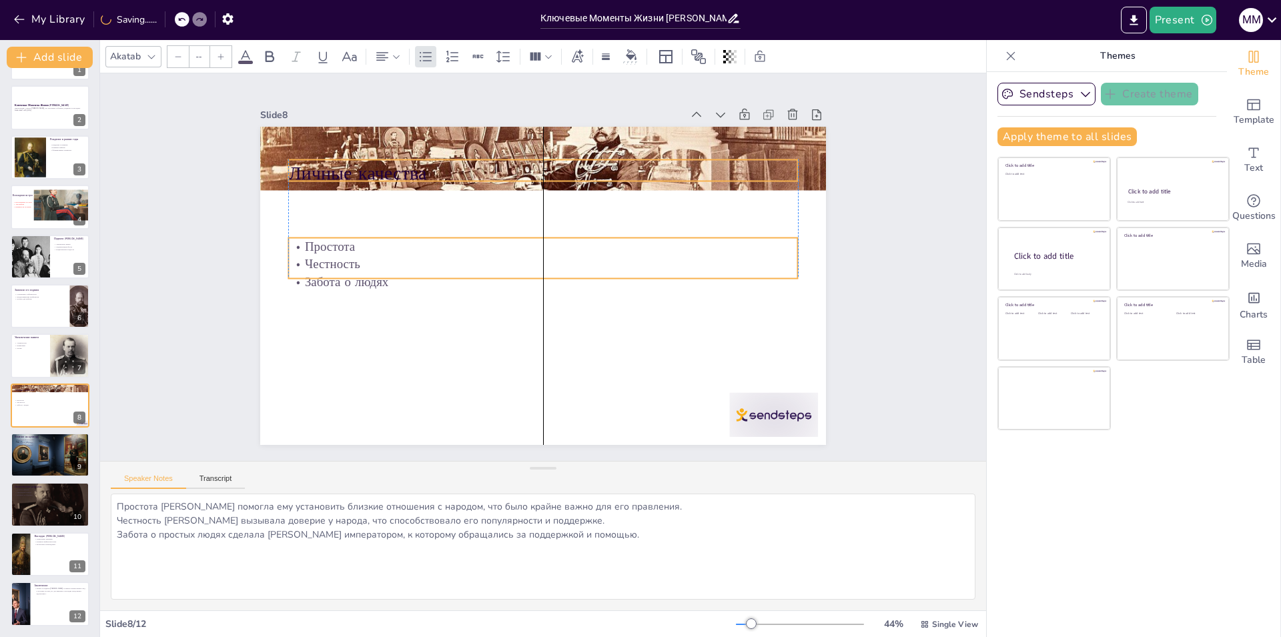
type input "48"
click at [350, 167] on p "Личные качества" at bounding box center [572, 177] width 492 height 182
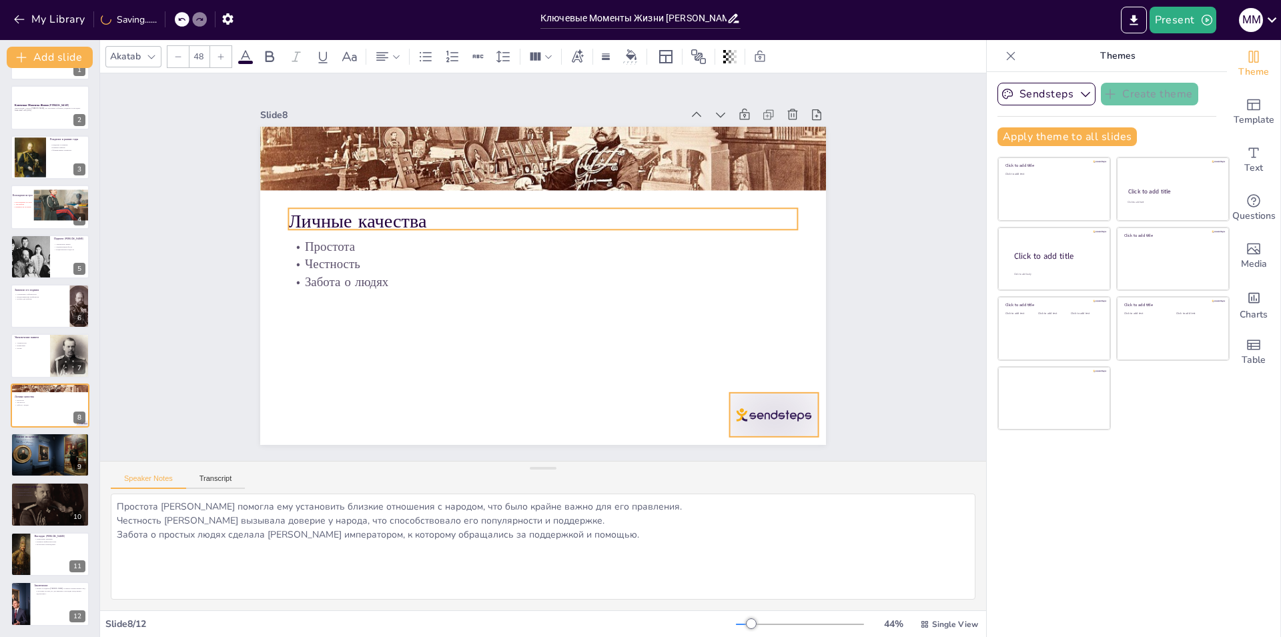
click at [692, 478] on div at bounding box center [642, 521] width 97 height 87
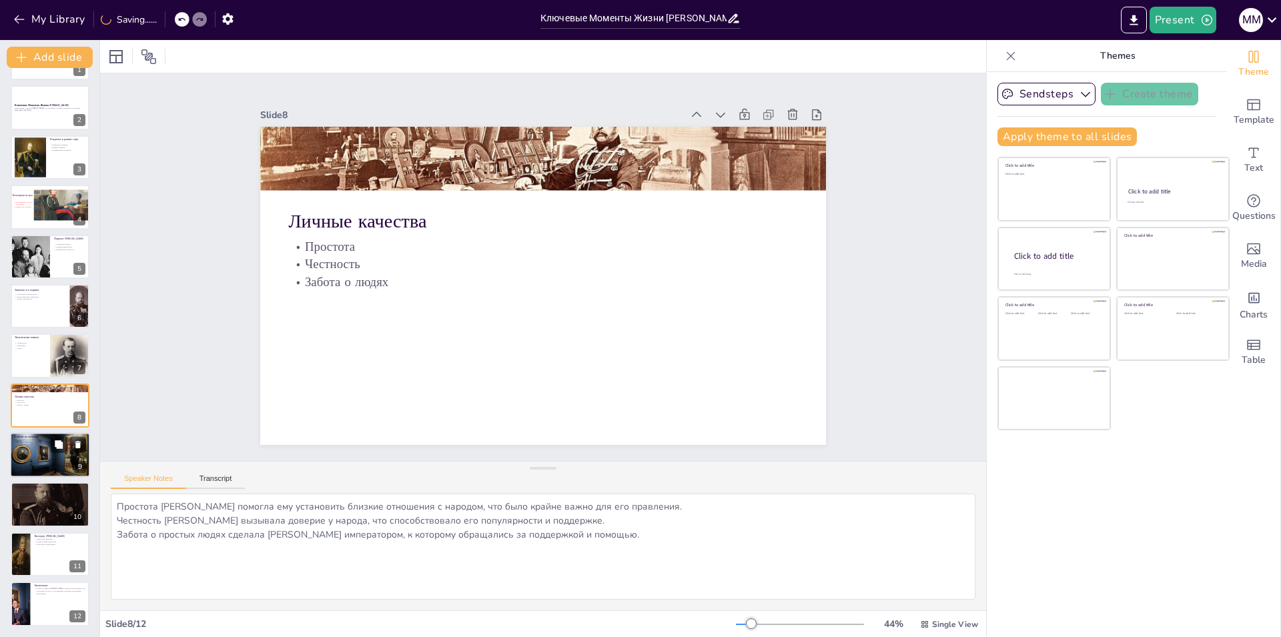
click at [20, 441] on div "Возрождение культуры Поддержка искусства Научные достижения" at bounding box center [50, 441] width 72 height 7
type textarea "Возрождение русской культуры в период правления [PERSON_NAME] стало важным этап…"
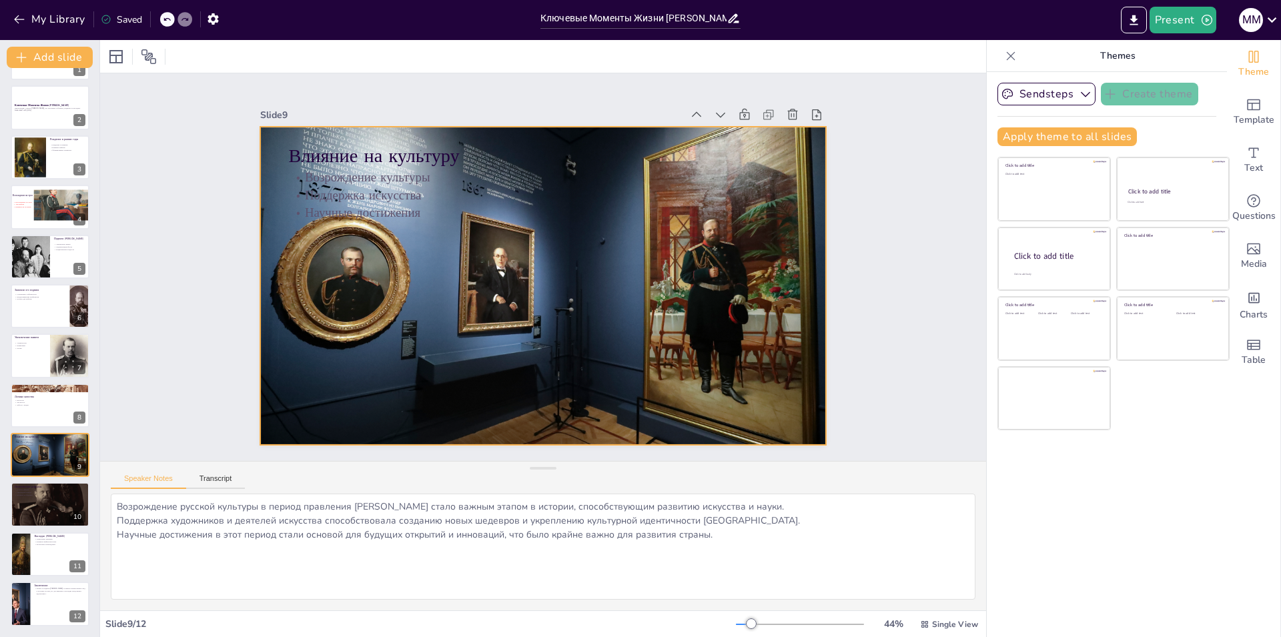
click at [640, 324] on div at bounding box center [535, 284] width 670 height 574
click at [1130, 13] on icon "Export to PowerPoint" at bounding box center [1134, 20] width 14 height 14
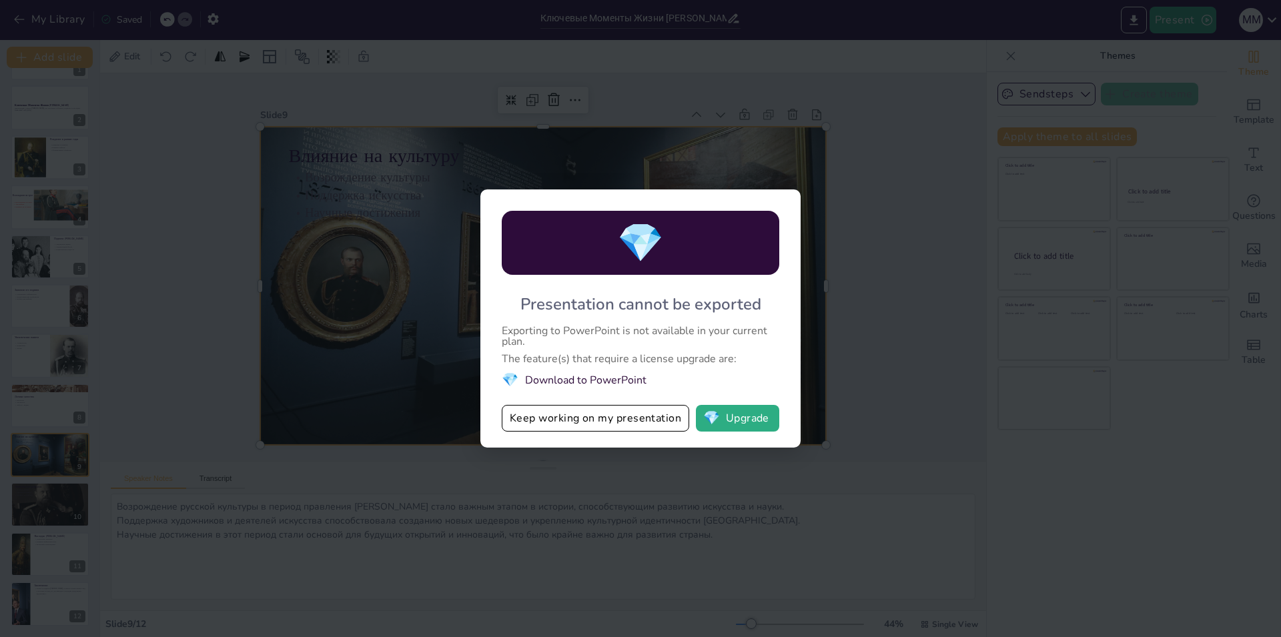
click at [725, 509] on div "💎 Presentation cannot be exported Exporting to PowerPoint is not available in y…" at bounding box center [640, 318] width 1281 height 637
click at [632, 414] on button "Keep working on my presentation" at bounding box center [595, 418] width 187 height 27
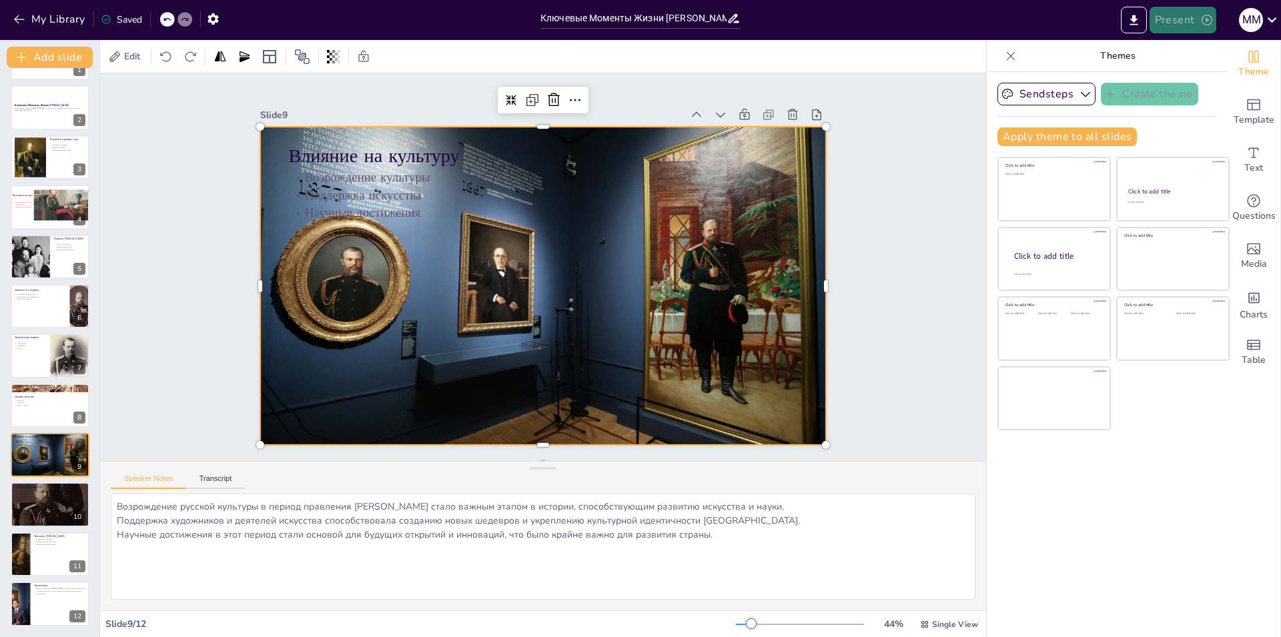
click at [1179, 26] on button "Present" at bounding box center [1182, 20] width 67 height 27
click at [1179, 56] on li "Preview presentation" at bounding box center [1203, 49] width 105 height 21
